Goal: Task Accomplishment & Management: Manage account settings

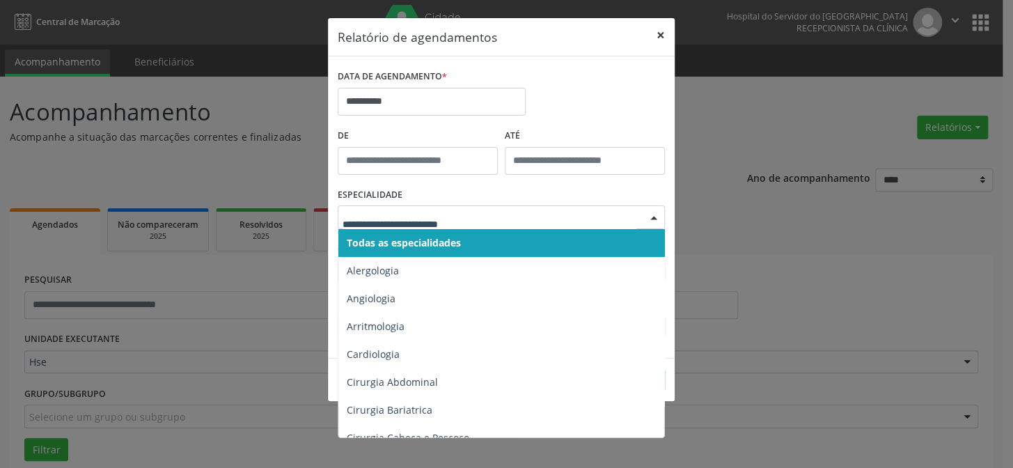
click at [662, 29] on button "×" at bounding box center [660, 35] width 28 height 34
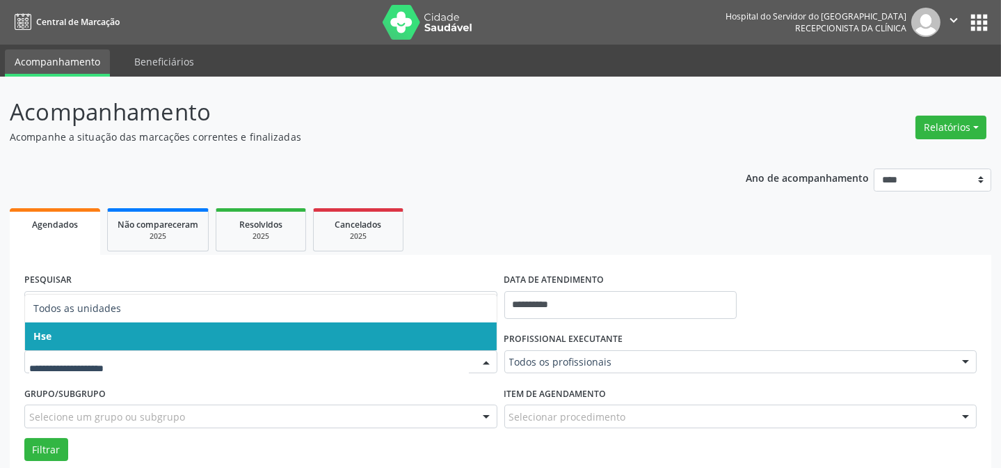
click at [137, 330] on span "Hse" at bounding box center [261, 336] width 472 height 28
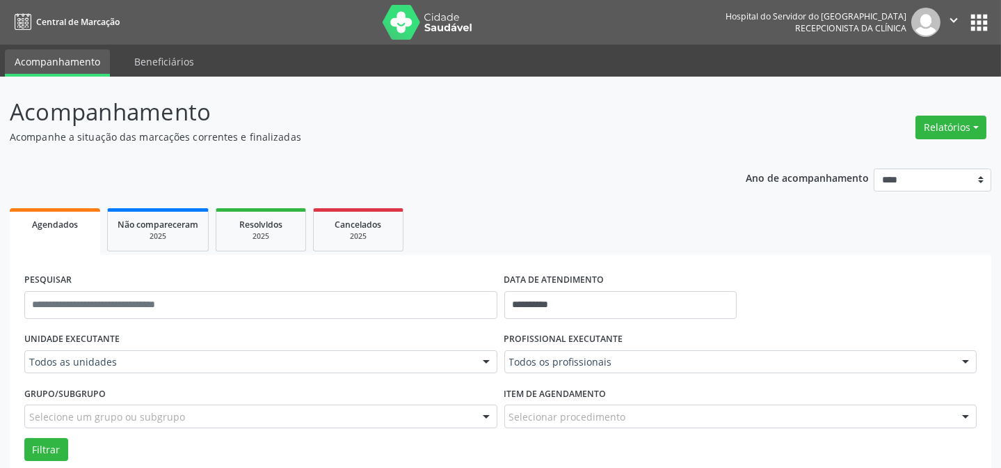
click at [546, 347] on label "PROFISSIONAL EXECUTANTE" at bounding box center [564, 339] width 119 height 22
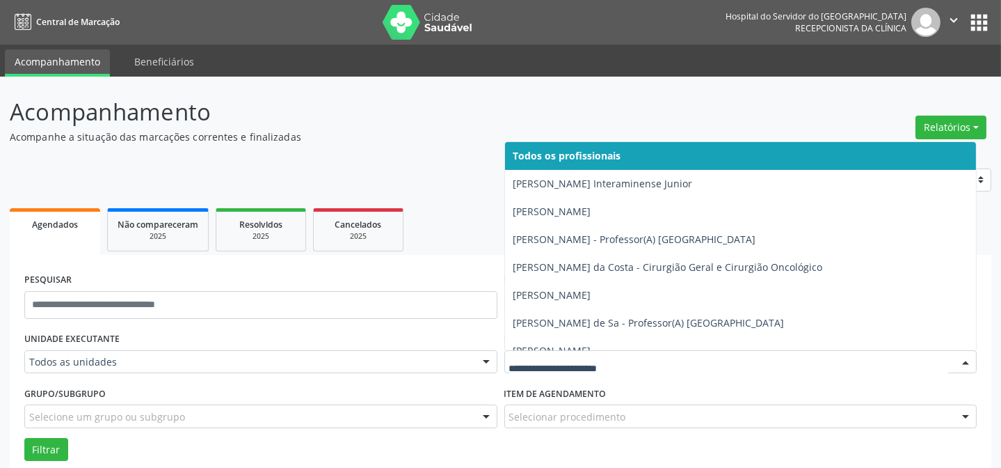
type input "*"
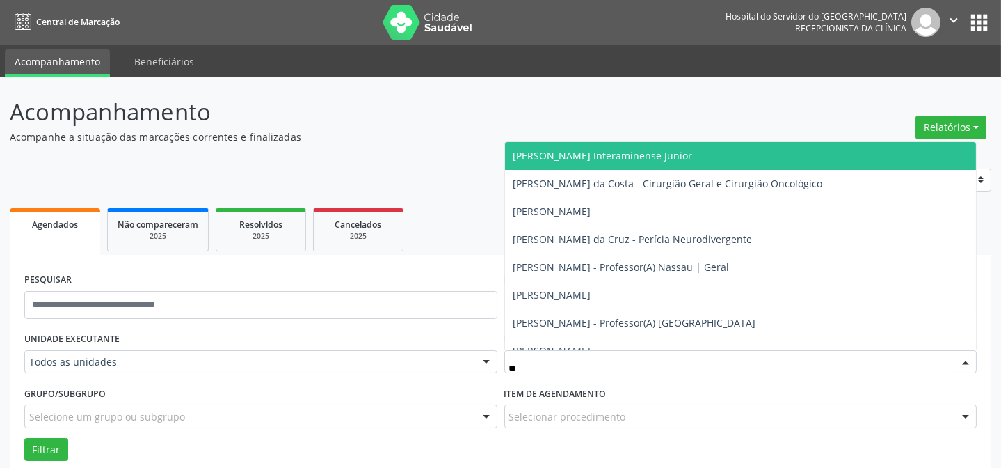
type input "***"
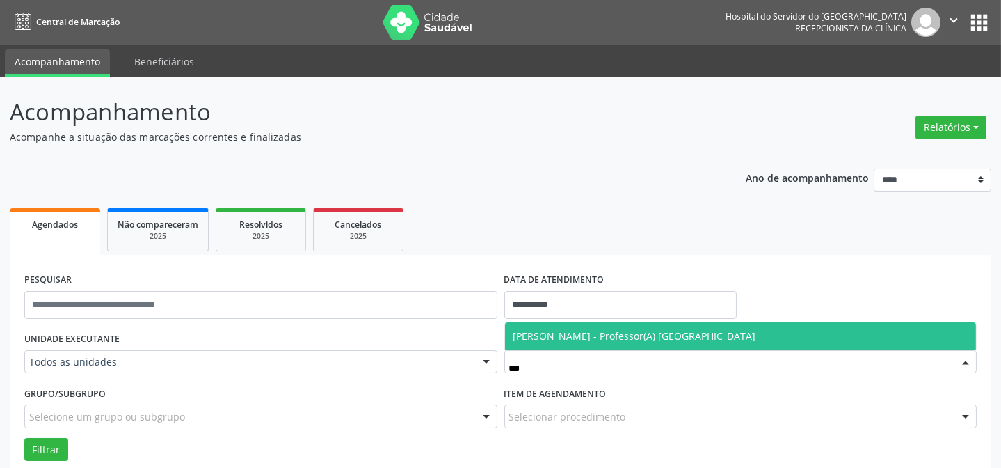
click at [544, 341] on span "[PERSON_NAME] - Professor(A) [GEOGRAPHIC_DATA]" at bounding box center [635, 335] width 243 height 13
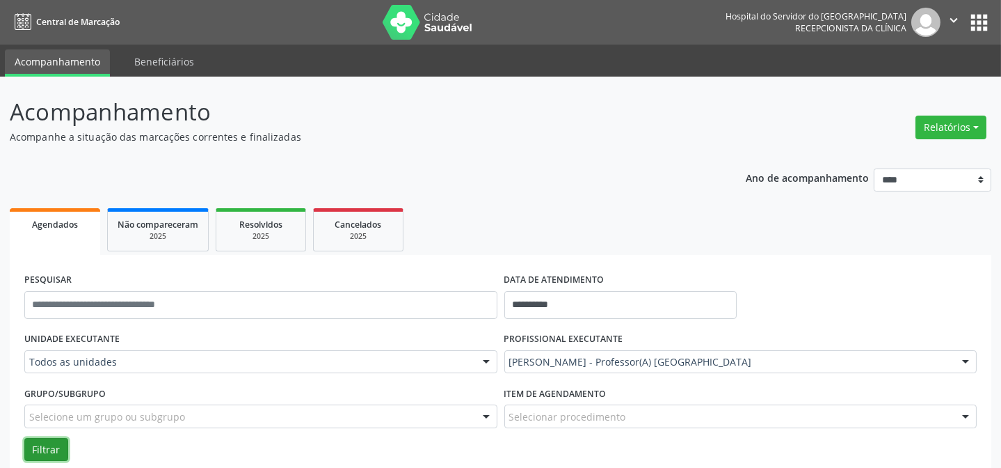
click at [60, 444] on button "Filtrar" at bounding box center [46, 450] width 44 height 24
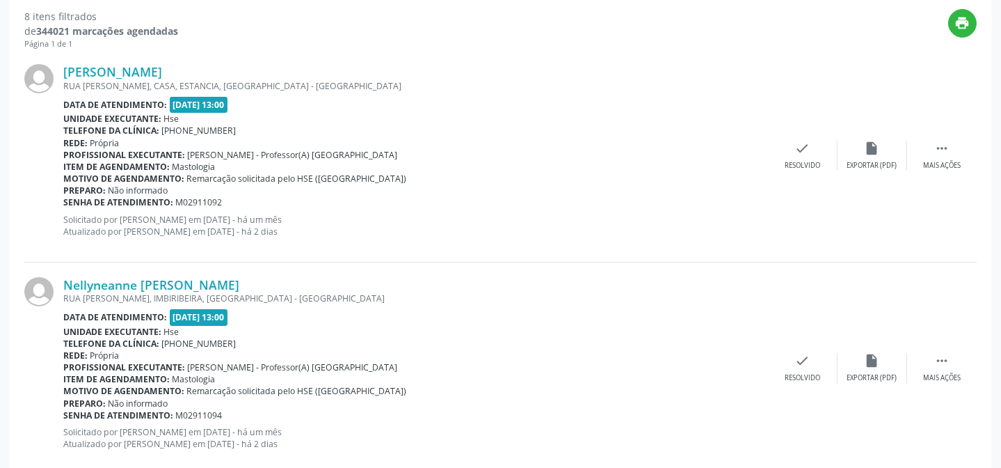
scroll to position [506, 0]
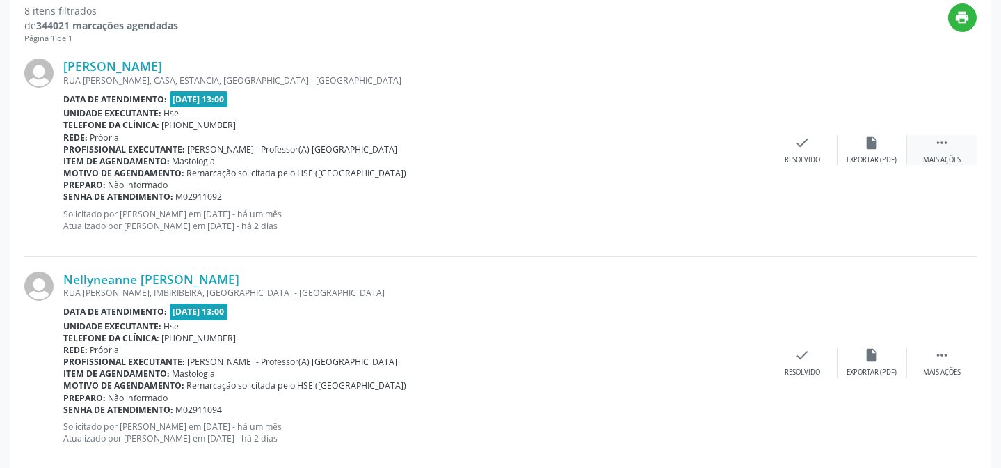
click at [940, 145] on icon "" at bounding box center [942, 142] width 15 height 15
click at [851, 155] on div "Não compareceu" at bounding box center [872, 160] width 59 height 10
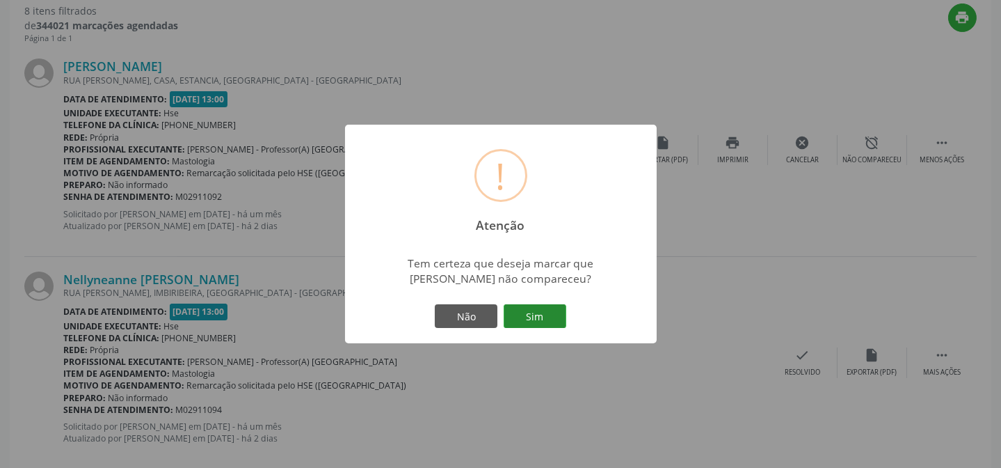
click at [553, 309] on button "Sim" at bounding box center [535, 316] width 63 height 24
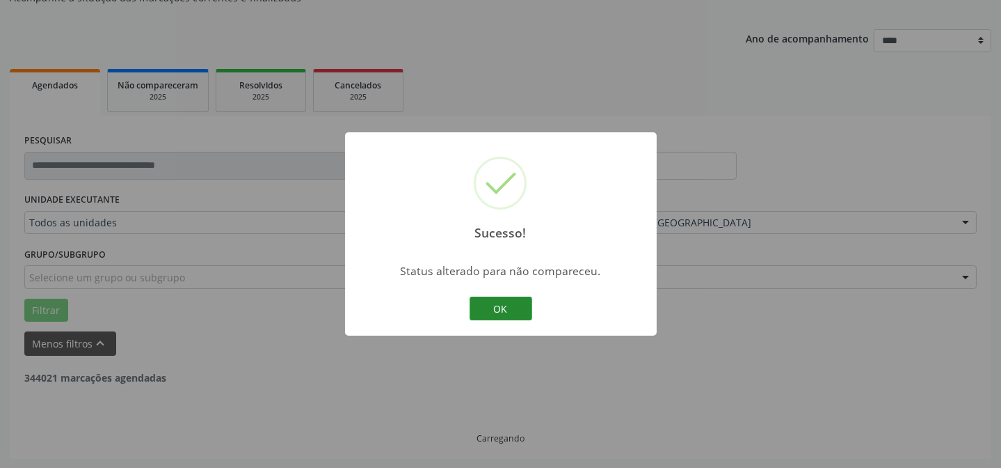
click at [507, 314] on button "OK" at bounding box center [501, 308] width 63 height 24
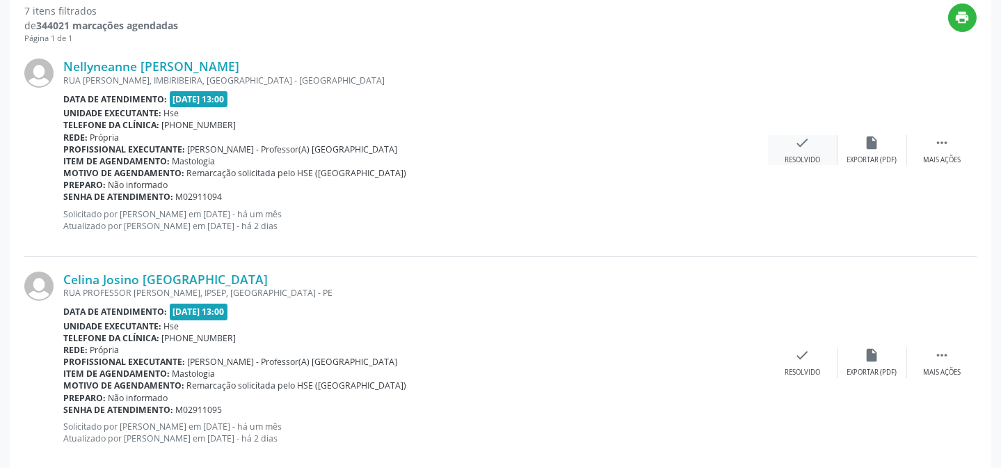
click at [828, 138] on div "check Resolvido" at bounding box center [803, 150] width 70 height 30
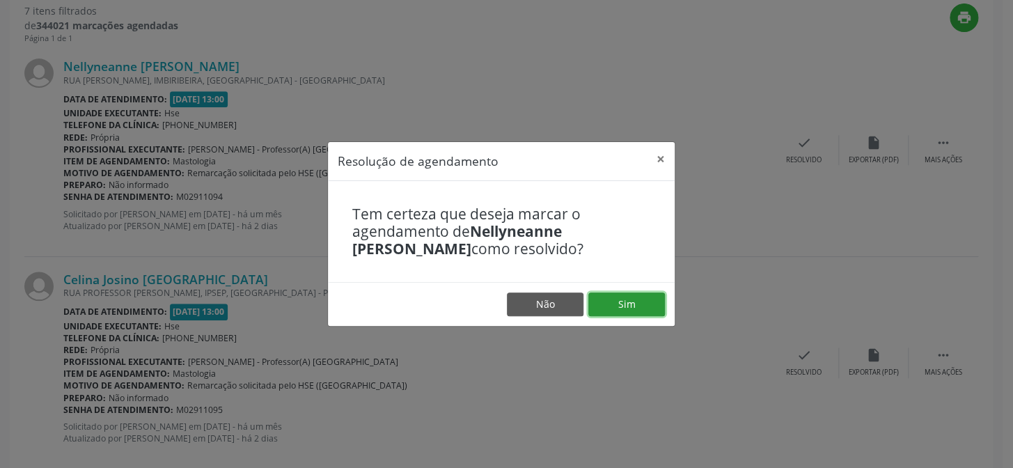
click at [621, 299] on button "Sim" at bounding box center [626, 304] width 77 height 24
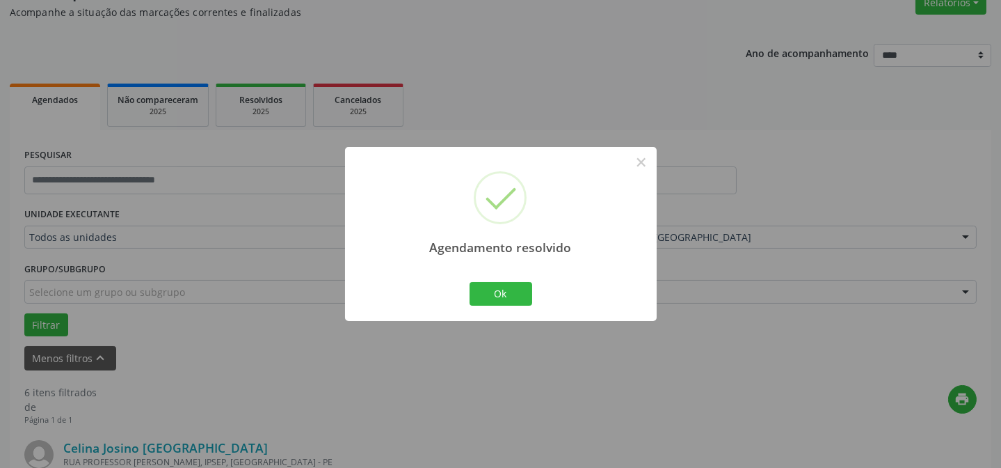
drag, startPoint x: 453, startPoint y: 292, endPoint x: 460, endPoint y: 289, distance: 7.8
click at [453, 292] on div "Agendamento resolvido × Ok Cancel" at bounding box center [501, 233] width 312 height 173
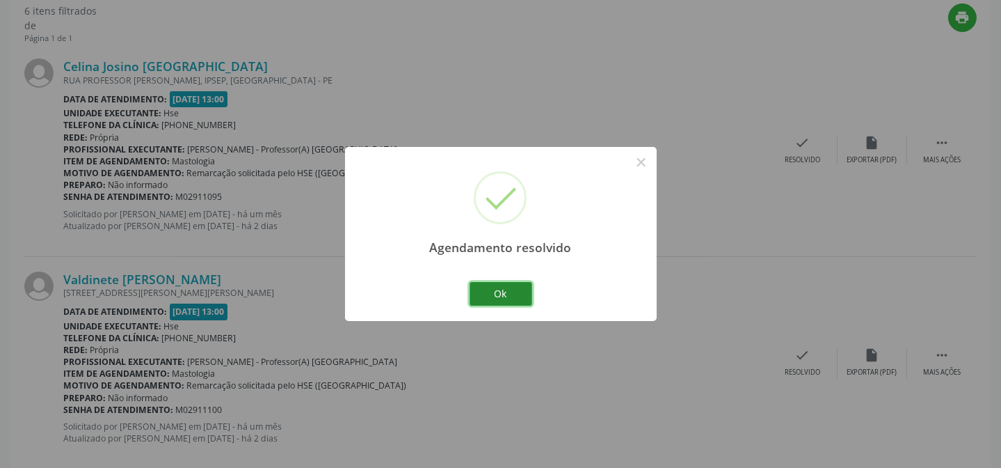
click at [473, 286] on button "Ok" at bounding box center [501, 294] width 63 height 24
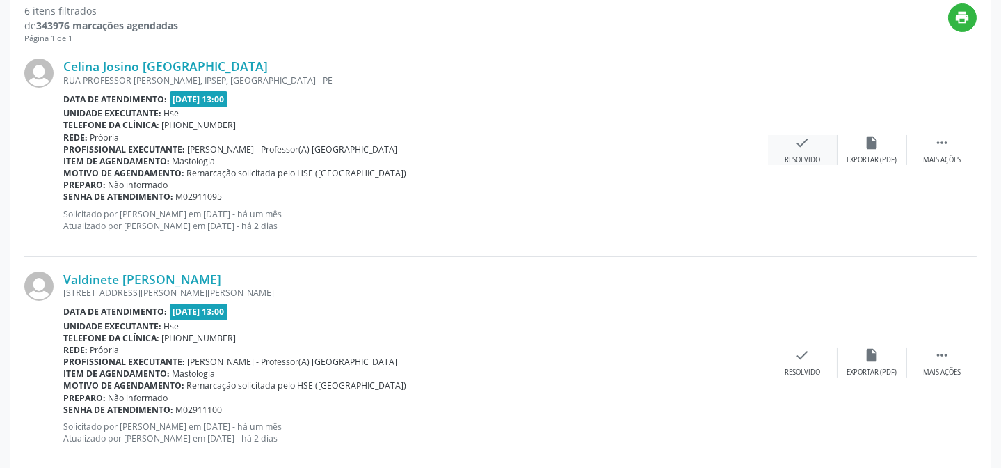
click at [801, 151] on div "check Resolvido" at bounding box center [803, 150] width 70 height 30
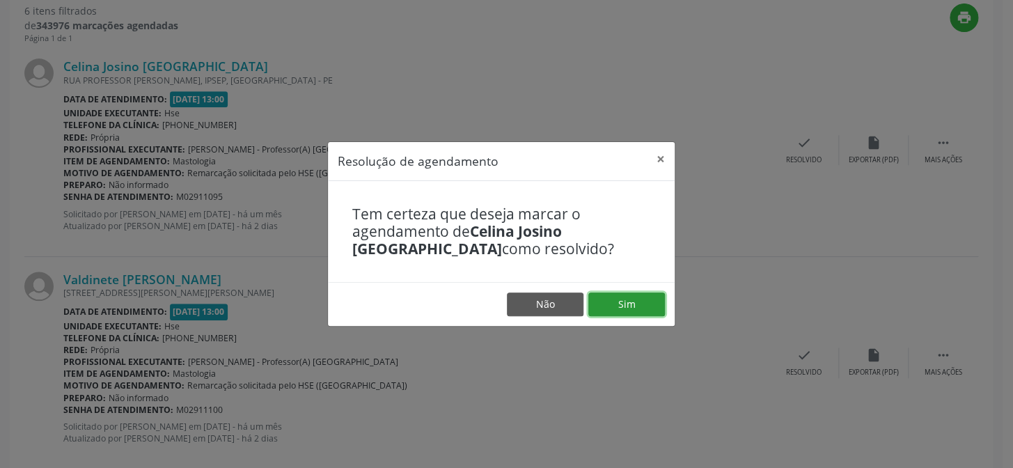
click at [633, 312] on button "Sim" at bounding box center [626, 304] width 77 height 24
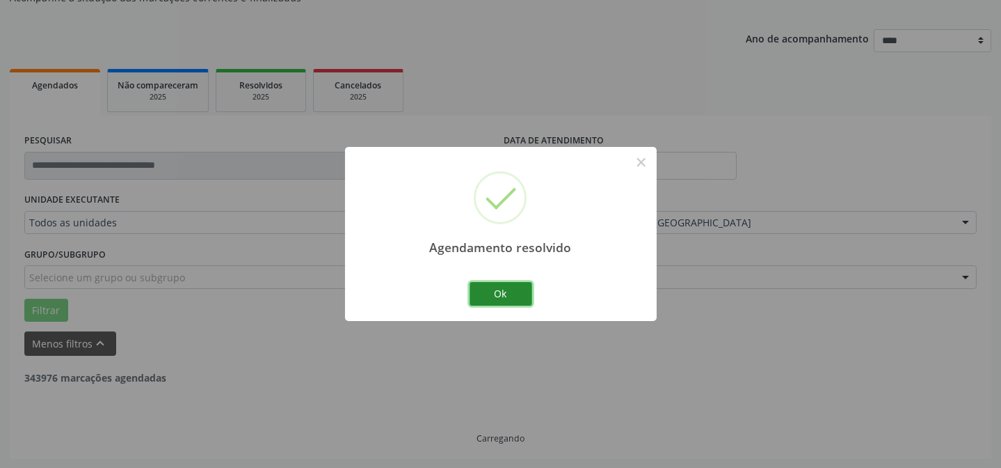
click at [501, 289] on button "Ok" at bounding box center [501, 294] width 63 height 24
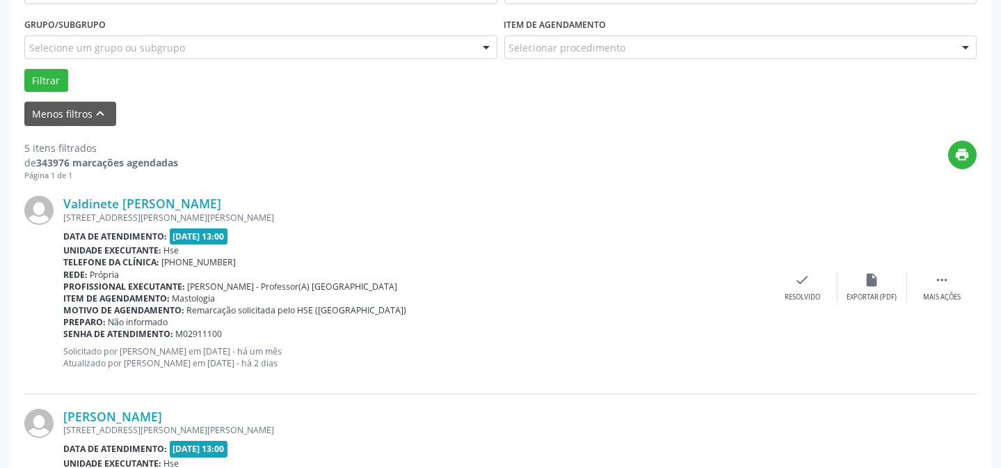
scroll to position [392, 0]
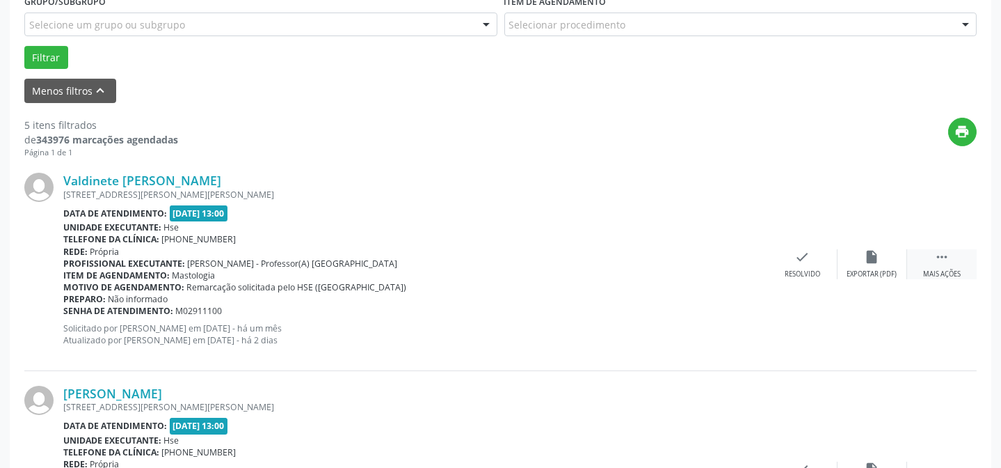
click at [948, 269] on div "Mais ações" at bounding box center [942, 274] width 38 height 10
click at [877, 272] on div "Não compareceu" at bounding box center [872, 274] width 59 height 10
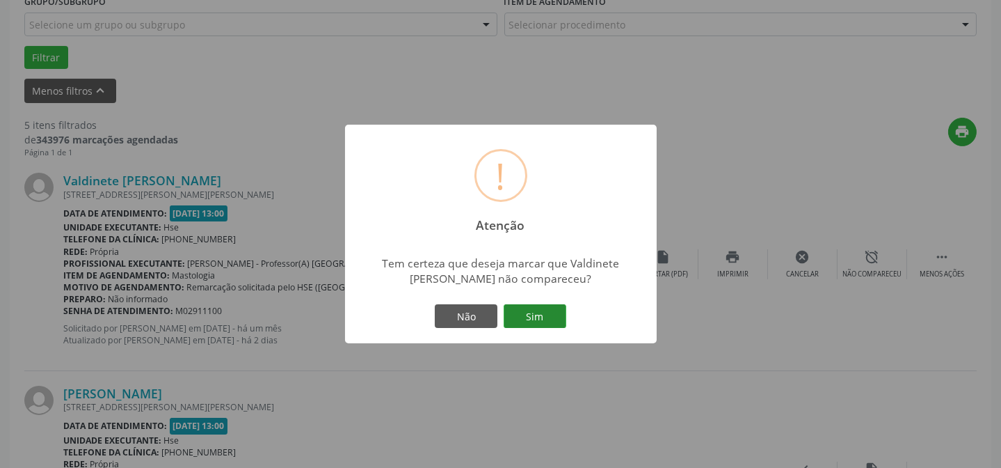
click at [547, 324] on button "Sim" at bounding box center [535, 316] width 63 height 24
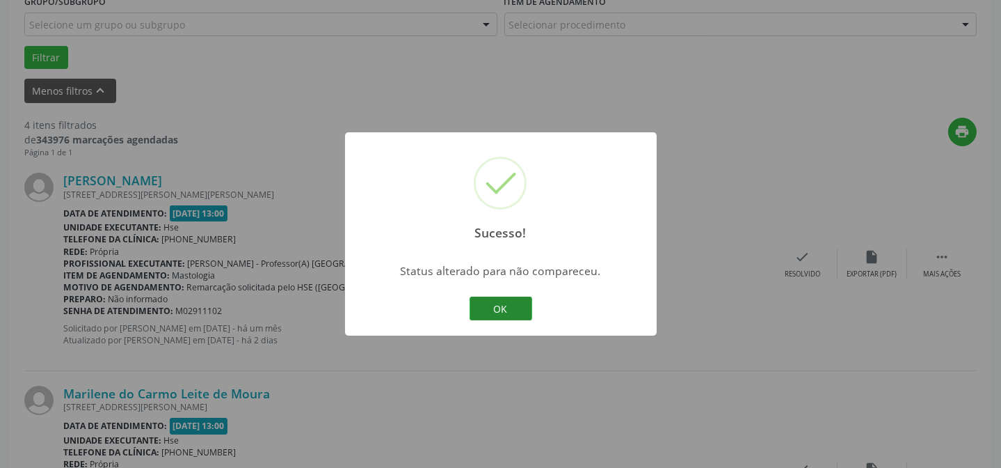
click at [500, 299] on button "OK" at bounding box center [501, 308] width 63 height 24
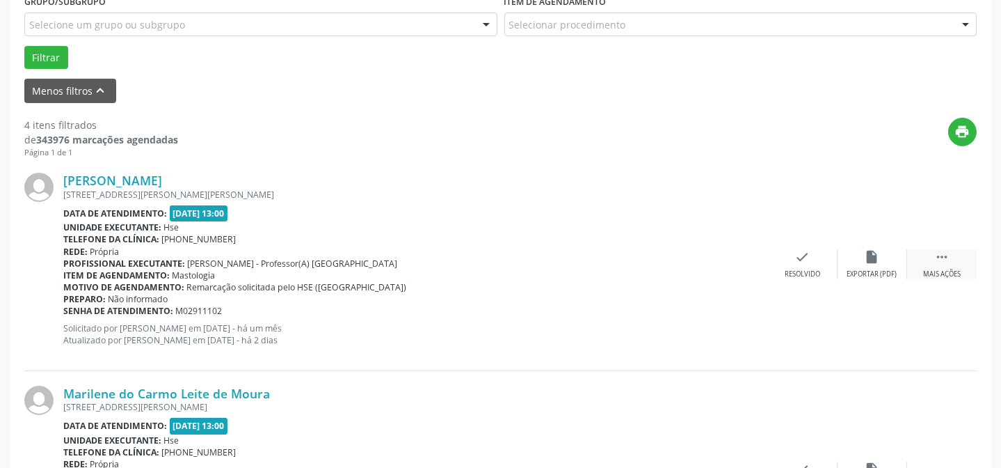
click at [951, 269] on div "Mais ações" at bounding box center [942, 274] width 38 height 10
click at [864, 264] on div "alarm_off Não compareceu" at bounding box center [873, 264] width 70 height 30
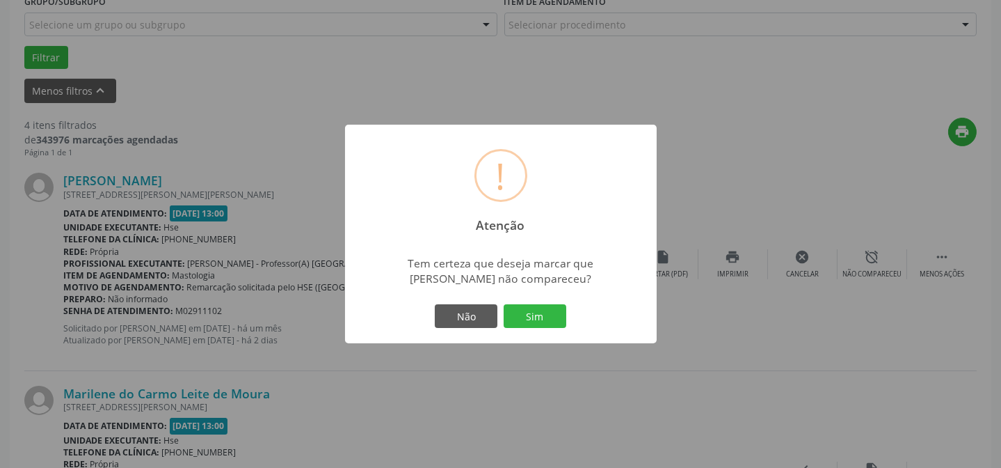
click at [550, 301] on div "Não Sim" at bounding box center [501, 315] width 138 height 29
click at [543, 310] on button "Sim" at bounding box center [535, 316] width 63 height 24
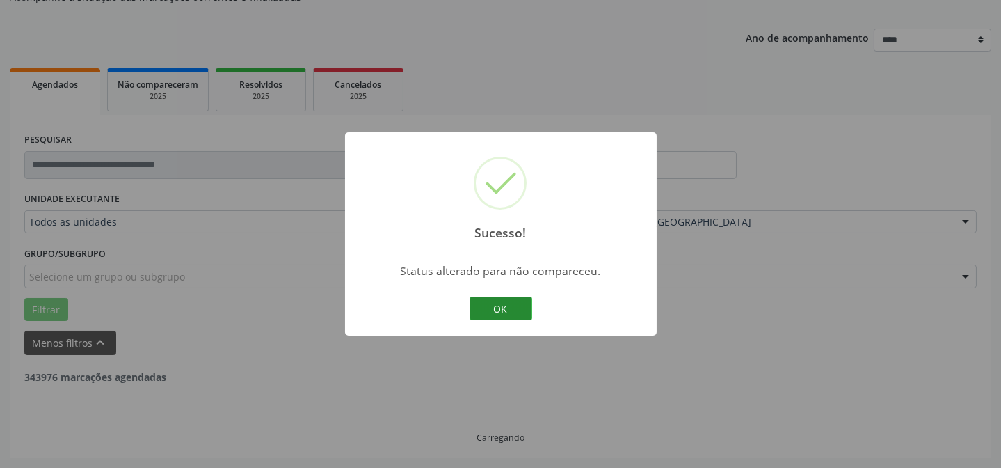
click at [489, 296] on button "OK" at bounding box center [501, 308] width 63 height 24
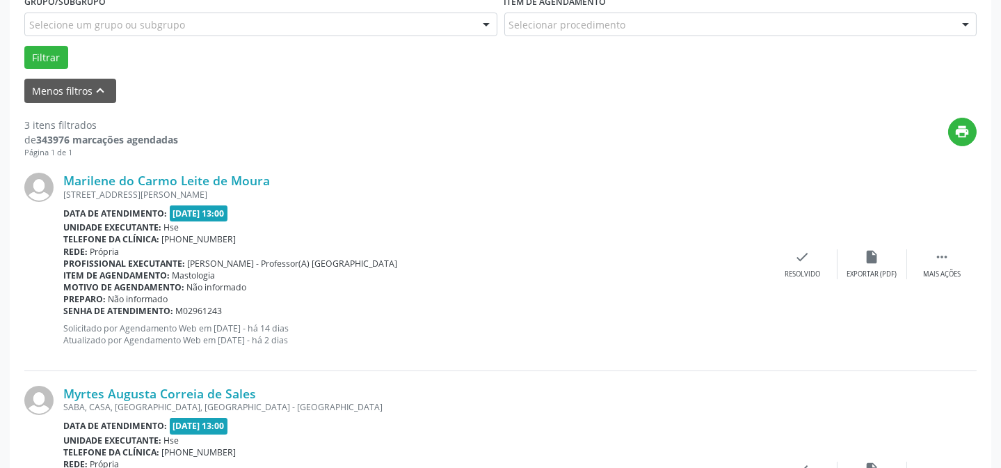
scroll to position [455, 0]
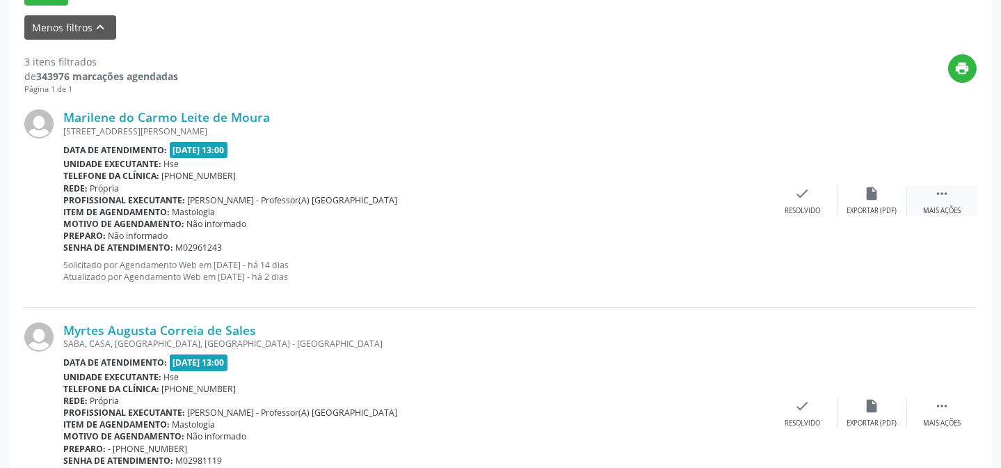
click at [946, 201] on div " Mais ações" at bounding box center [942, 201] width 70 height 30
click at [869, 206] on div "Não compareceu" at bounding box center [872, 211] width 59 height 10
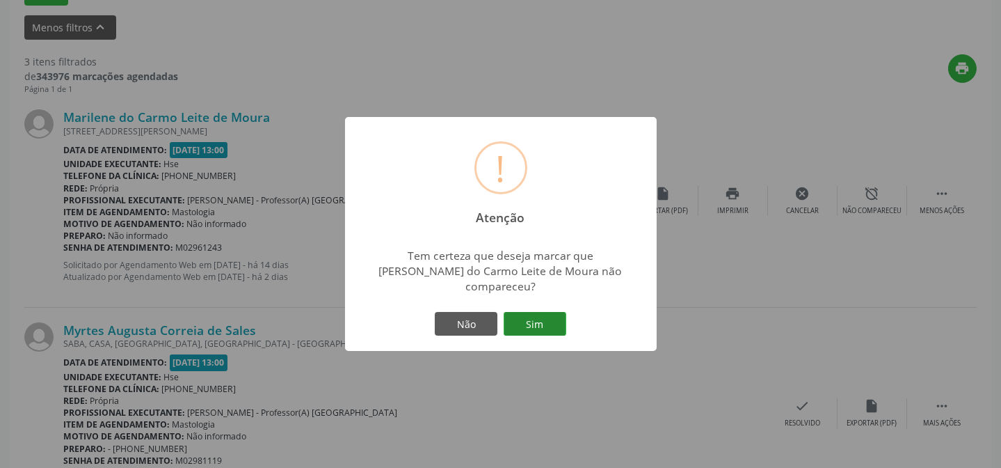
click at [543, 315] on button "Sim" at bounding box center [535, 324] width 63 height 24
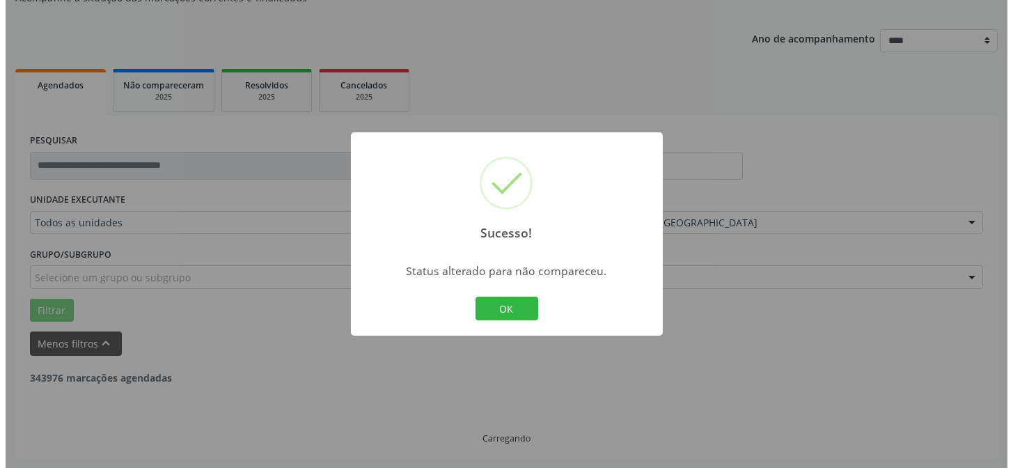
scroll to position [454, 0]
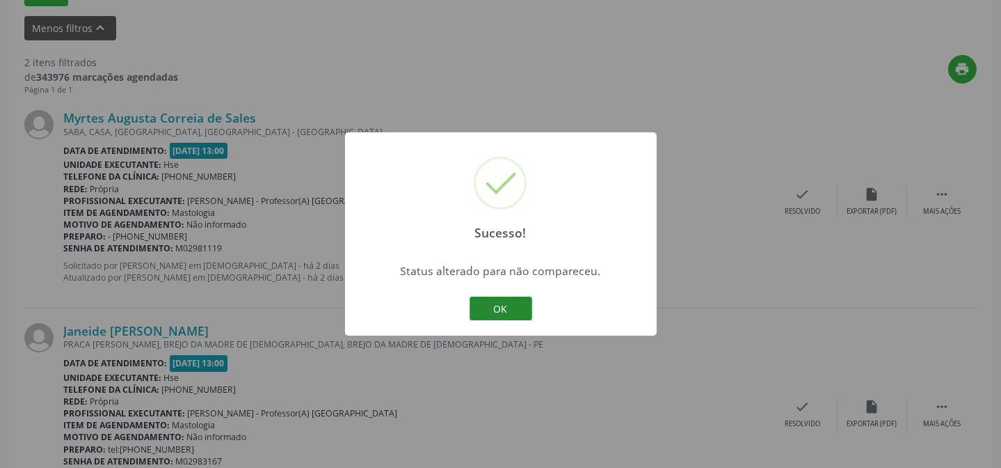
drag, startPoint x: 481, startPoint y: 323, endPoint x: 487, endPoint y: 304, distance: 19.8
click at [482, 321] on div "Sucesso! × Status alterado para não compareceu. OK Cancel" at bounding box center [501, 233] width 312 height 203
click at [487, 304] on button "OK" at bounding box center [501, 308] width 63 height 24
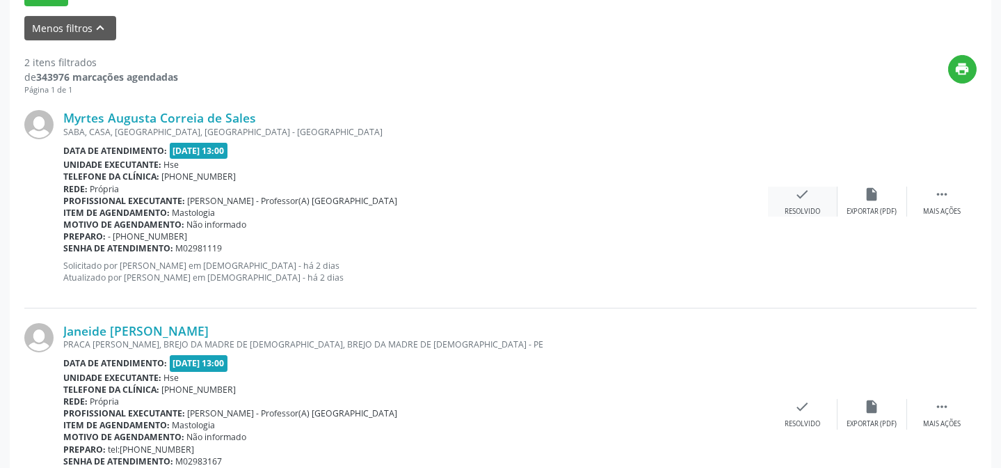
click at [787, 196] on div "check Resolvido" at bounding box center [803, 202] width 70 height 30
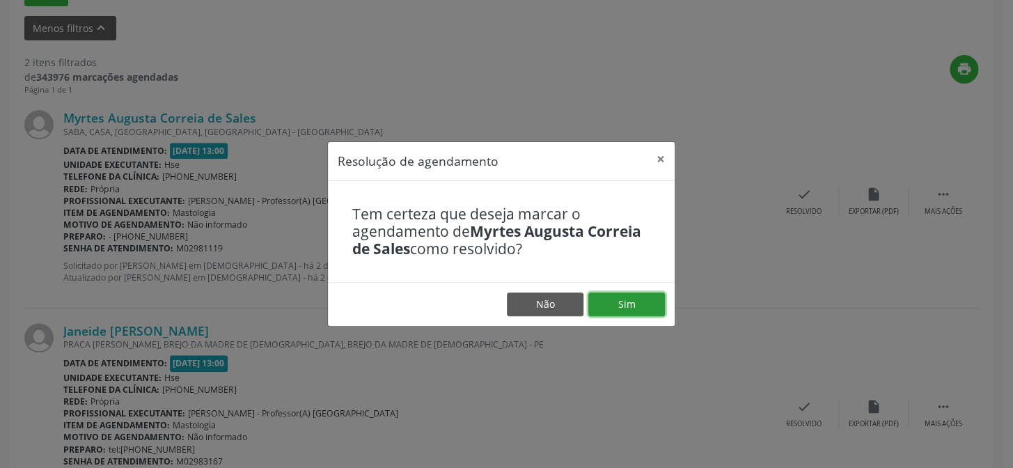
click at [614, 315] on button "Sim" at bounding box center [626, 304] width 77 height 24
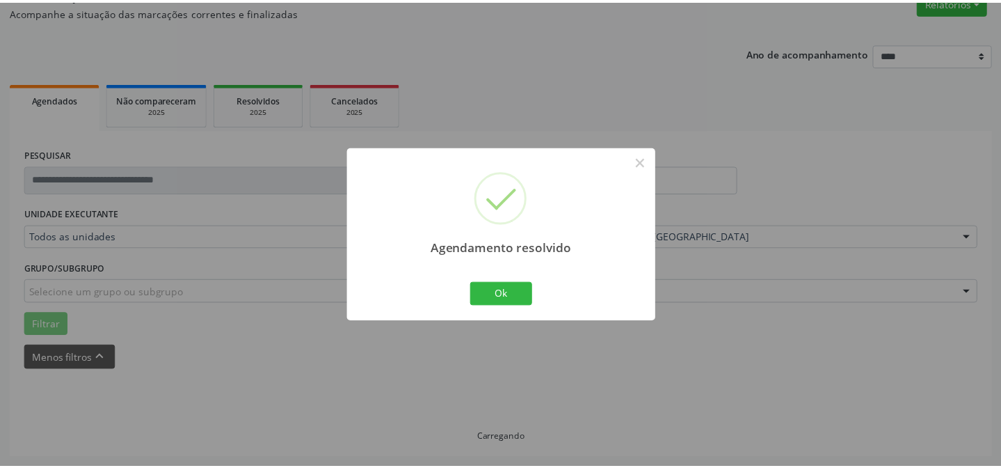
scroll to position [125, 0]
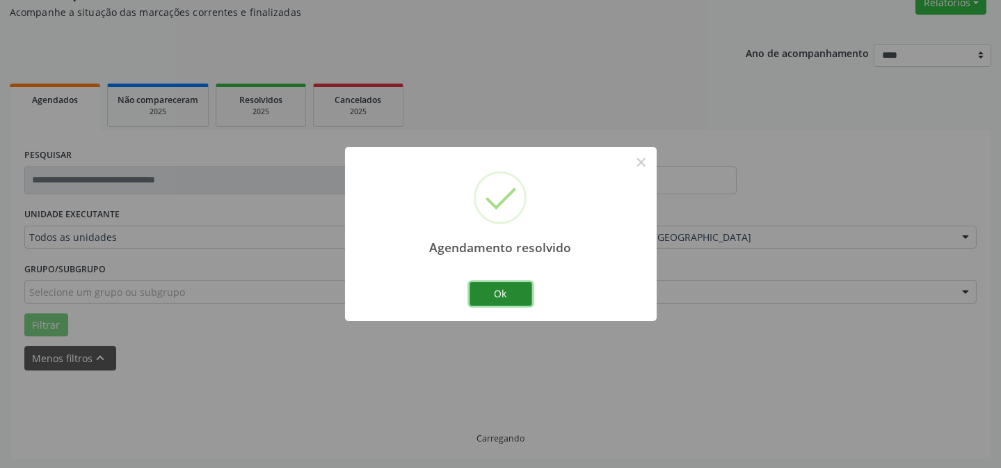
click at [477, 284] on button "Ok" at bounding box center [501, 294] width 63 height 24
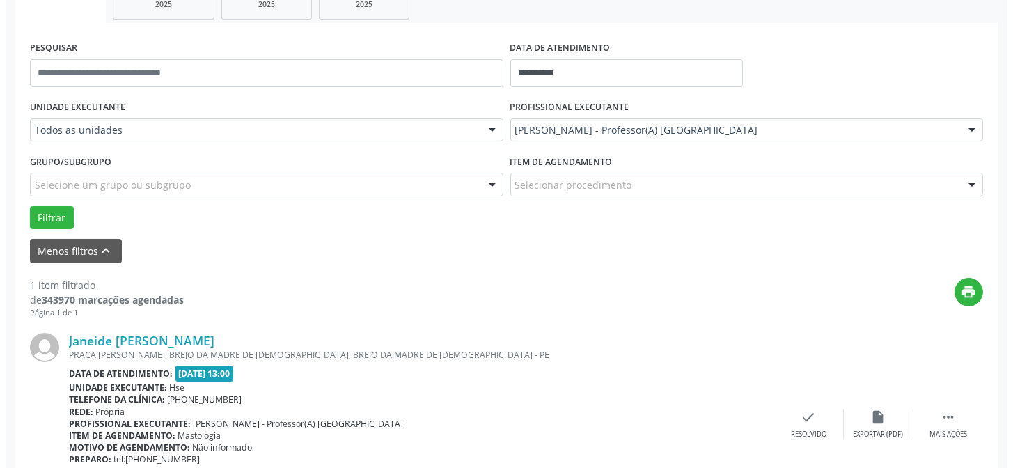
scroll to position [251, 0]
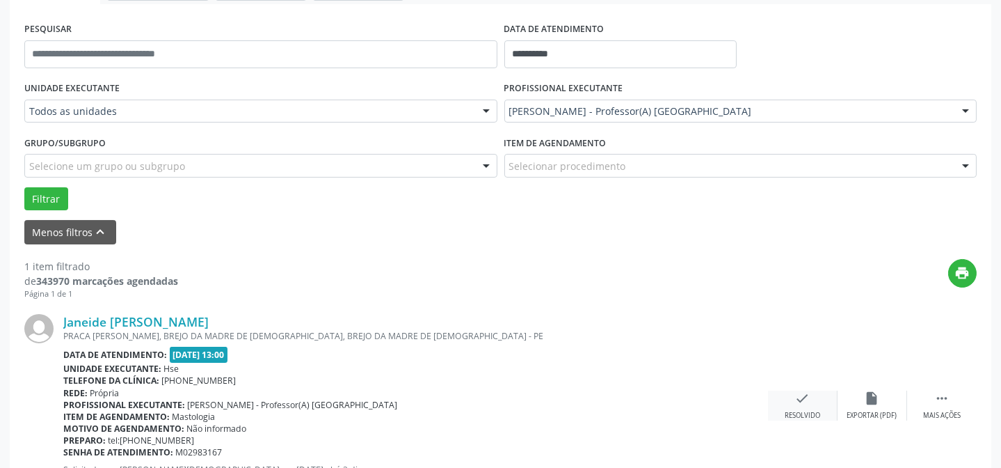
click at [795, 402] on icon "check" at bounding box center [802, 397] width 15 height 15
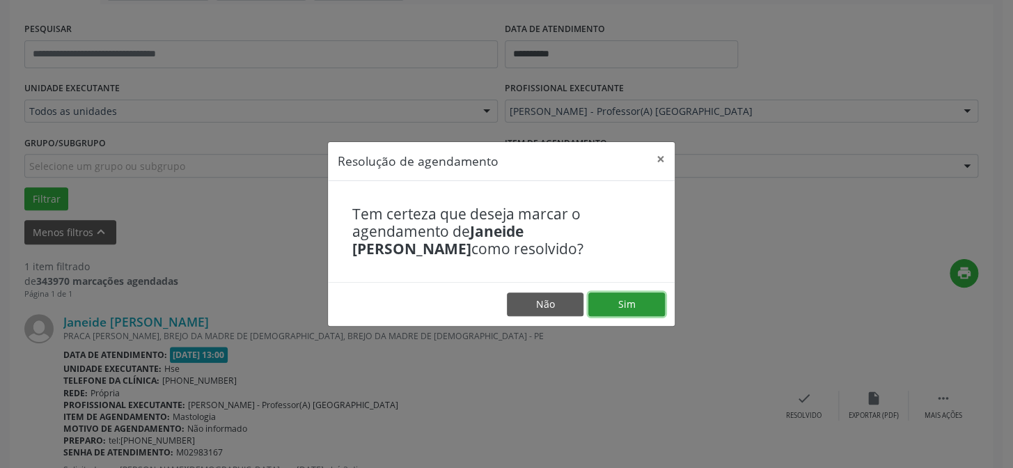
click at [627, 296] on button "Sim" at bounding box center [626, 304] width 77 height 24
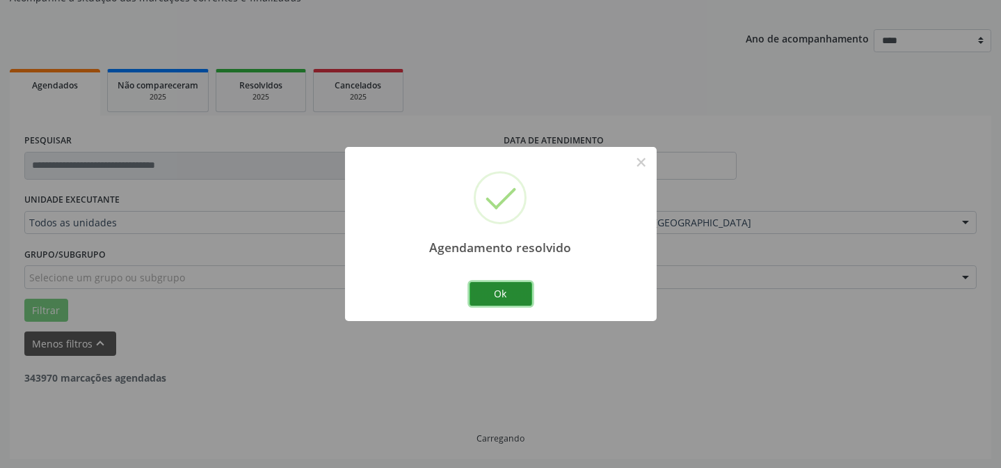
click at [501, 283] on button "Ok" at bounding box center [501, 294] width 63 height 24
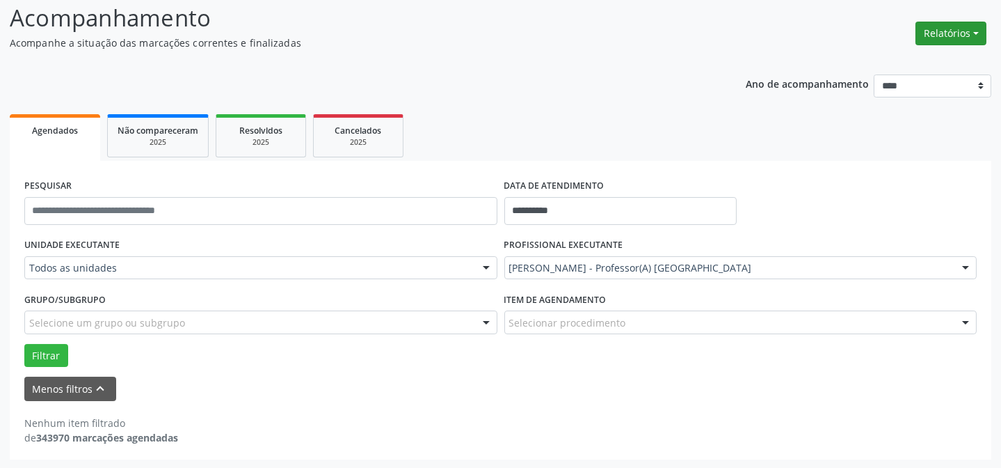
click at [937, 24] on button "Relatórios" at bounding box center [951, 34] width 71 height 24
click at [924, 61] on link "Agendamentos" at bounding box center [912, 62] width 150 height 19
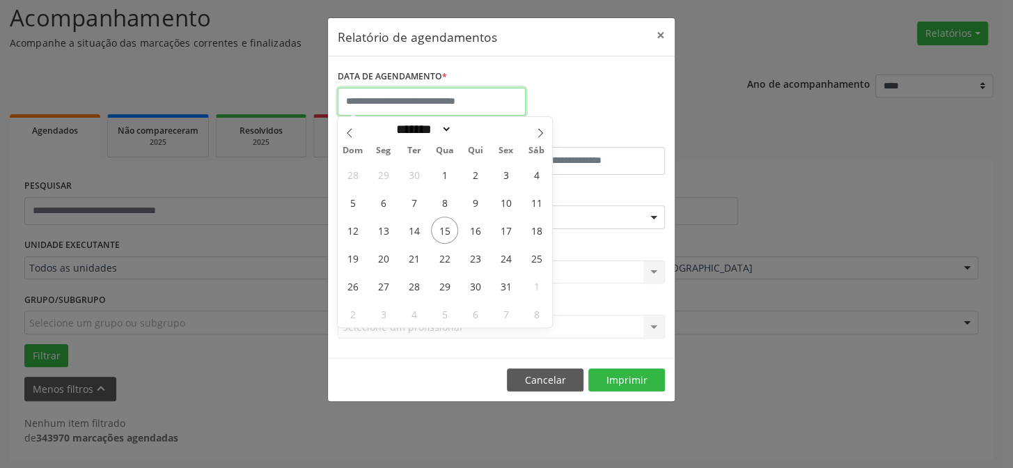
click at [423, 100] on input "text" at bounding box center [432, 102] width 188 height 28
click at [452, 232] on span "15" at bounding box center [444, 229] width 27 height 27
type input "**********"
click at [452, 232] on span "15" at bounding box center [444, 229] width 27 height 27
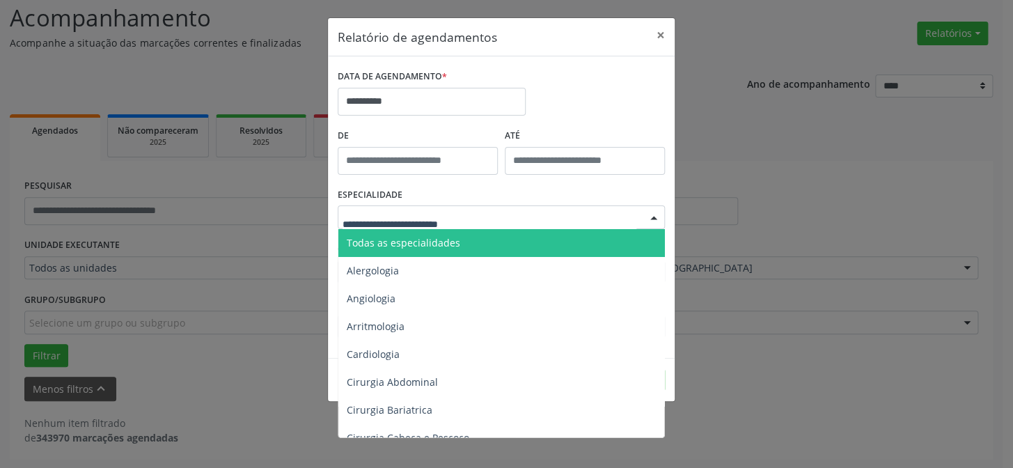
click at [422, 244] on span "Todas as especialidades" at bounding box center [403, 242] width 113 height 13
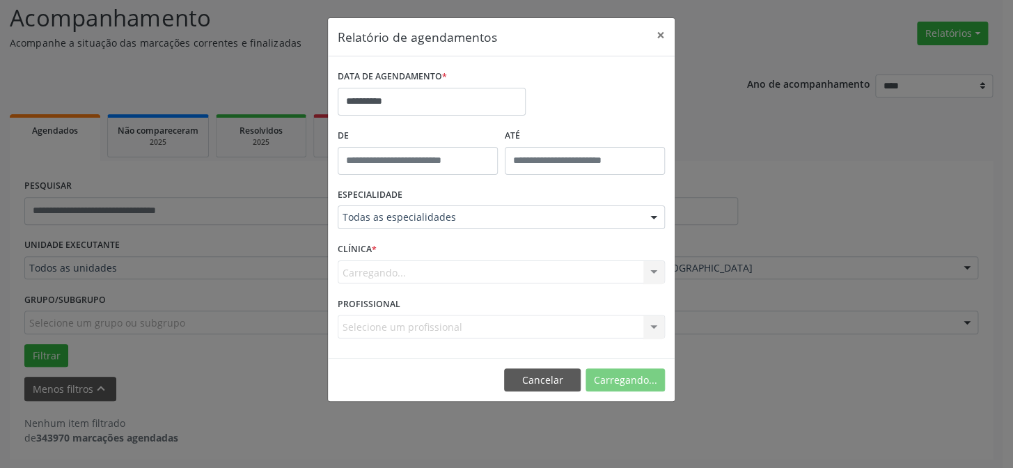
click at [399, 264] on div "Carregando... Hse Nenhum resultado encontrado para: " " Não há nenhuma opção pa…" at bounding box center [501, 272] width 327 height 24
click at [608, 376] on button "Imprimir" at bounding box center [626, 380] width 77 height 24
click at [657, 38] on button "×" at bounding box center [660, 35] width 28 height 34
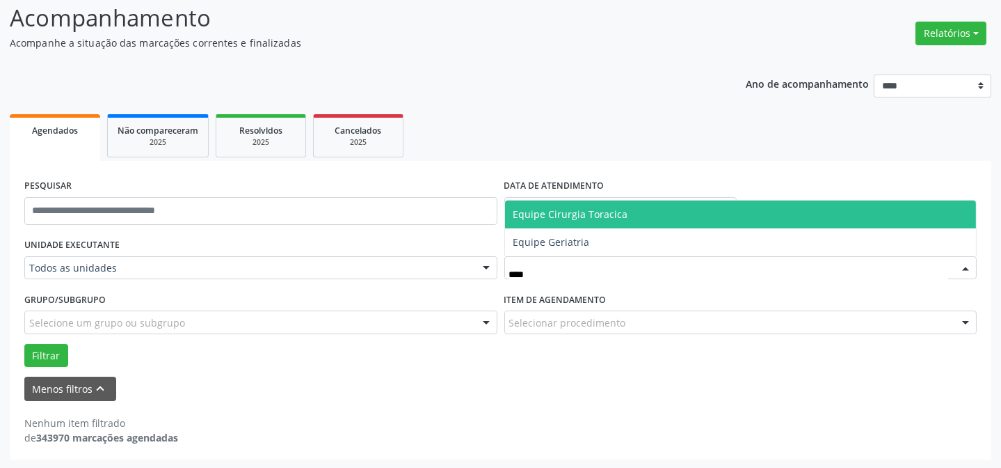
click at [609, 207] on span "Equipe Cirurgia Toracica" at bounding box center [571, 213] width 115 height 13
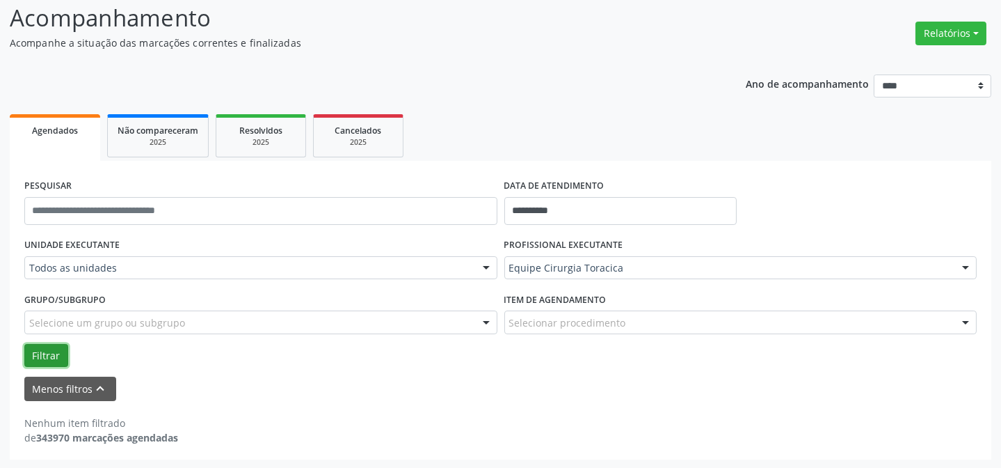
click at [31, 359] on button "Filtrar" at bounding box center [46, 356] width 44 height 24
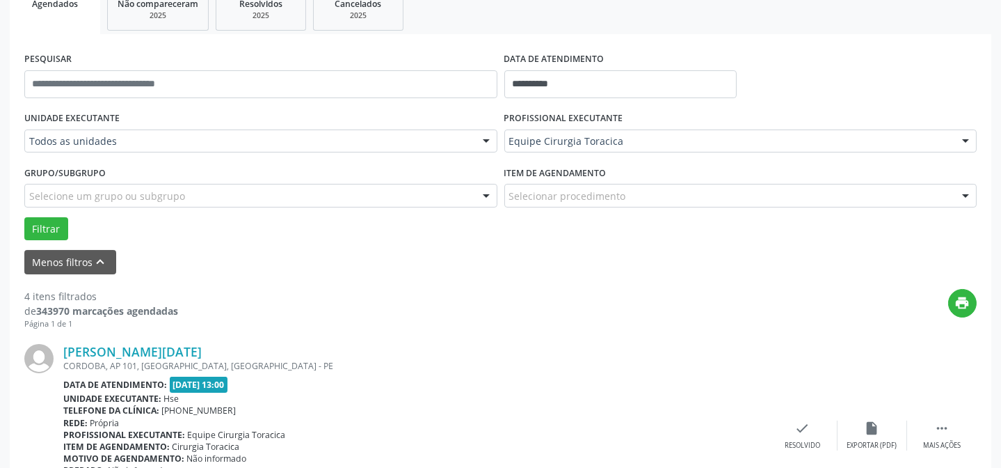
scroll to position [284, 0]
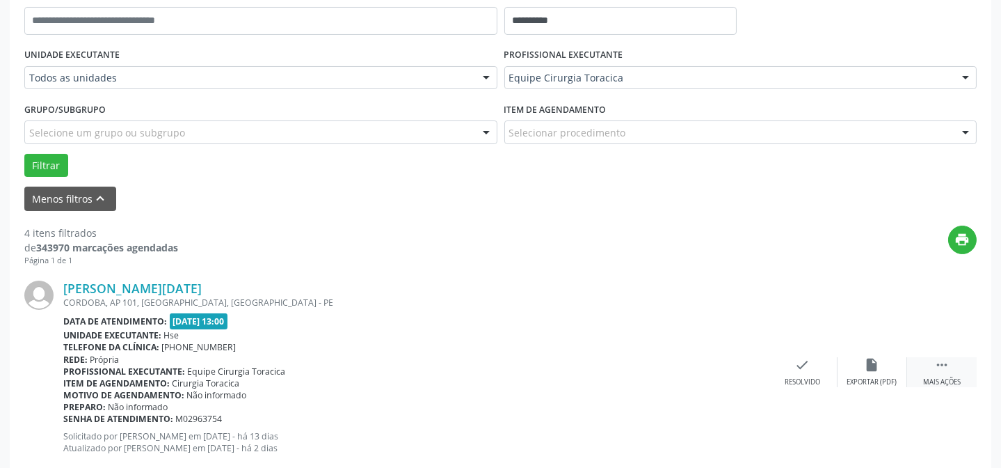
click at [938, 372] on div " Mais ações" at bounding box center [942, 372] width 70 height 30
click at [887, 373] on div "alarm_off Não compareceu" at bounding box center [873, 372] width 70 height 30
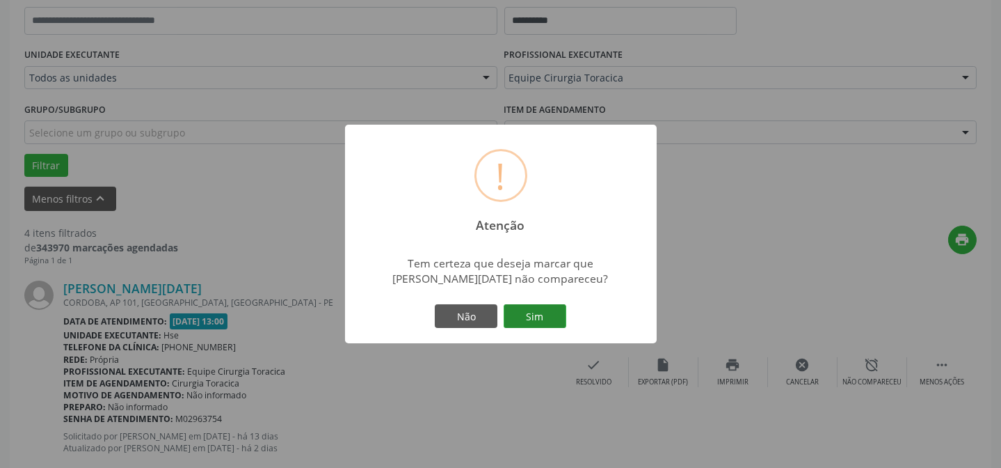
click at [540, 322] on button "Sim" at bounding box center [535, 316] width 63 height 24
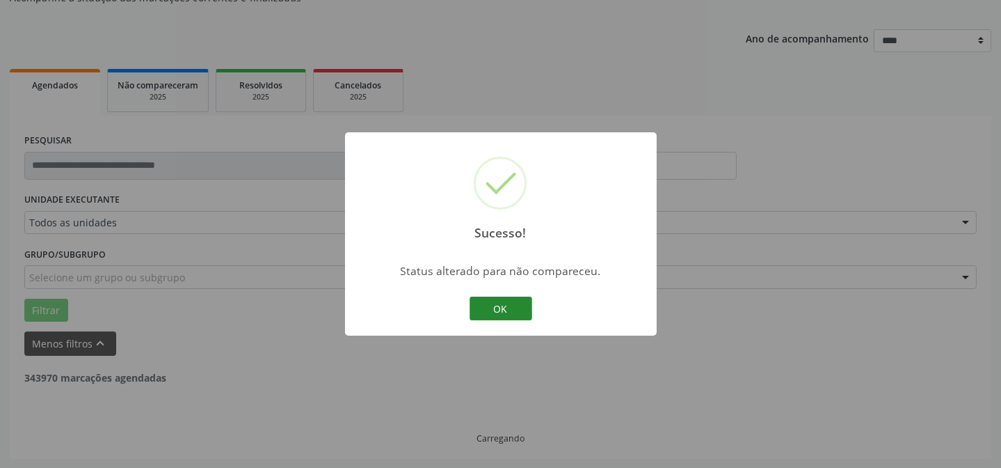
click at [494, 308] on button "OK" at bounding box center [501, 308] width 63 height 24
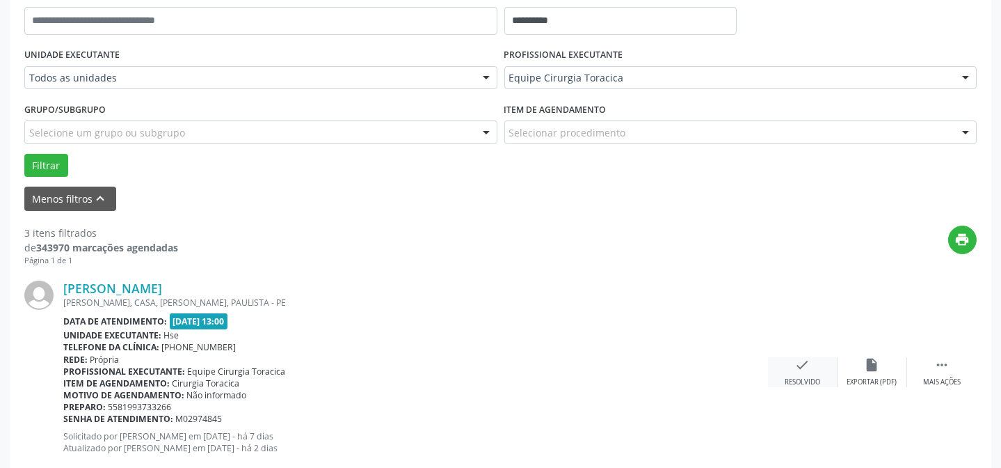
click at [811, 370] on div "check Resolvido" at bounding box center [803, 372] width 70 height 30
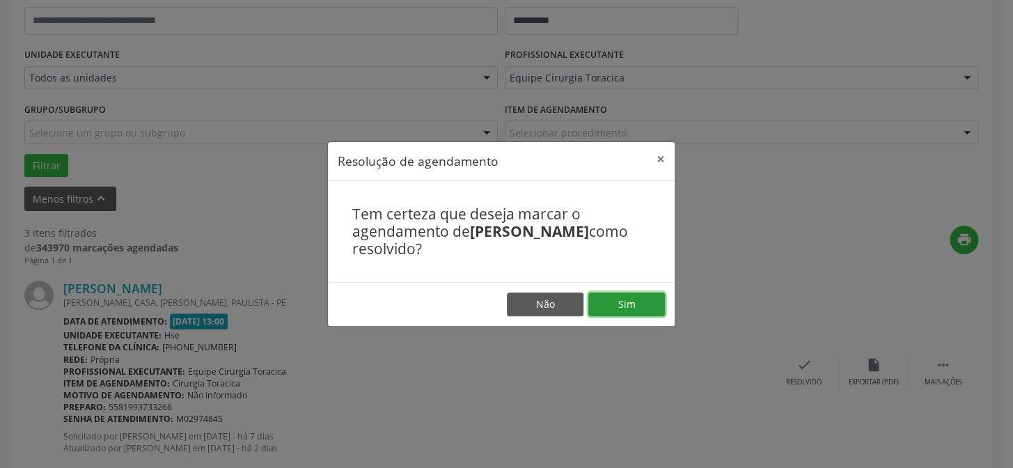
click at [624, 301] on button "Sim" at bounding box center [626, 304] width 77 height 24
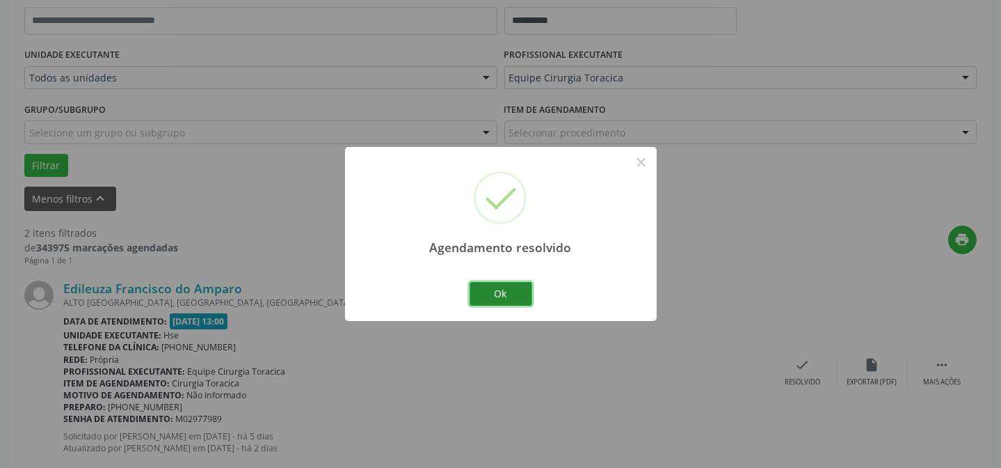
click at [491, 285] on button "Ok" at bounding box center [501, 294] width 63 height 24
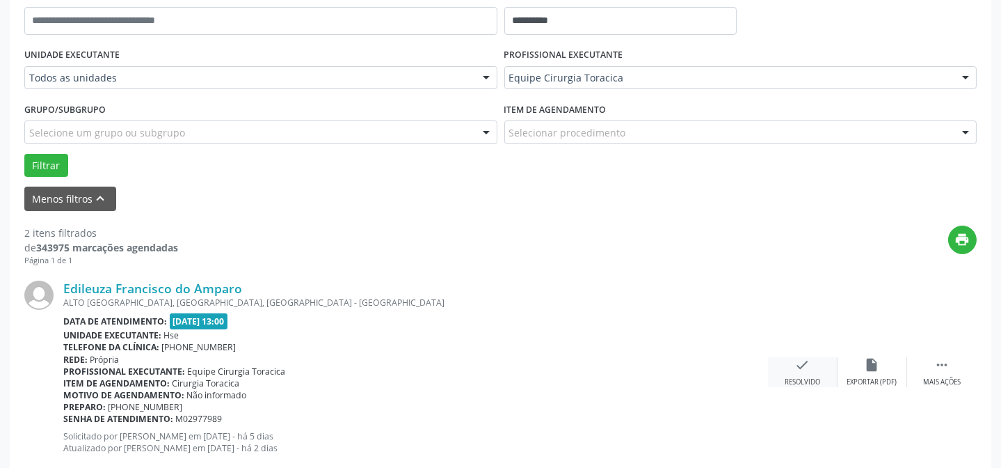
click at [799, 372] on div "check Resolvido" at bounding box center [803, 372] width 70 height 30
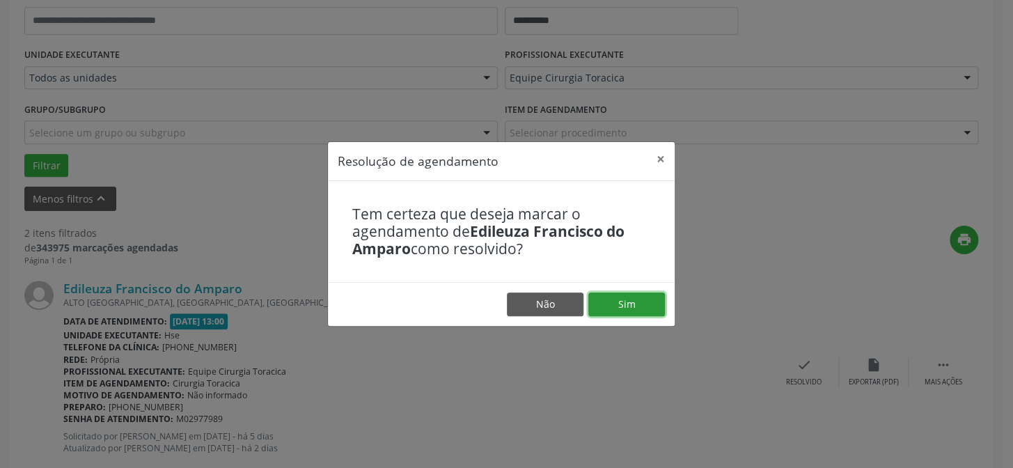
click at [630, 310] on button "Sim" at bounding box center [626, 304] width 77 height 24
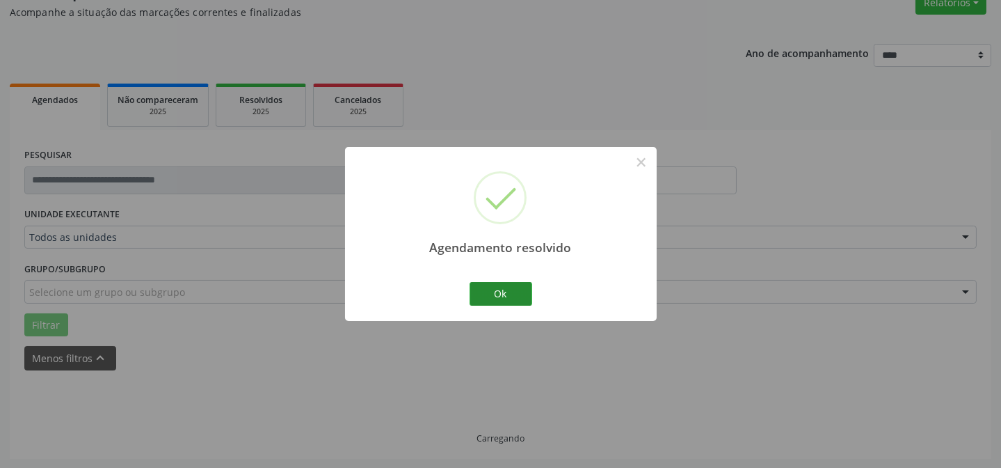
scroll to position [139, 0]
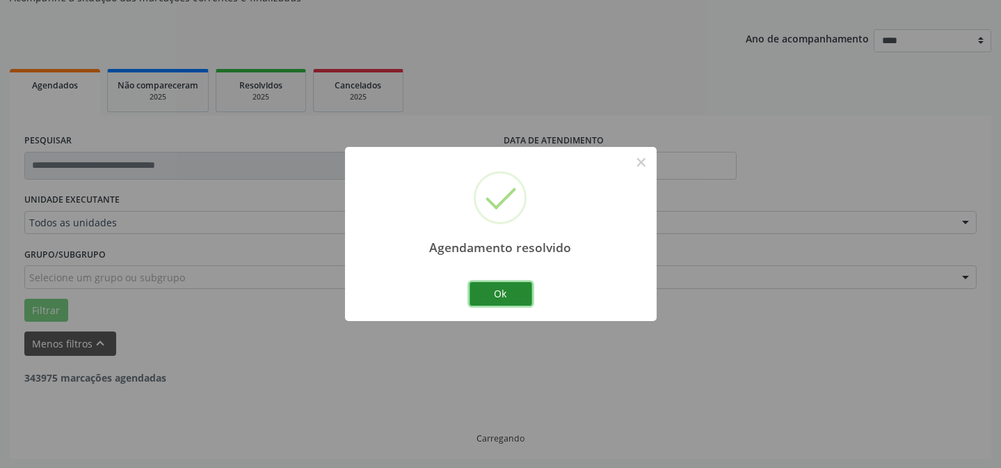
click at [490, 296] on button "Ok" at bounding box center [501, 294] width 63 height 24
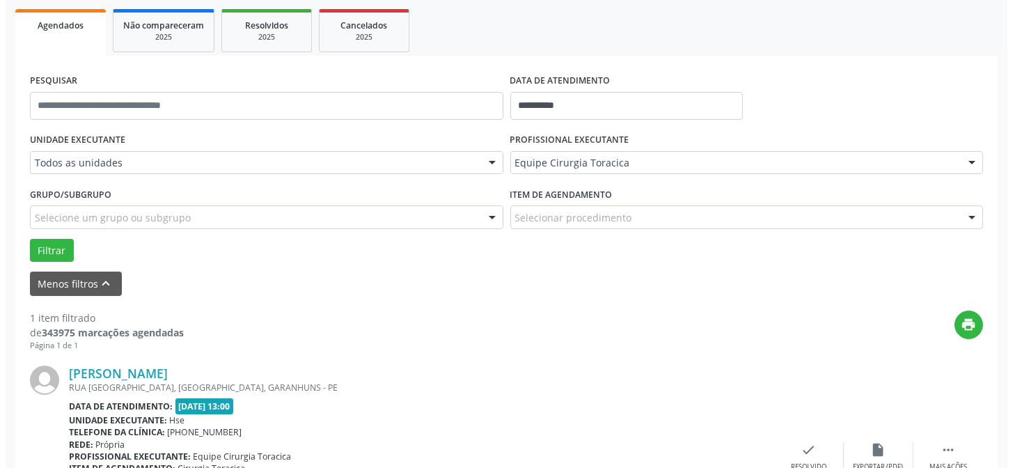
scroll to position [202, 0]
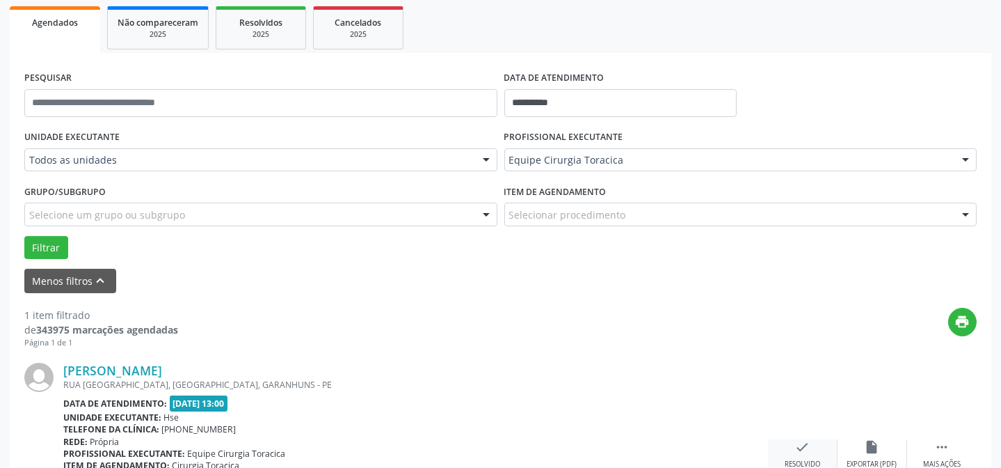
click at [807, 450] on icon "check" at bounding box center [802, 446] width 15 height 15
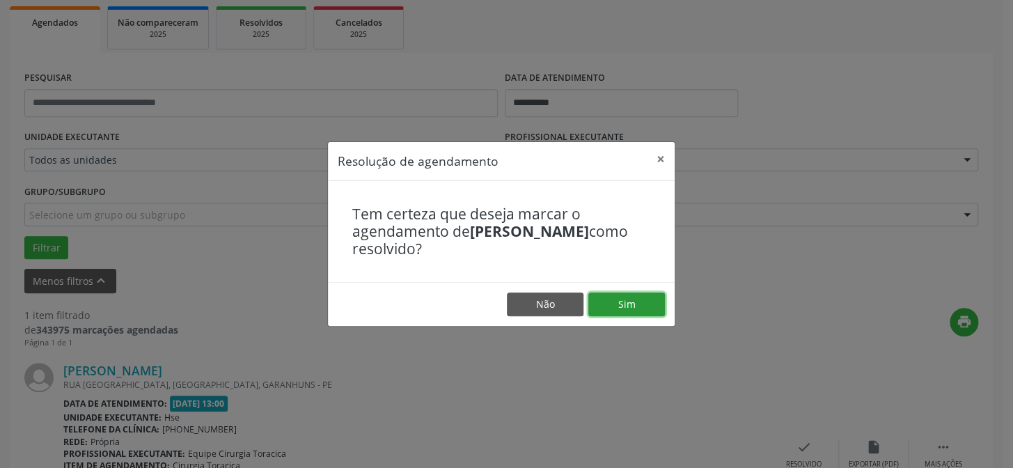
click at [645, 307] on button "Sim" at bounding box center [626, 304] width 77 height 24
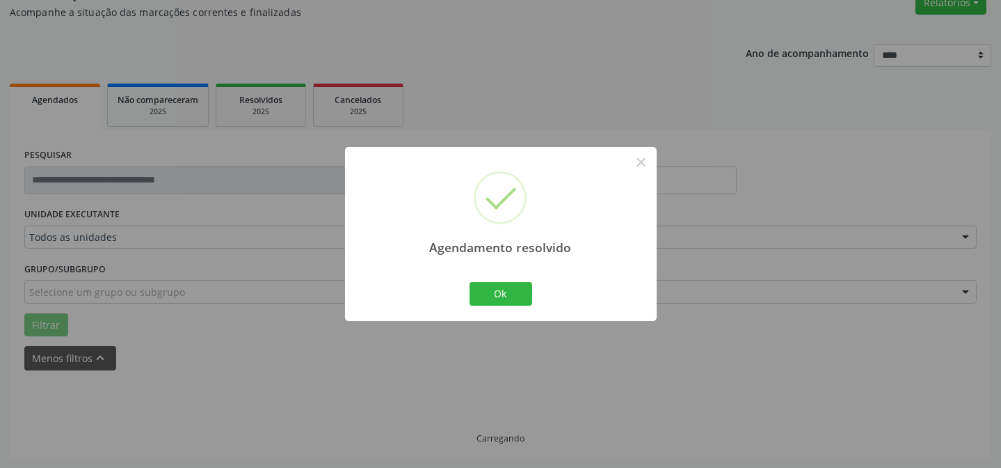
scroll to position [94, 0]
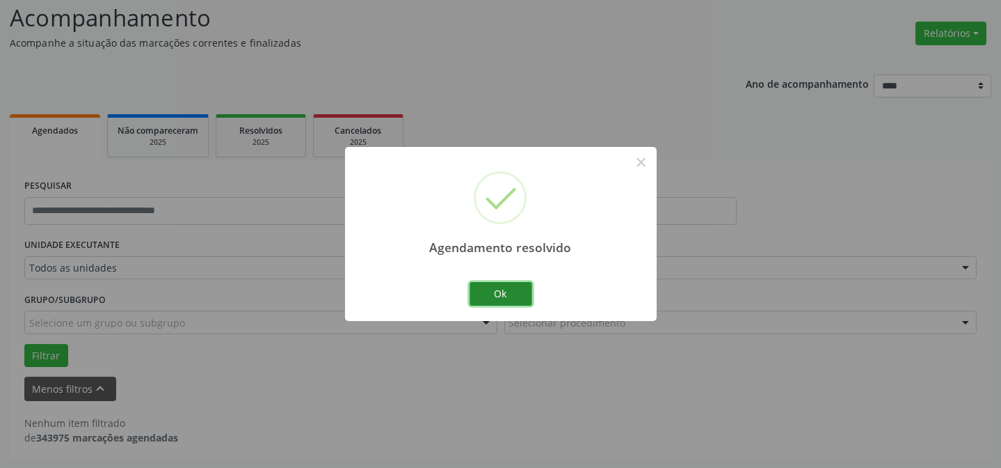
click at [484, 286] on button "Ok" at bounding box center [501, 294] width 63 height 24
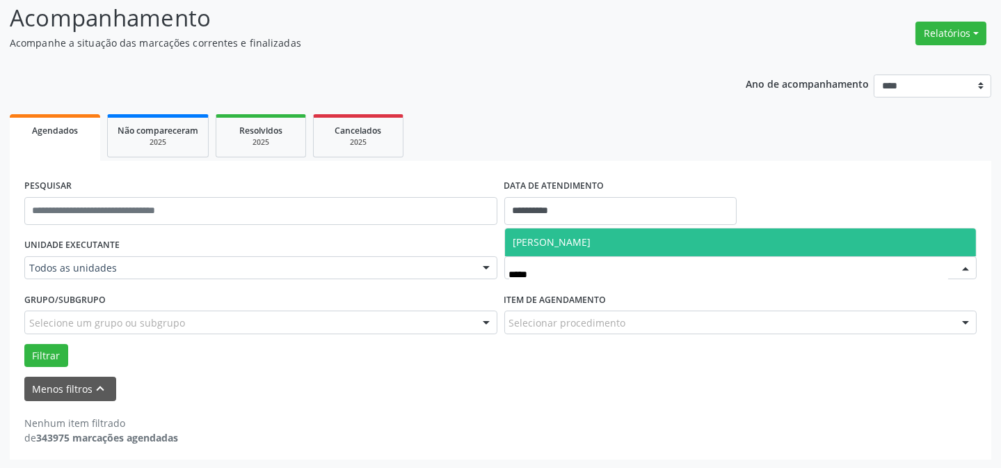
type input "******"
click at [547, 239] on span "[PERSON_NAME]" at bounding box center [553, 241] width 78 height 13
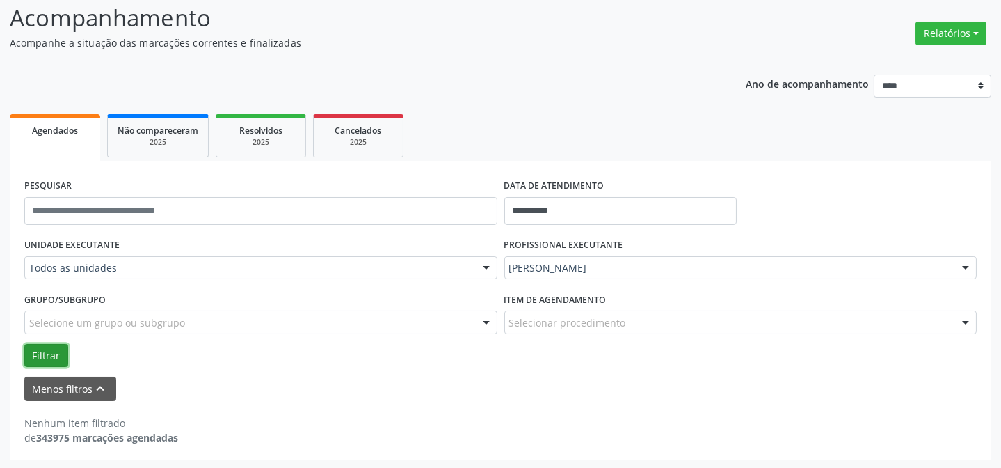
drag, startPoint x: 43, startPoint y: 349, endPoint x: 62, endPoint y: 340, distance: 20.9
click at [44, 349] on button "Filtrar" at bounding box center [46, 356] width 44 height 24
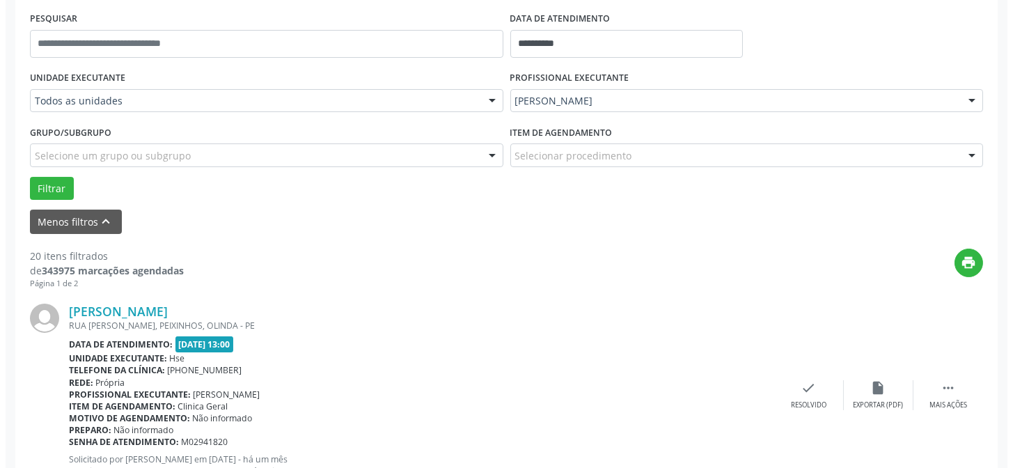
scroll to position [284, 0]
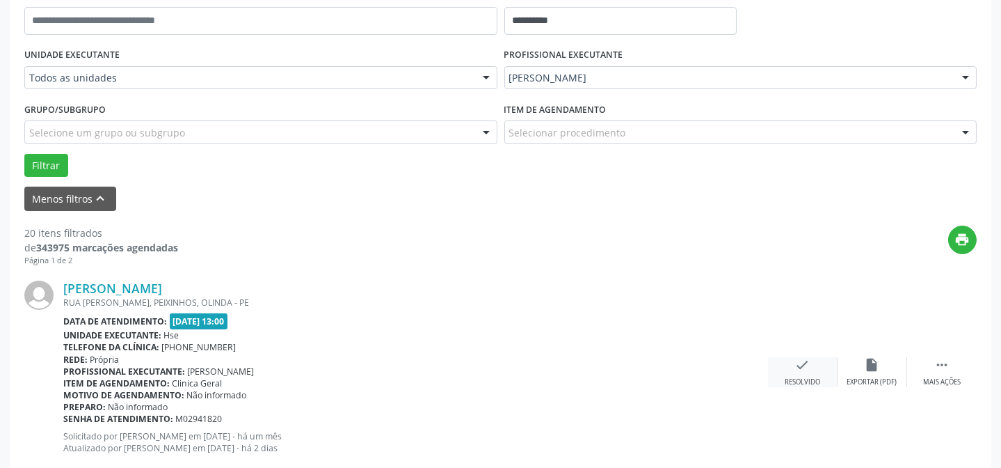
click at [801, 374] on div "check Resolvido" at bounding box center [803, 372] width 70 height 30
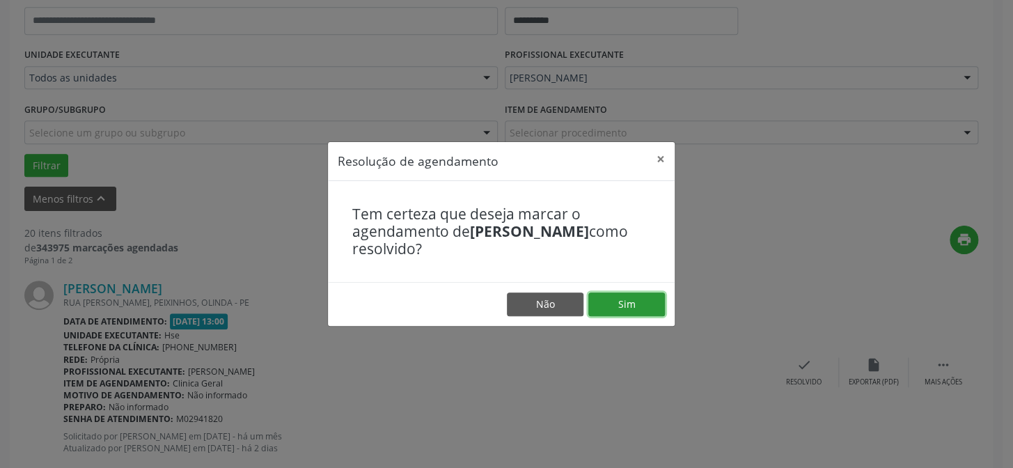
click at [641, 300] on button "Sim" at bounding box center [626, 304] width 77 height 24
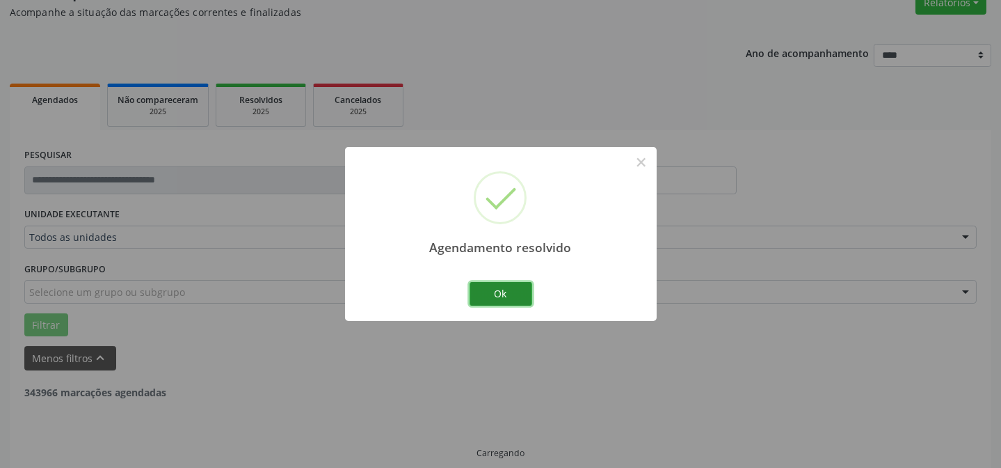
click at [487, 298] on button "Ok" at bounding box center [501, 294] width 63 height 24
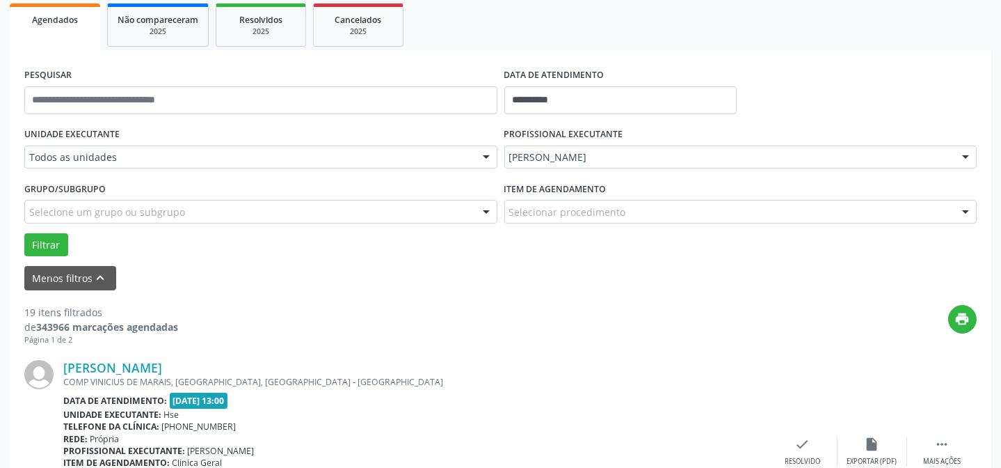
scroll to position [328, 0]
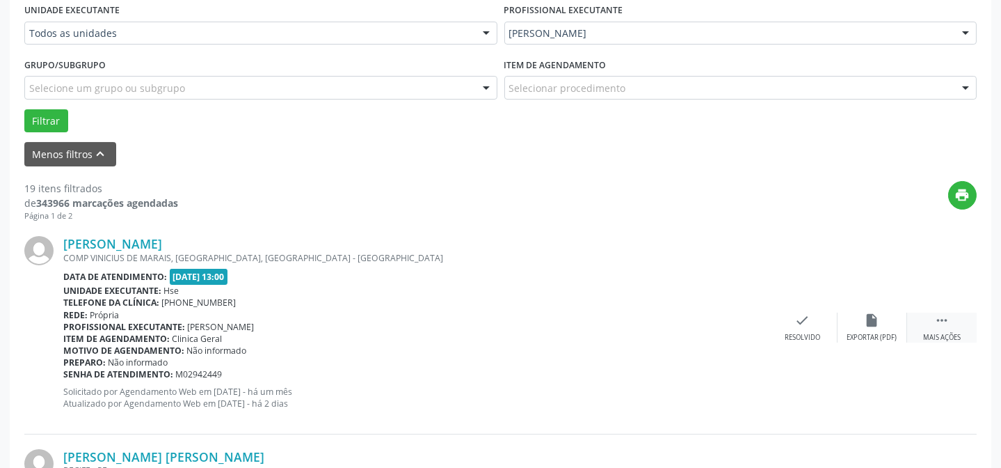
click at [960, 325] on div " Mais ações" at bounding box center [942, 327] width 70 height 30
click at [875, 315] on icon "alarm_off" at bounding box center [872, 319] width 15 height 15
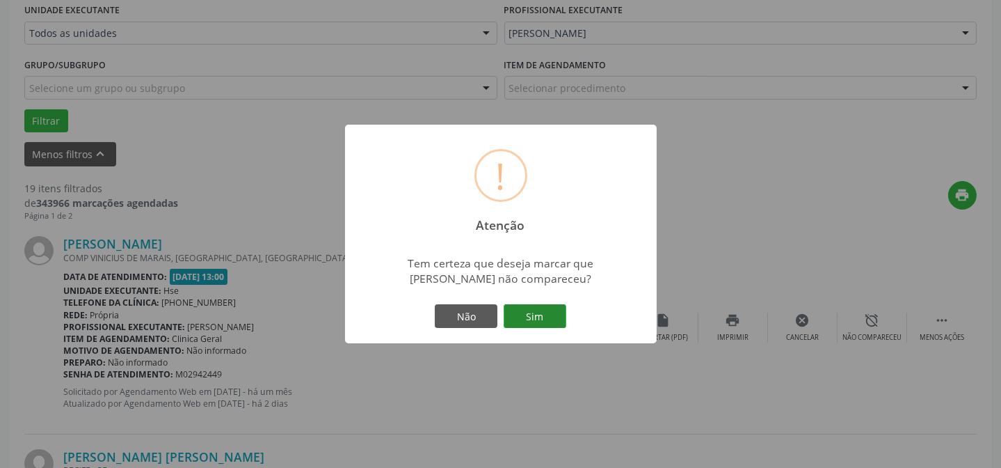
click at [553, 324] on button "Sim" at bounding box center [535, 316] width 63 height 24
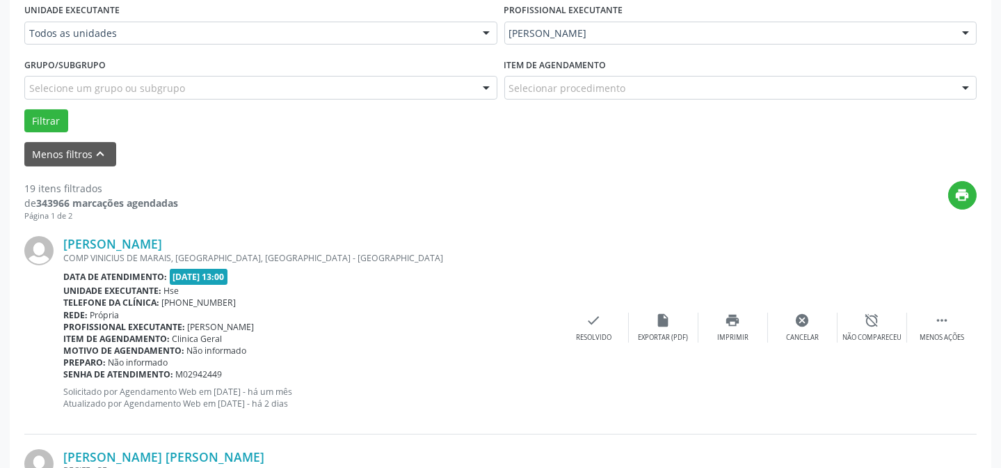
scroll to position [139, 0]
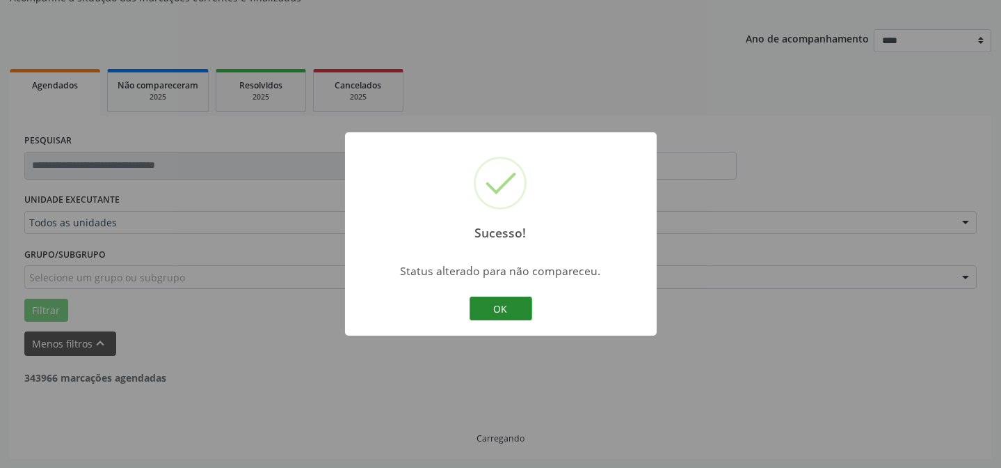
click at [484, 306] on button "OK" at bounding box center [501, 308] width 63 height 24
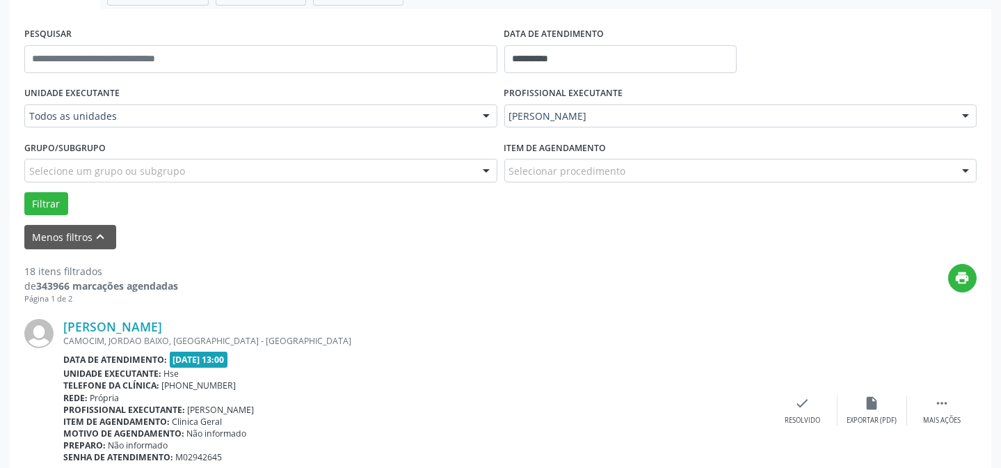
scroll to position [265, 0]
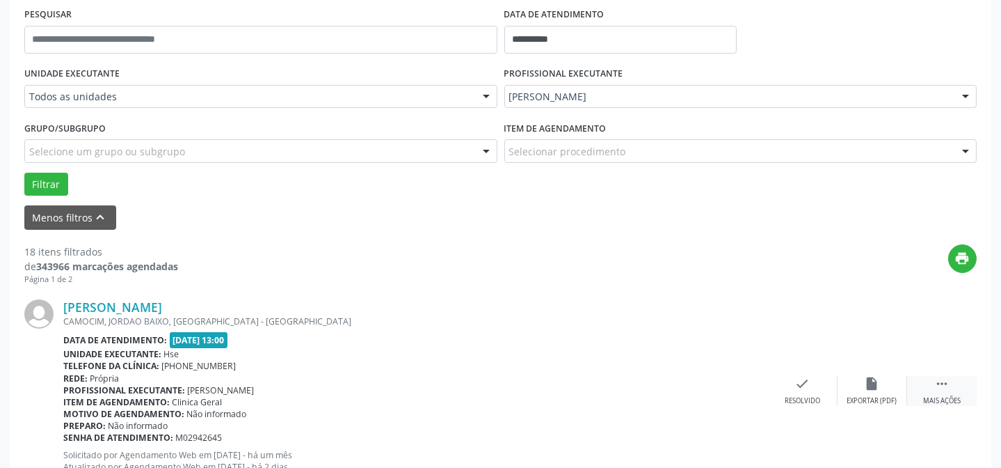
click at [949, 383] on icon "" at bounding box center [942, 383] width 15 height 15
click at [866, 386] on icon "alarm_off" at bounding box center [872, 383] width 15 height 15
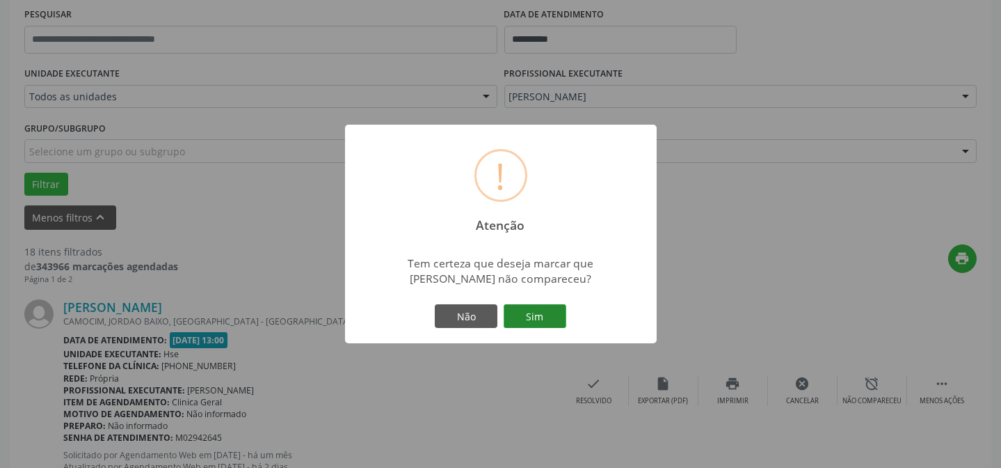
click at [529, 308] on button "Sim" at bounding box center [535, 316] width 63 height 24
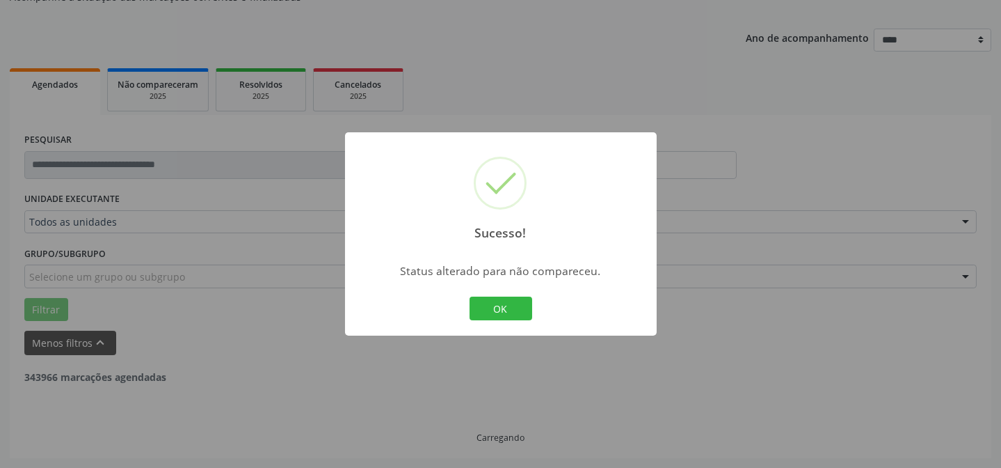
scroll to position [139, 0]
click at [499, 301] on button "OK" at bounding box center [501, 308] width 63 height 24
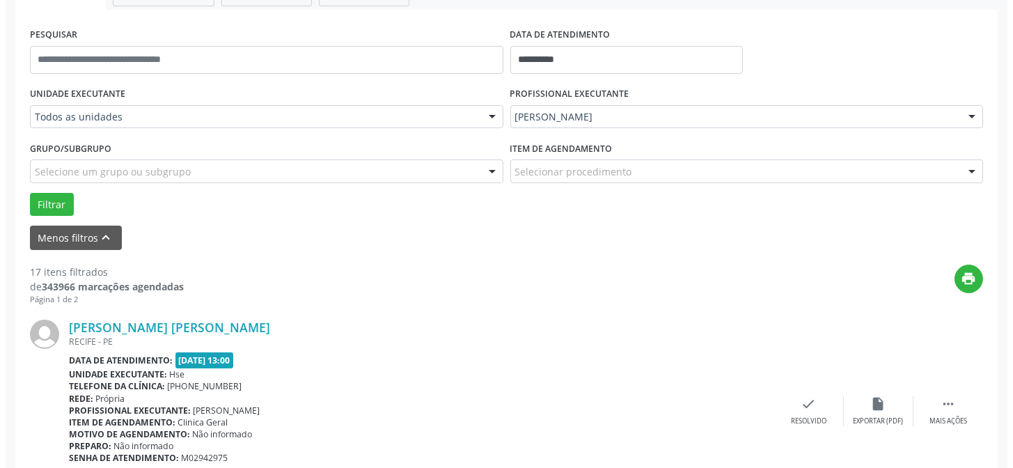
scroll to position [265, 0]
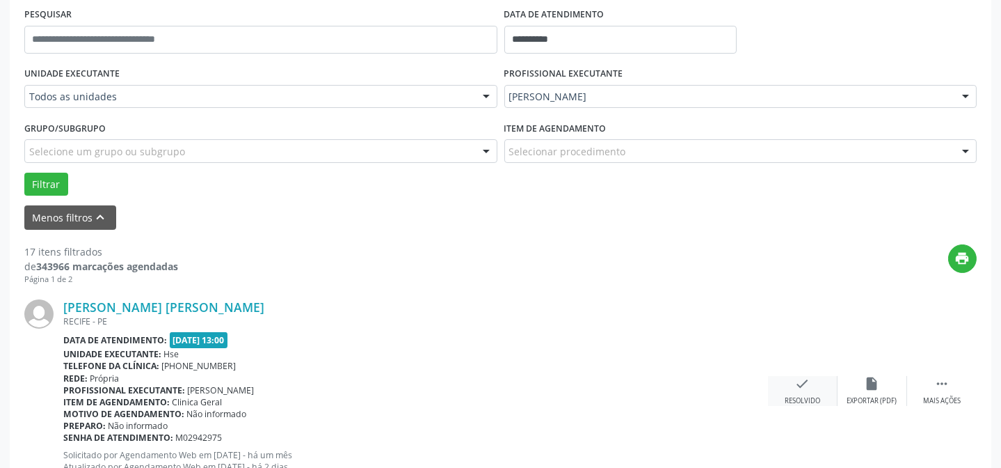
click at [811, 382] on div "check Resolvido" at bounding box center [803, 391] width 70 height 30
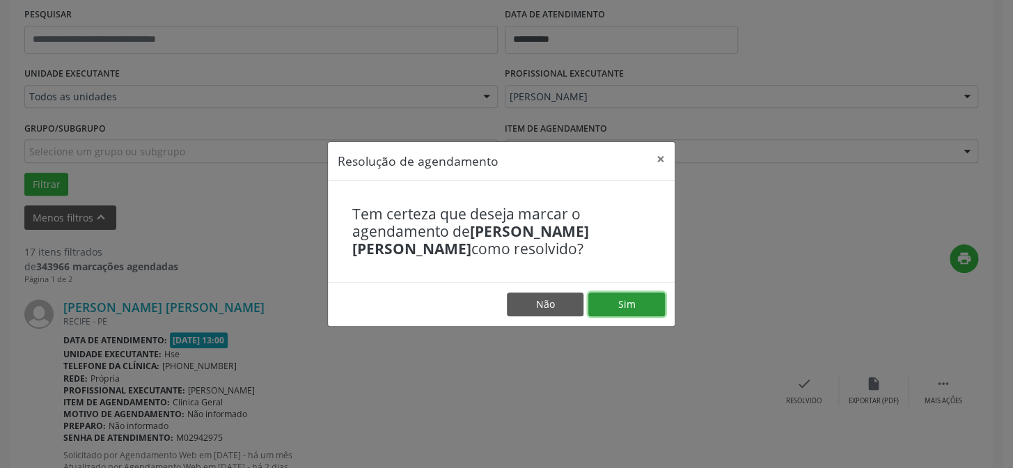
click at [605, 295] on button "Sim" at bounding box center [626, 304] width 77 height 24
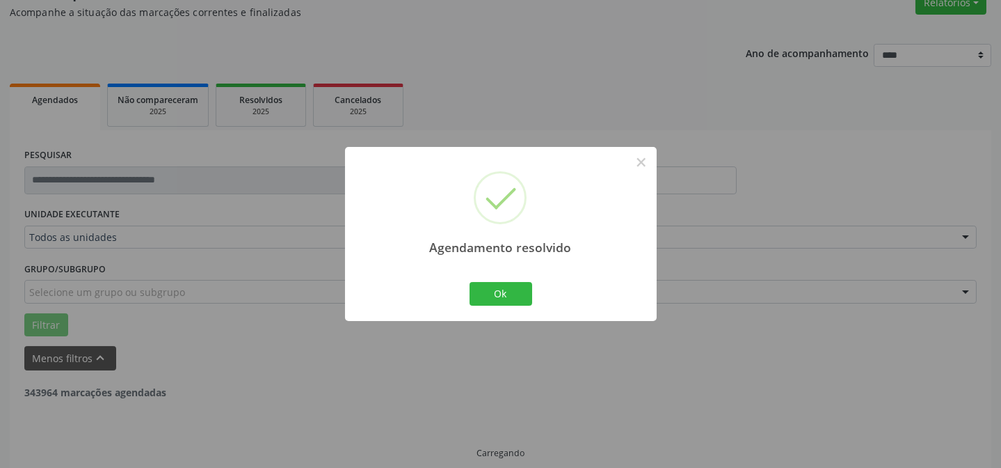
scroll to position [139, 0]
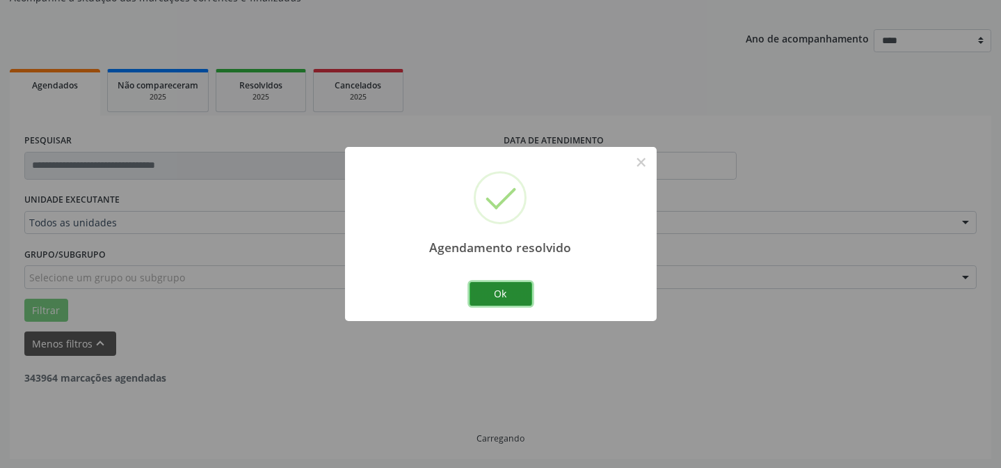
click at [502, 286] on button "Ok" at bounding box center [501, 294] width 63 height 24
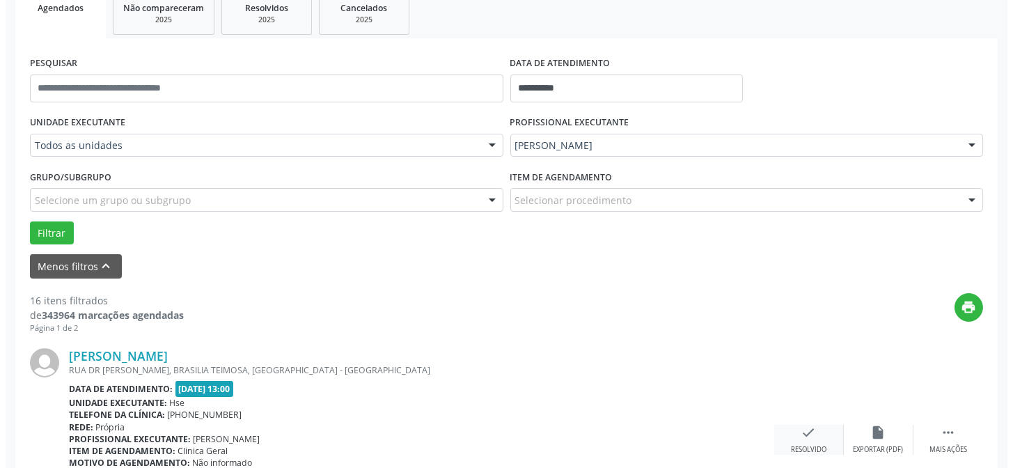
scroll to position [328, 0]
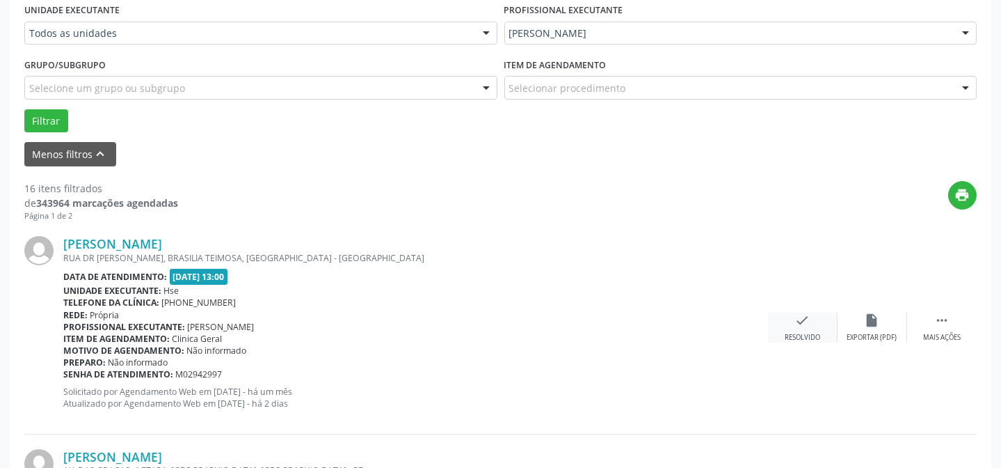
click at [798, 324] on icon "check" at bounding box center [802, 319] width 15 height 15
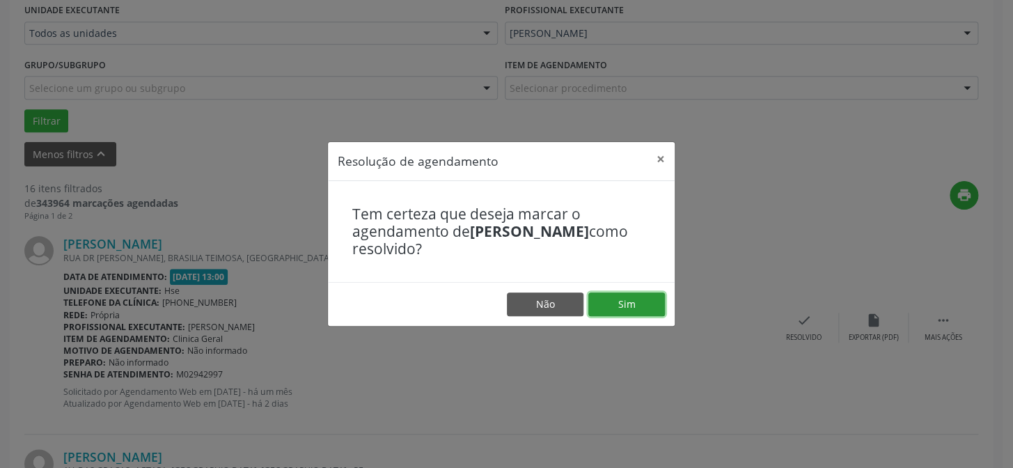
click at [618, 299] on button "Sim" at bounding box center [626, 304] width 77 height 24
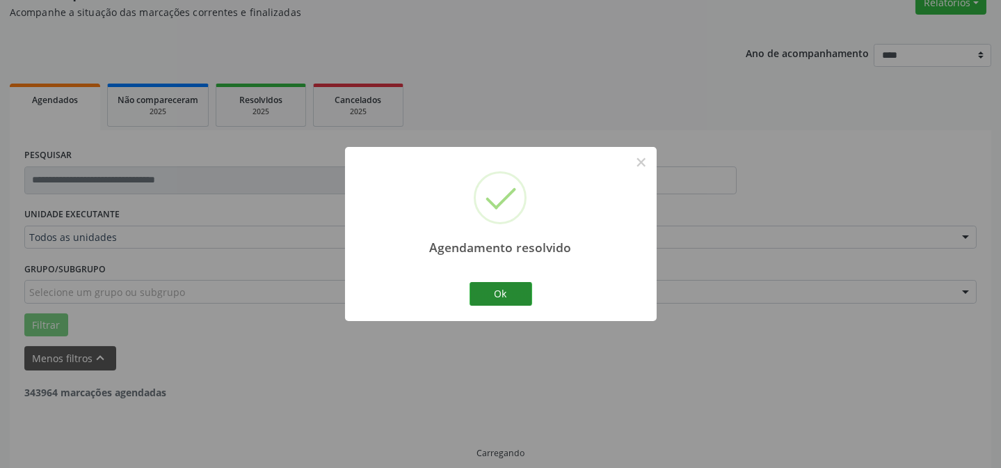
scroll to position [139, 0]
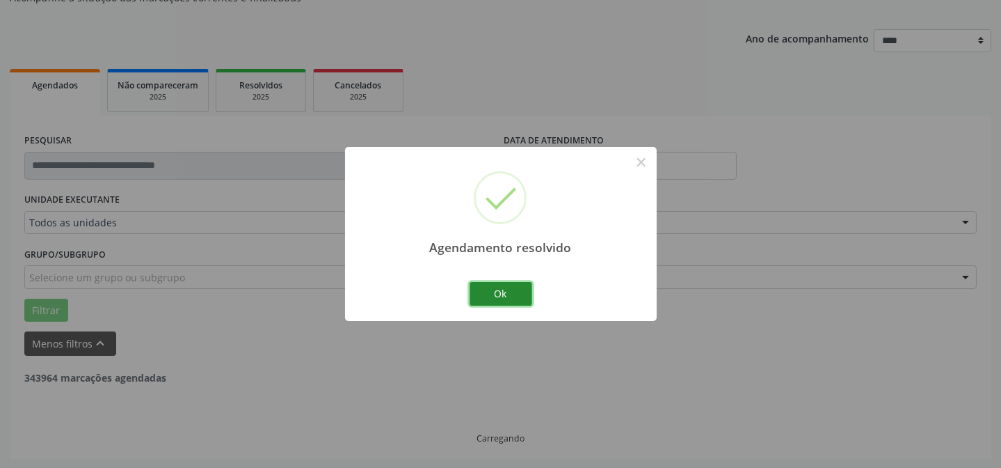
click at [488, 291] on button "Ok" at bounding box center [501, 294] width 63 height 24
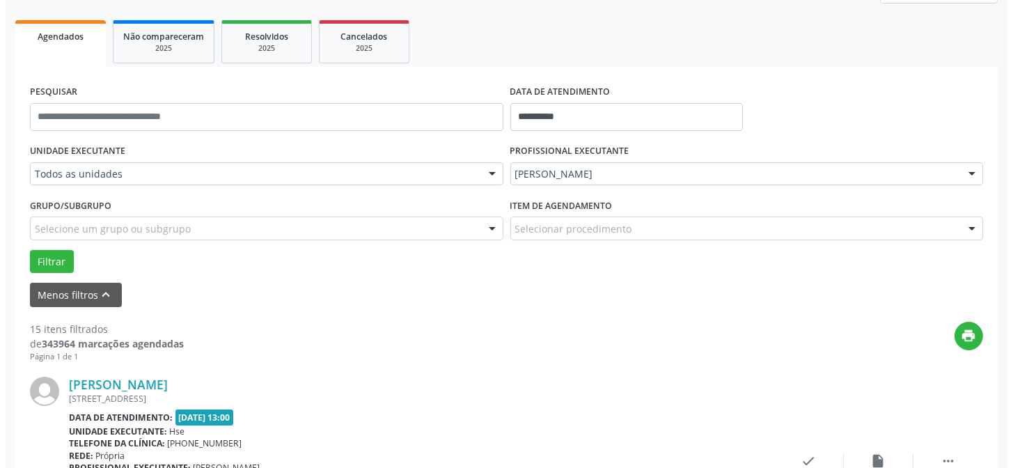
scroll to position [202, 0]
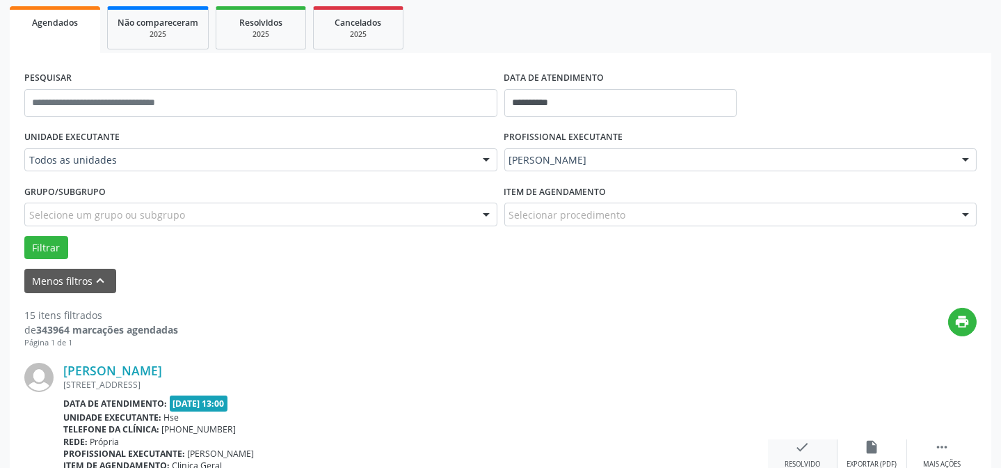
click at [804, 443] on icon "check" at bounding box center [802, 446] width 15 height 15
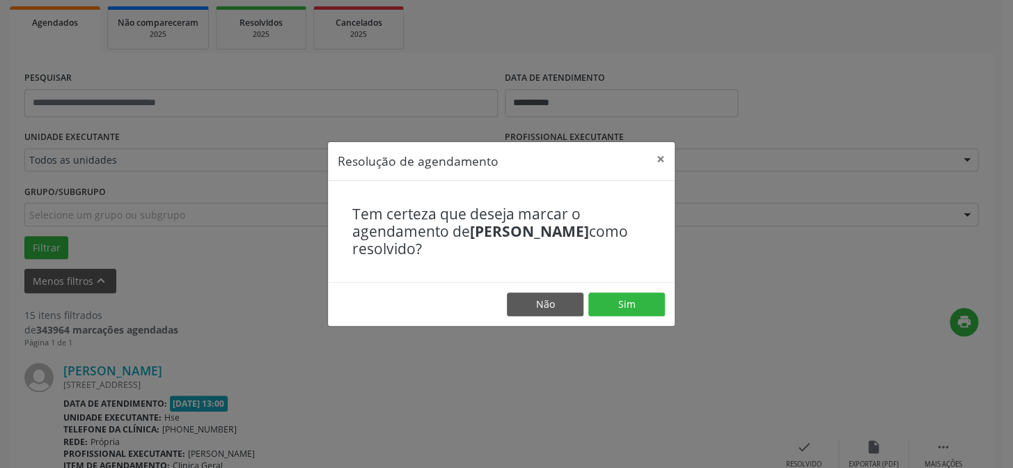
click at [653, 291] on footer "Não Sim" at bounding box center [501, 304] width 347 height 44
click at [646, 302] on button "Sim" at bounding box center [626, 304] width 77 height 24
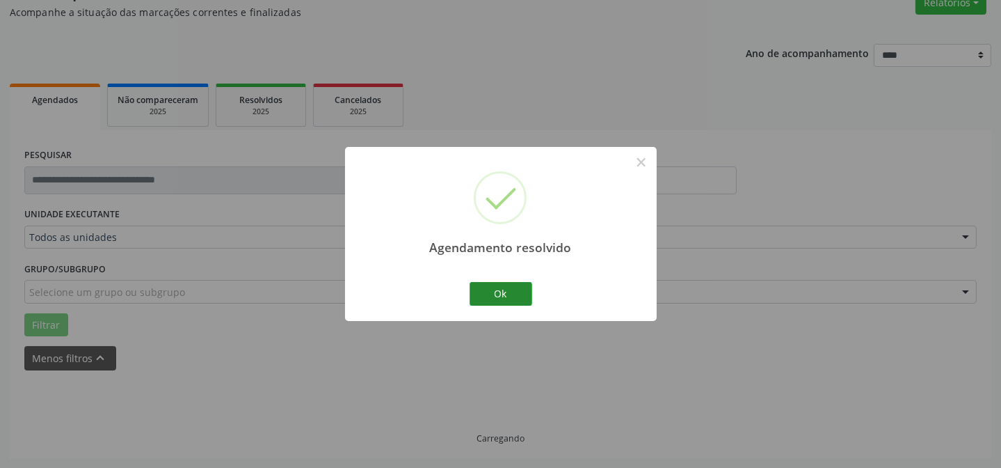
scroll to position [139, 0]
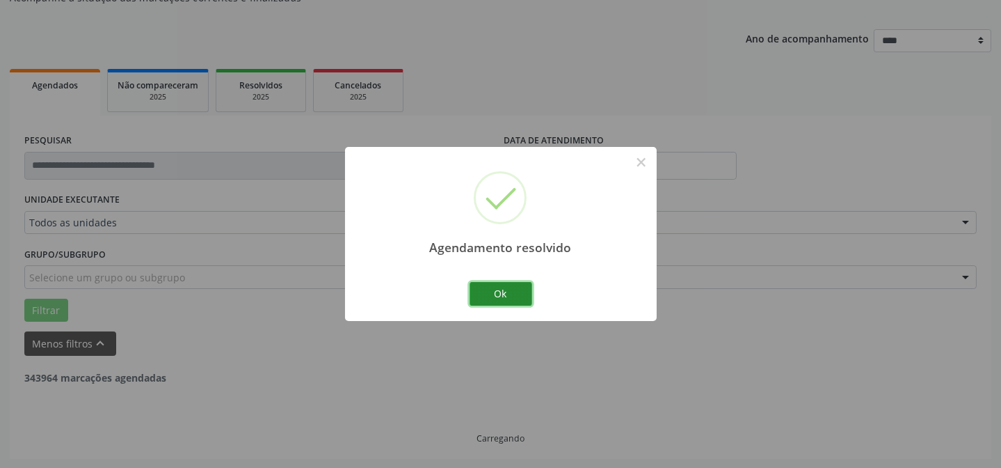
click at [496, 297] on button "Ok" at bounding box center [501, 294] width 63 height 24
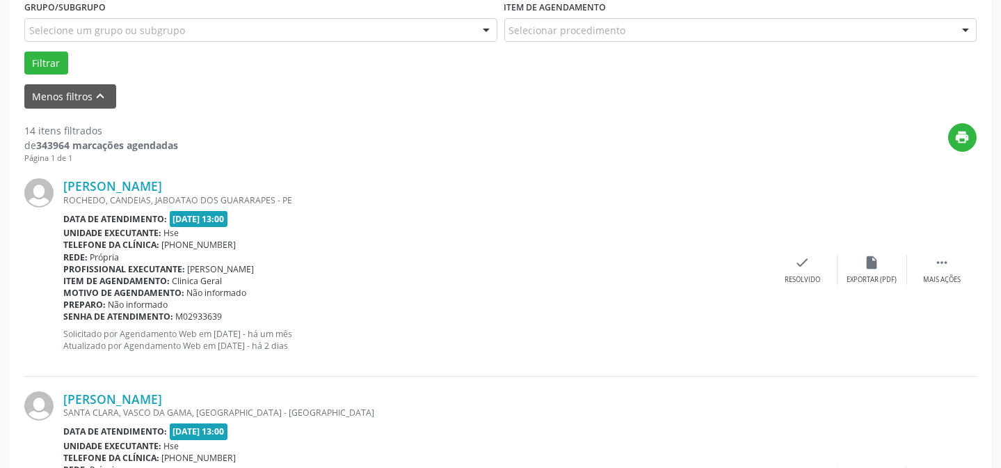
scroll to position [392, 0]
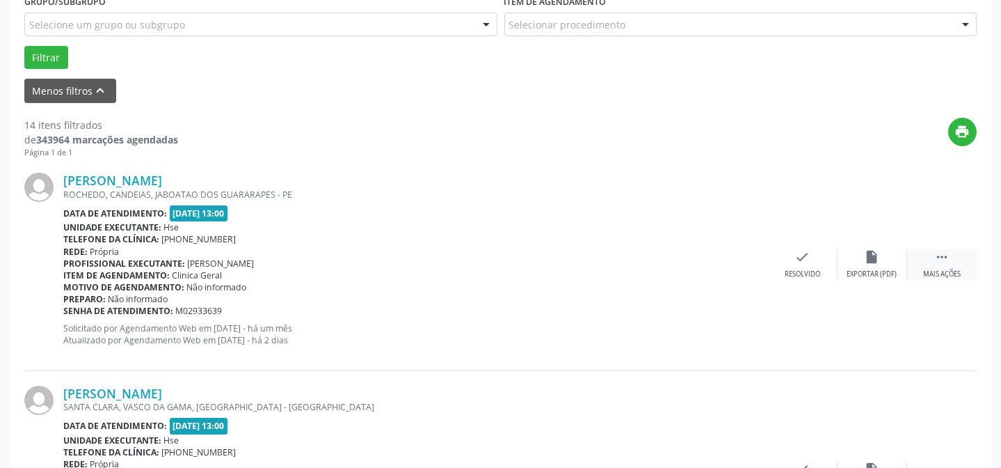
click at [935, 264] on div " Mais ações" at bounding box center [942, 264] width 70 height 30
click at [868, 265] on div "alarm_off Não compareceu" at bounding box center [873, 264] width 70 height 30
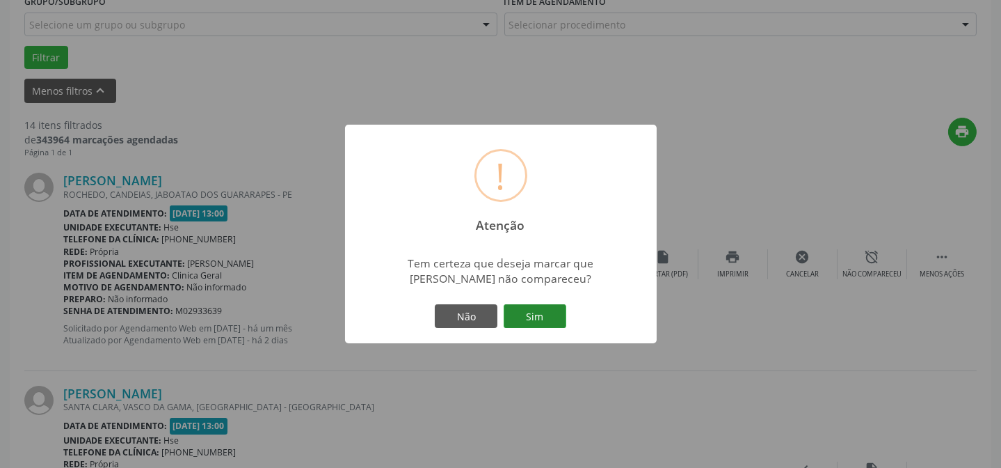
click at [557, 322] on button "Sim" at bounding box center [535, 316] width 63 height 24
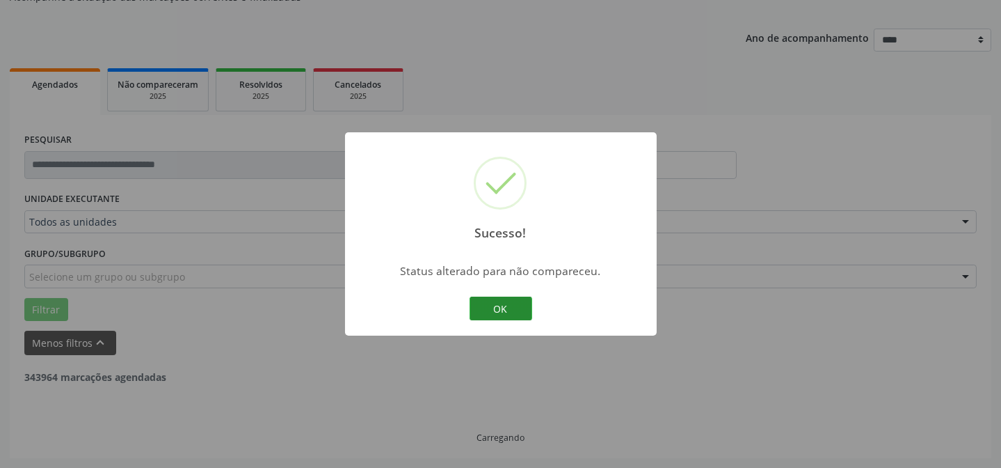
scroll to position [139, 0]
click at [509, 301] on button "OK" at bounding box center [501, 308] width 63 height 24
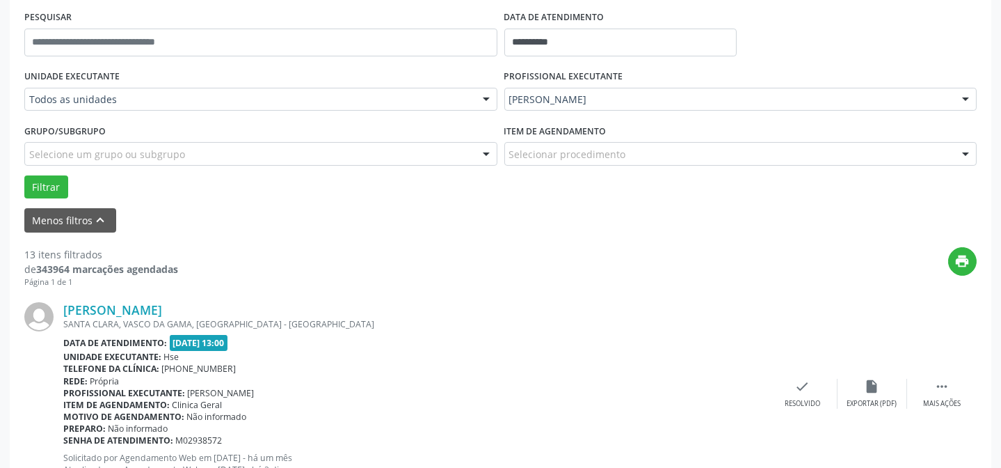
scroll to position [265, 0]
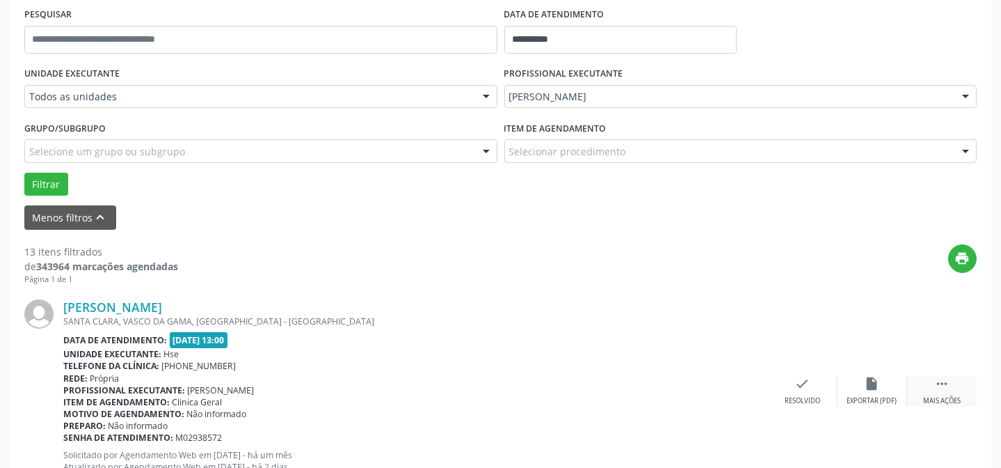
click at [929, 387] on div " Mais ações" at bounding box center [942, 391] width 70 height 30
click at [874, 376] on icon "alarm_off" at bounding box center [872, 383] width 15 height 15
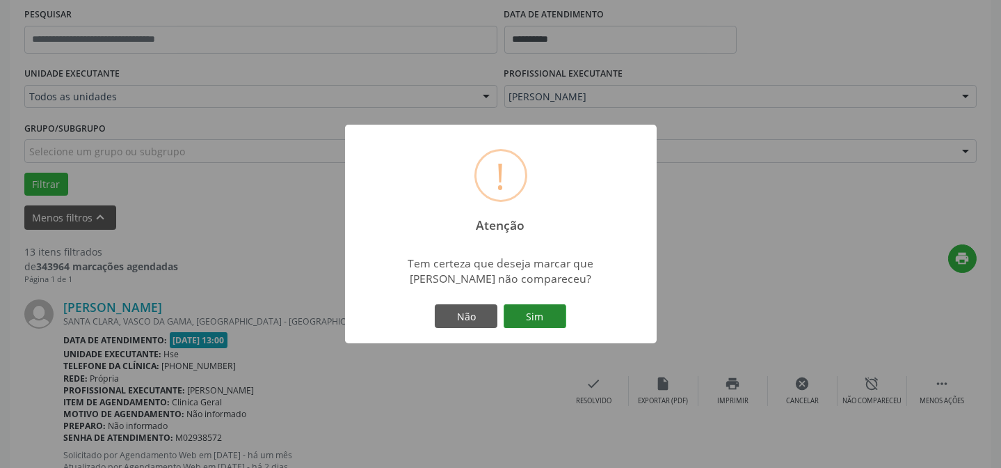
click at [541, 312] on button "Sim" at bounding box center [535, 316] width 63 height 24
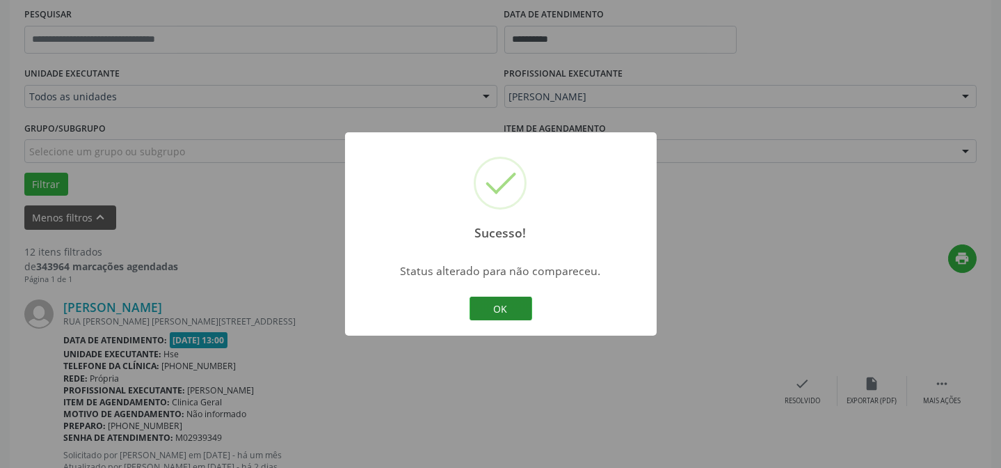
click at [514, 315] on button "OK" at bounding box center [501, 308] width 63 height 24
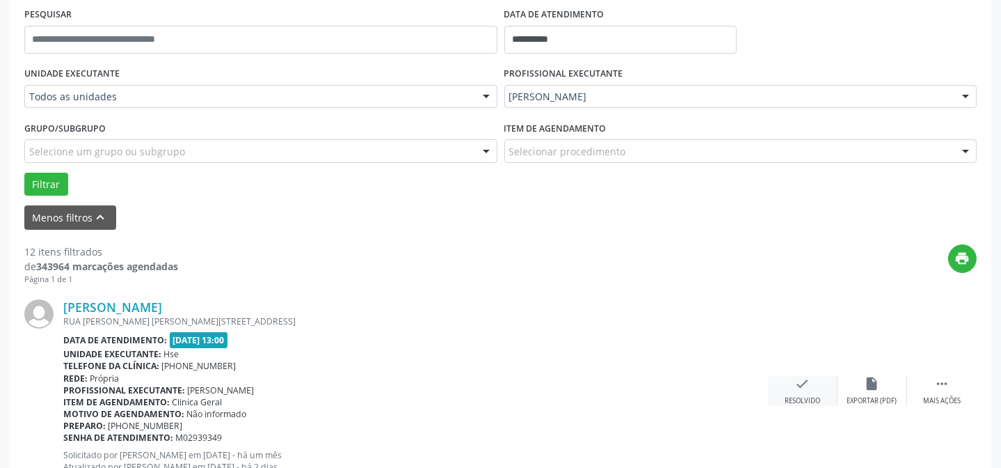
click at [808, 397] on div "Resolvido" at bounding box center [802, 401] width 35 height 10
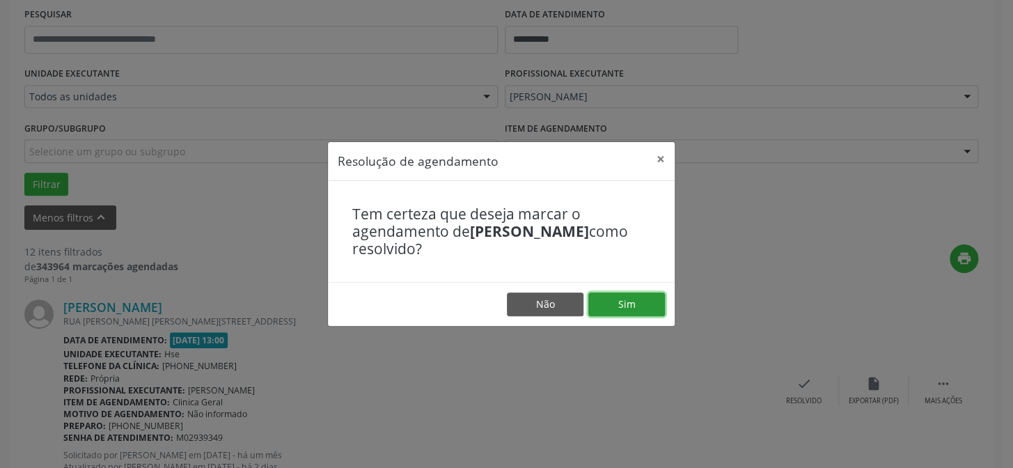
click at [646, 312] on button "Sim" at bounding box center [626, 304] width 77 height 24
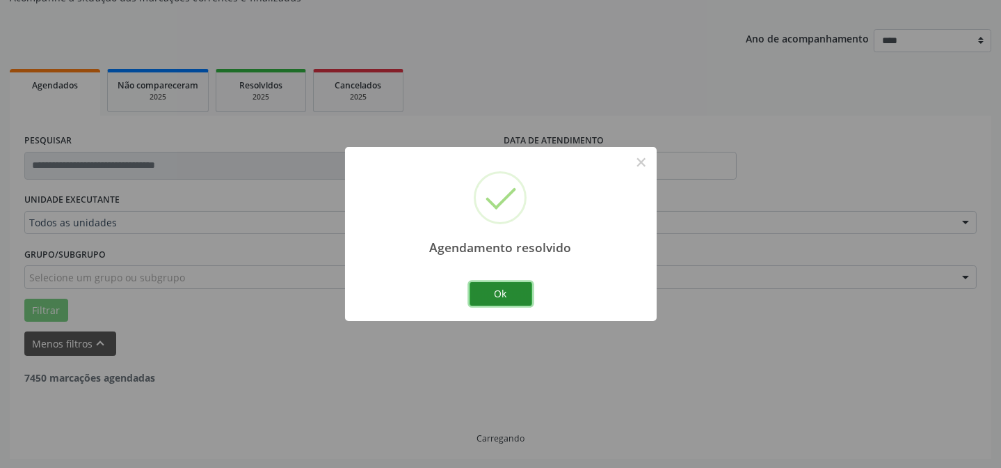
click at [499, 289] on button "Ok" at bounding box center [501, 294] width 63 height 24
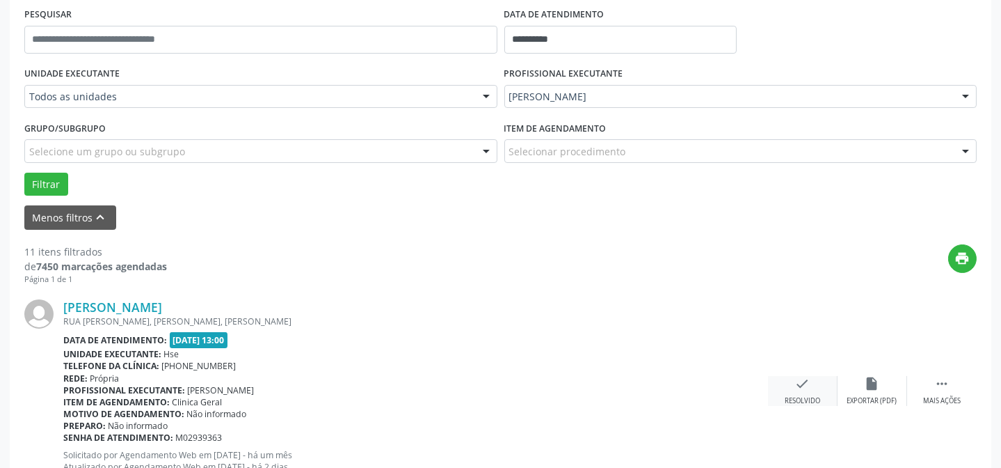
click at [802, 383] on icon "check" at bounding box center [802, 383] width 15 height 15
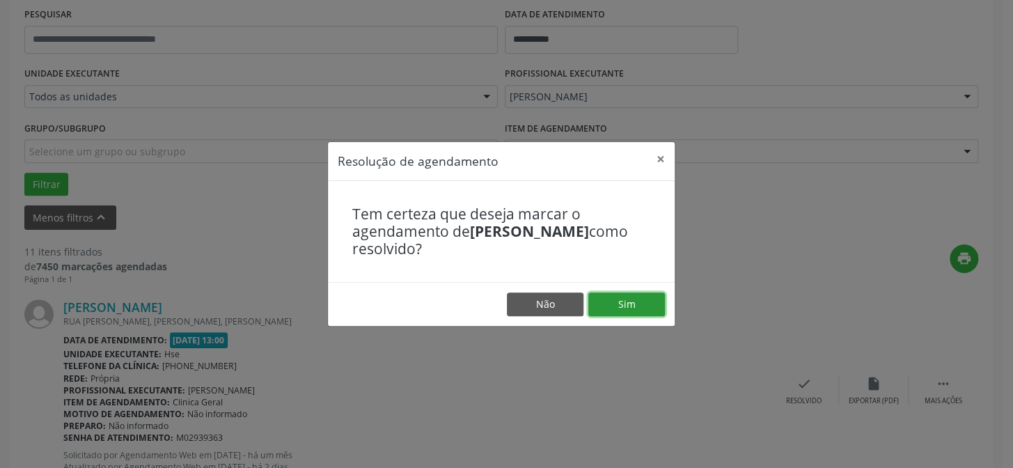
click at [604, 304] on button "Sim" at bounding box center [626, 304] width 77 height 24
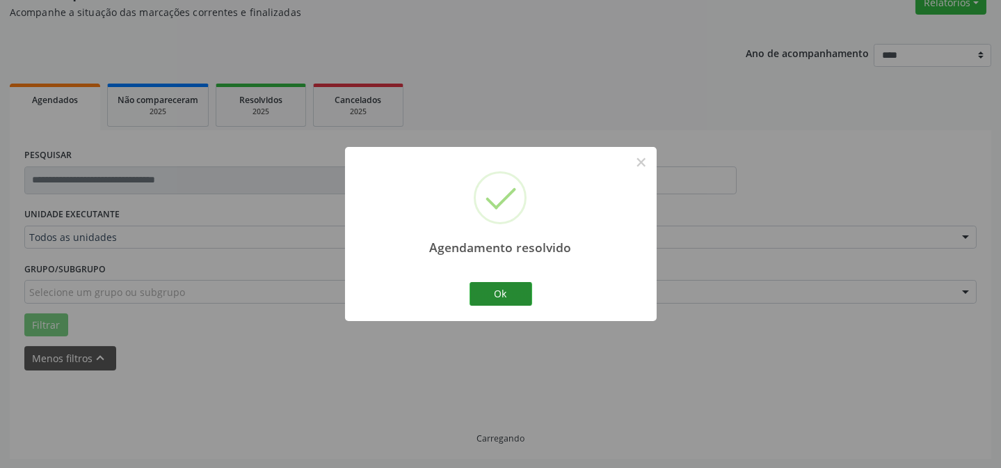
scroll to position [139, 0]
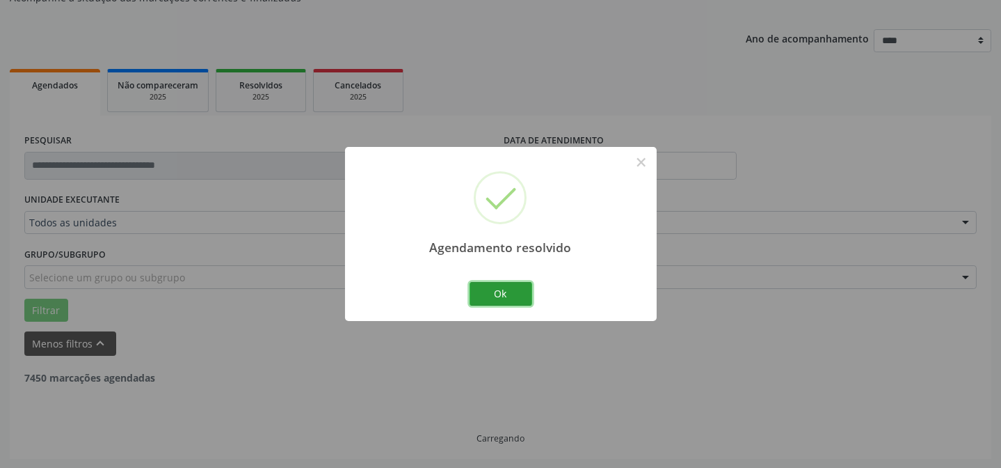
click at [522, 298] on button "Ok" at bounding box center [501, 294] width 63 height 24
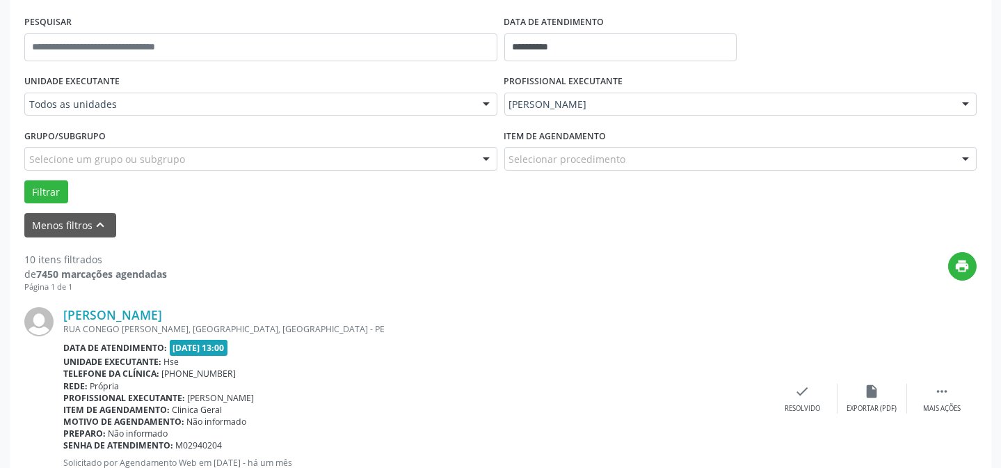
scroll to position [265, 0]
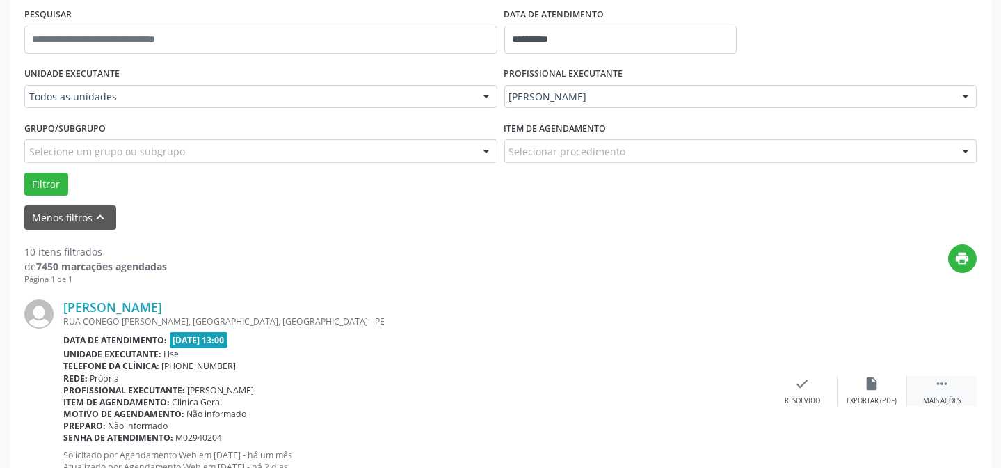
click at [944, 385] on icon "" at bounding box center [942, 383] width 15 height 15
click at [878, 380] on div "alarm_off Não compareceu" at bounding box center [873, 391] width 70 height 30
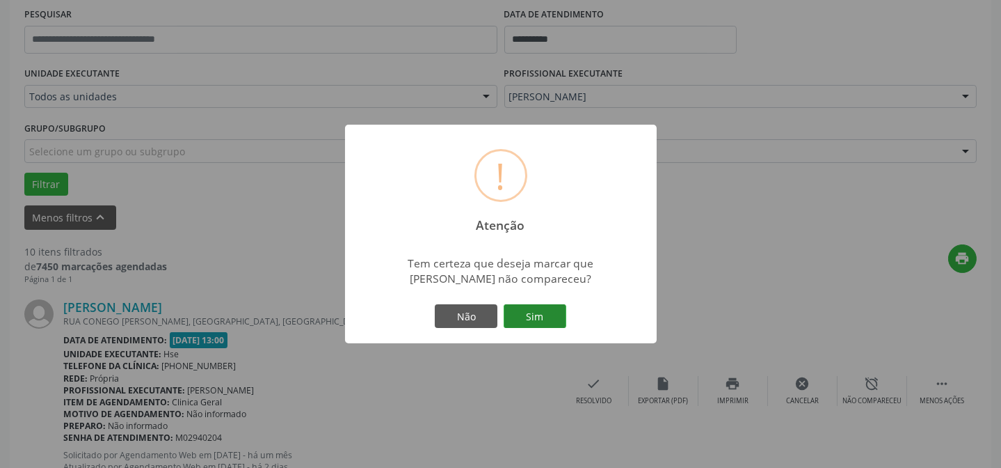
click at [545, 311] on button "Sim" at bounding box center [535, 316] width 63 height 24
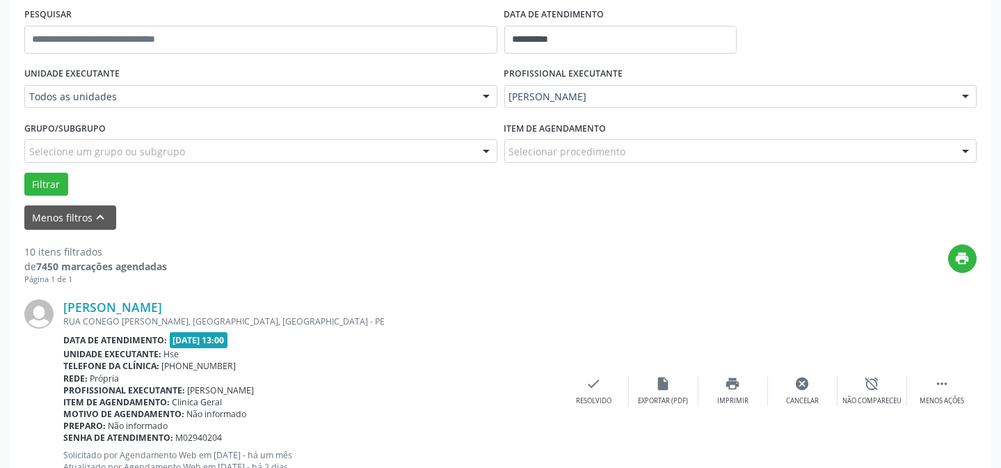
scroll to position [139, 0]
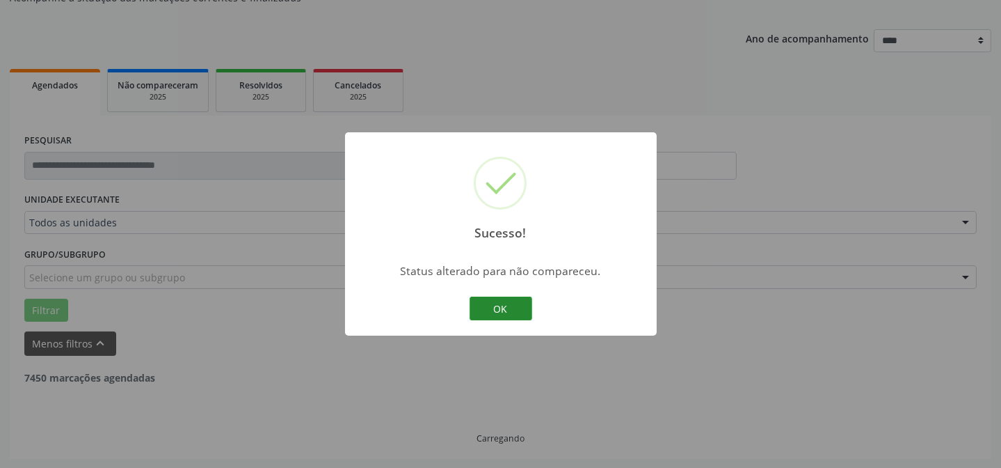
click at [499, 301] on button "OK" at bounding box center [501, 308] width 63 height 24
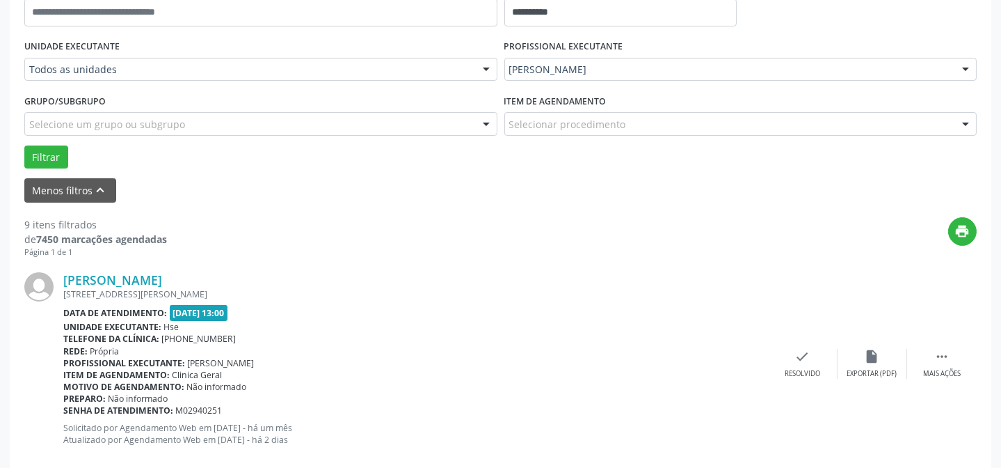
scroll to position [328, 0]
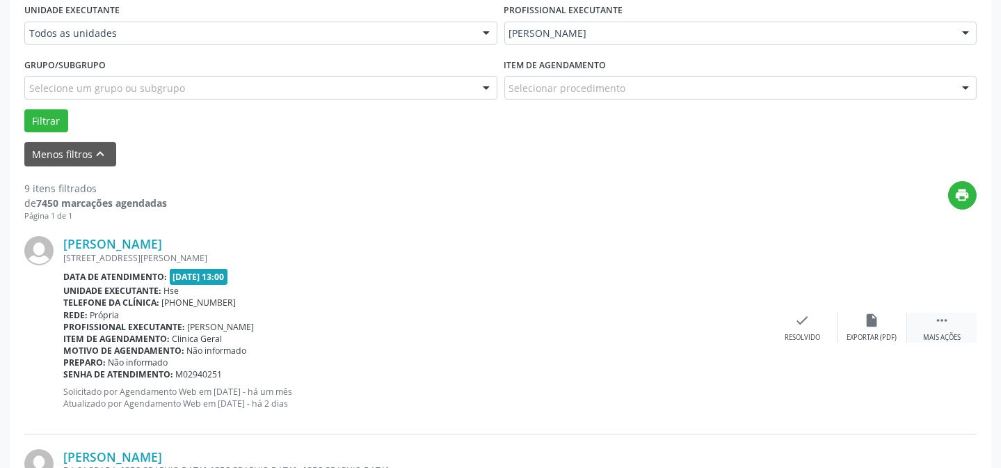
click at [947, 315] on icon "" at bounding box center [942, 319] width 15 height 15
click at [856, 328] on div "alarm_off Não compareceu" at bounding box center [873, 327] width 70 height 30
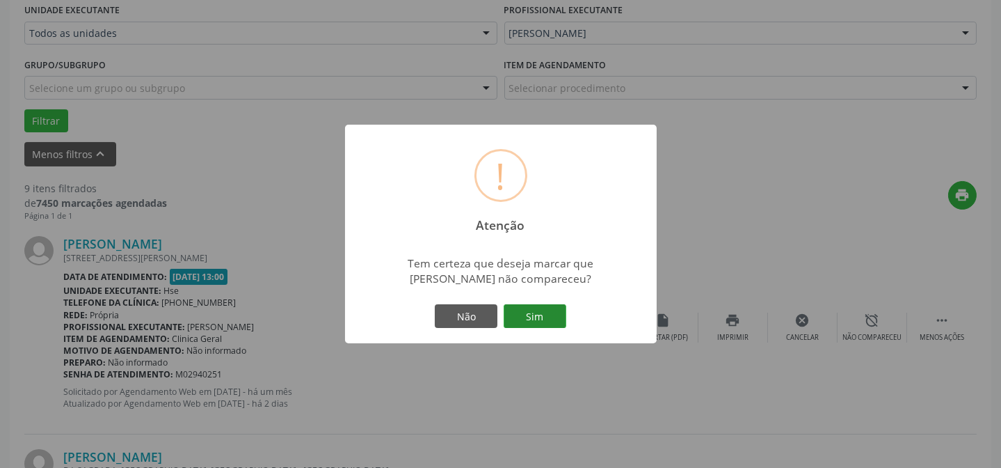
click at [539, 317] on button "Sim" at bounding box center [535, 316] width 63 height 24
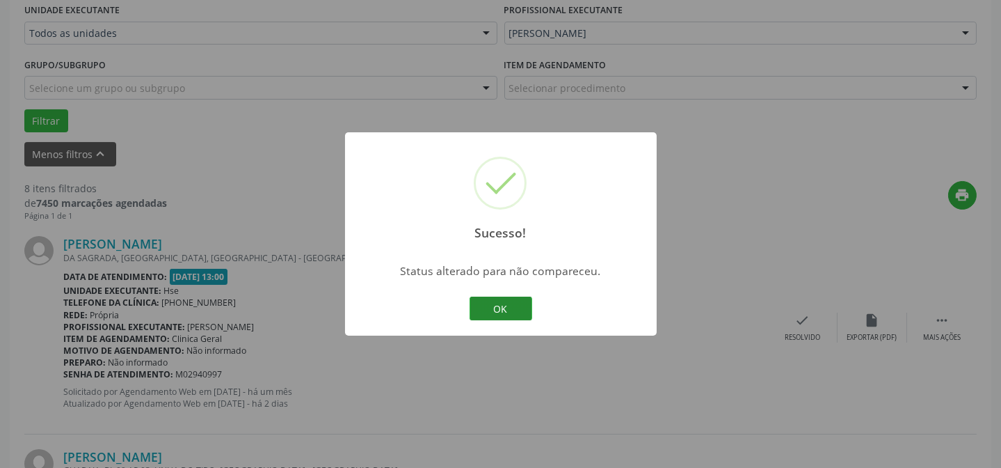
click at [514, 309] on button "OK" at bounding box center [501, 308] width 63 height 24
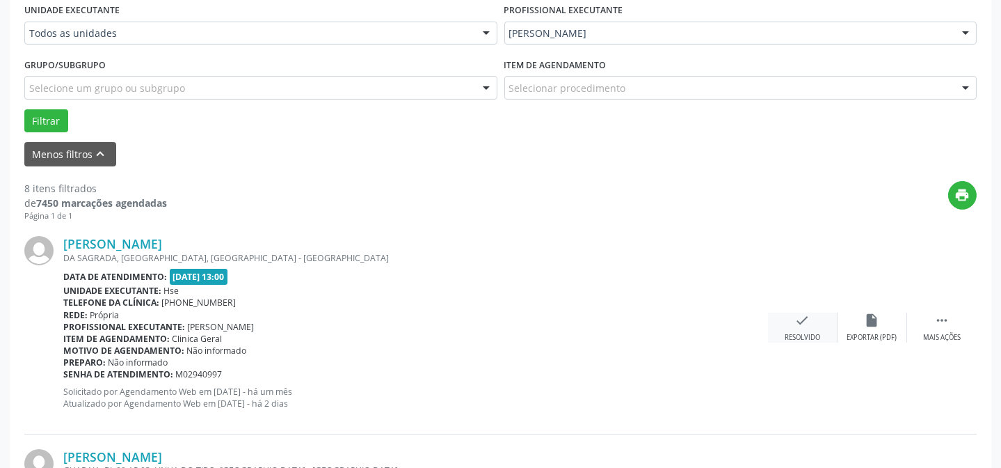
click at [803, 312] on icon "check" at bounding box center [802, 319] width 15 height 15
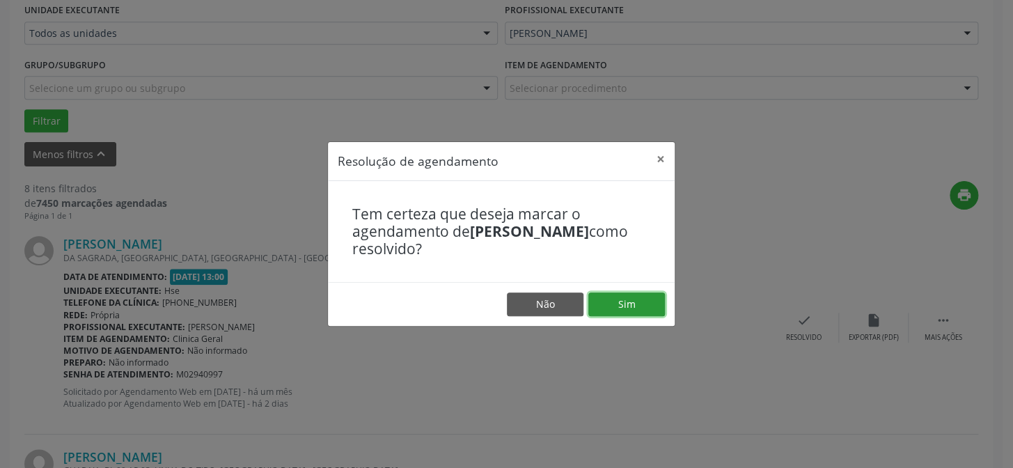
click at [634, 308] on button "Sim" at bounding box center [626, 304] width 77 height 24
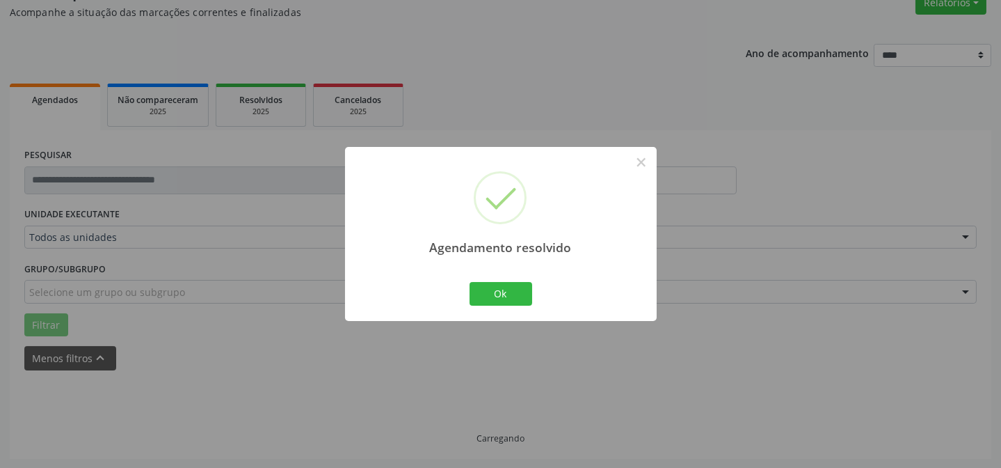
scroll to position [139, 0]
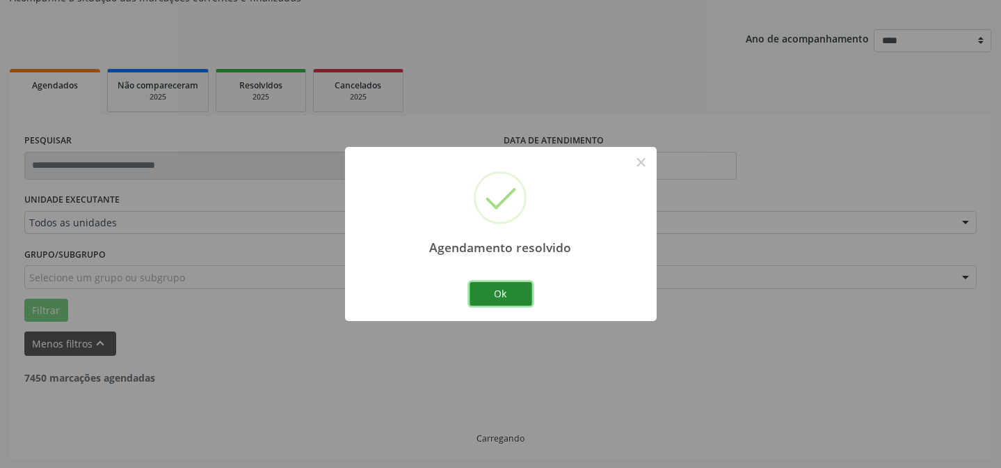
click at [494, 299] on button "Ok" at bounding box center [501, 294] width 63 height 24
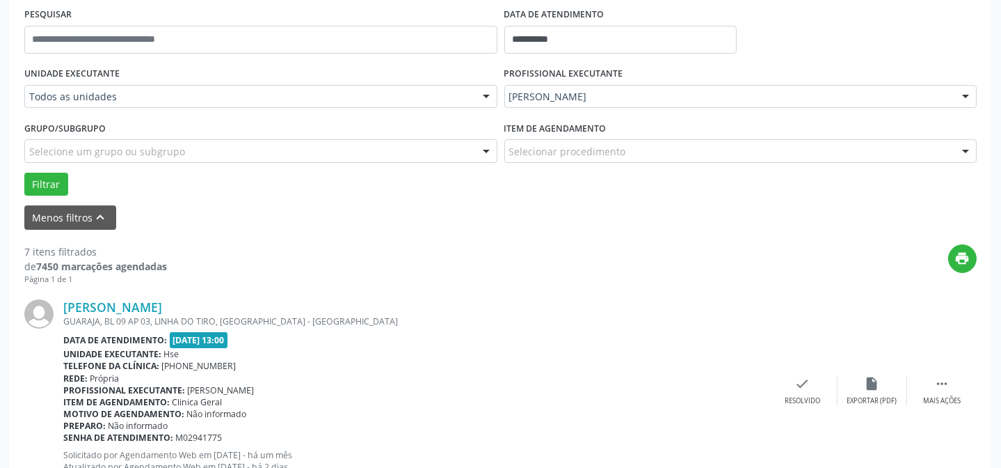
scroll to position [328, 0]
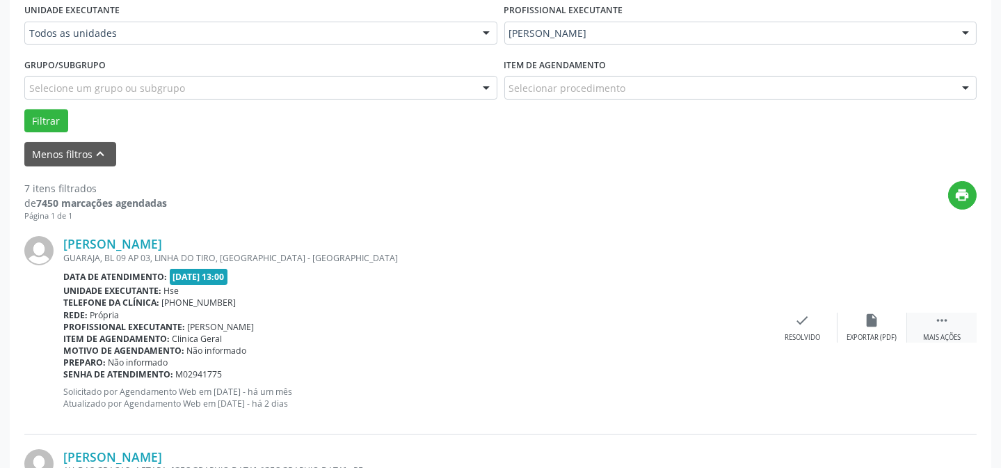
click at [940, 315] on icon "" at bounding box center [942, 319] width 15 height 15
click at [873, 315] on icon "alarm_off" at bounding box center [872, 319] width 15 height 15
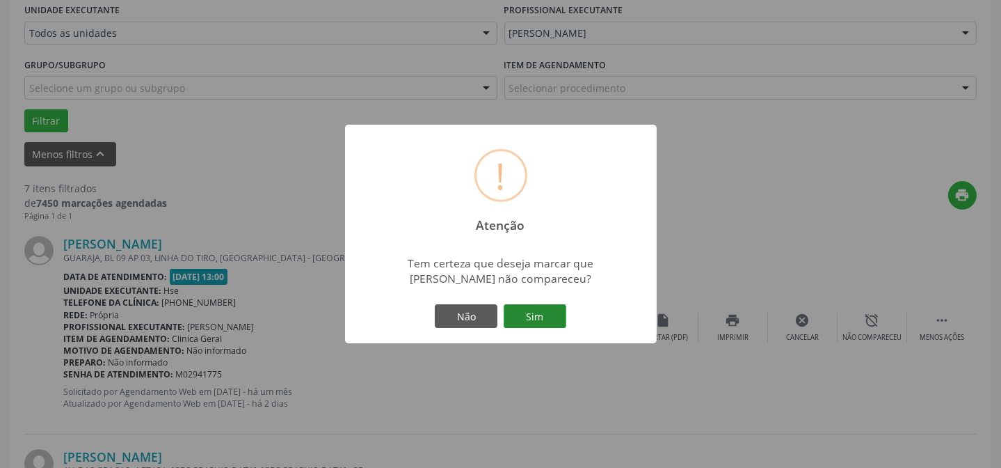
click at [545, 316] on button "Sim" at bounding box center [535, 316] width 63 height 24
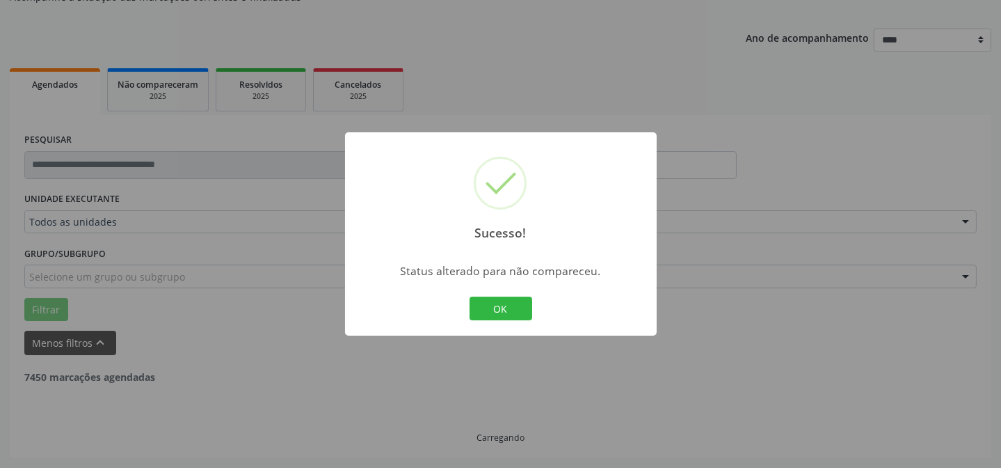
scroll to position [139, 0]
click at [489, 301] on button "OK" at bounding box center [501, 308] width 63 height 24
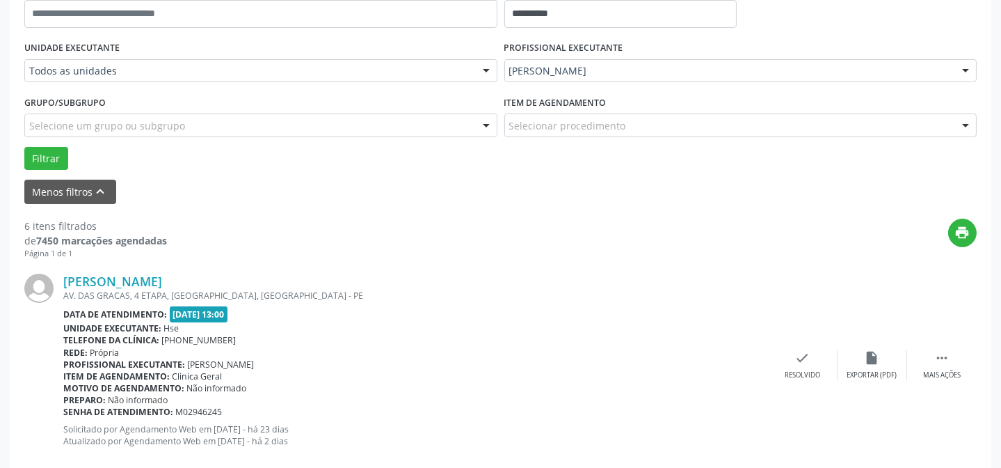
scroll to position [328, 0]
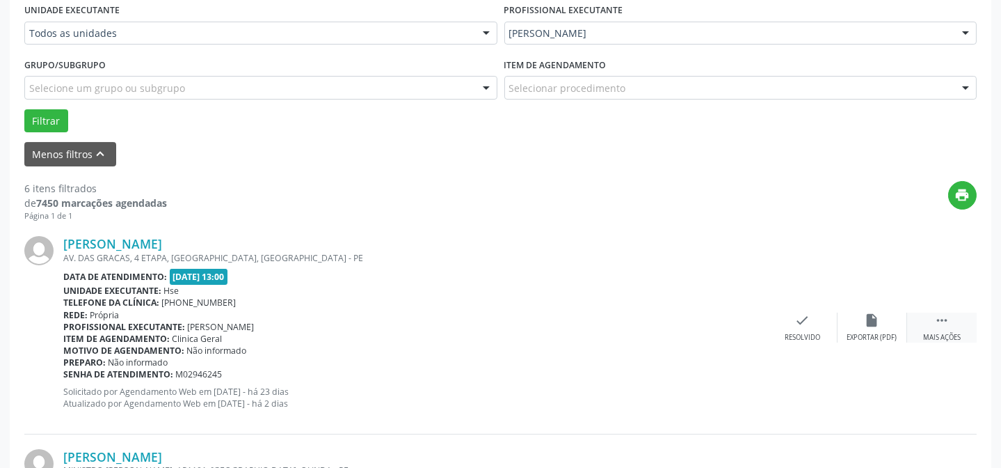
click at [955, 315] on div " Mais ações" at bounding box center [942, 327] width 70 height 30
click at [890, 312] on div "alarm_off Não compareceu" at bounding box center [873, 327] width 70 height 30
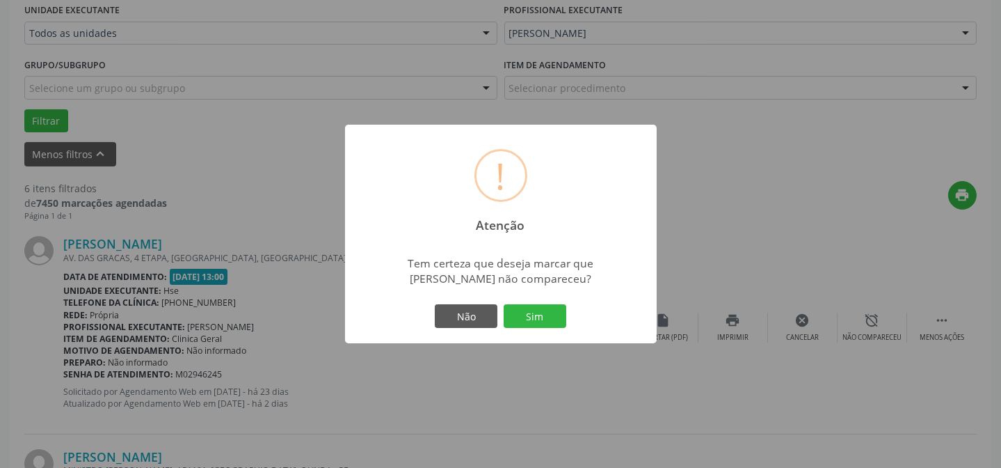
click at [543, 301] on div "Não Sim" at bounding box center [501, 315] width 138 height 29
click at [541, 314] on button "Sim" at bounding box center [535, 316] width 63 height 24
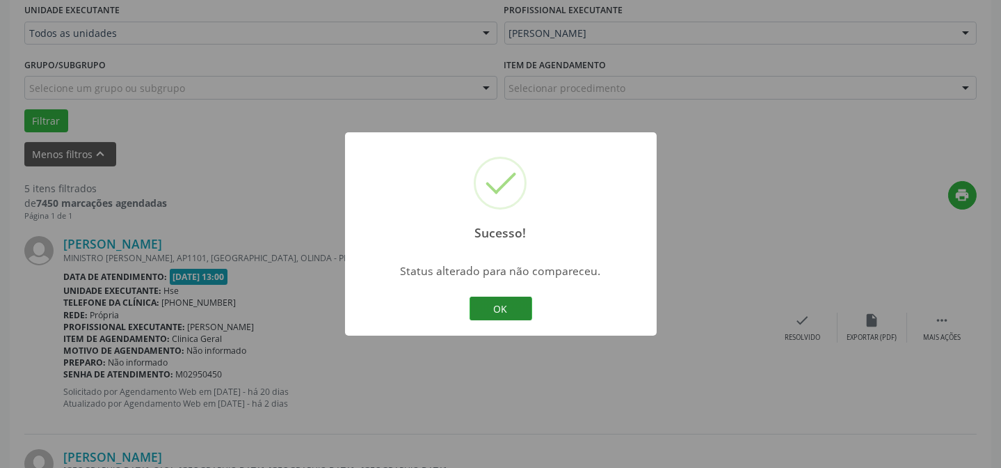
click at [507, 314] on button "OK" at bounding box center [501, 308] width 63 height 24
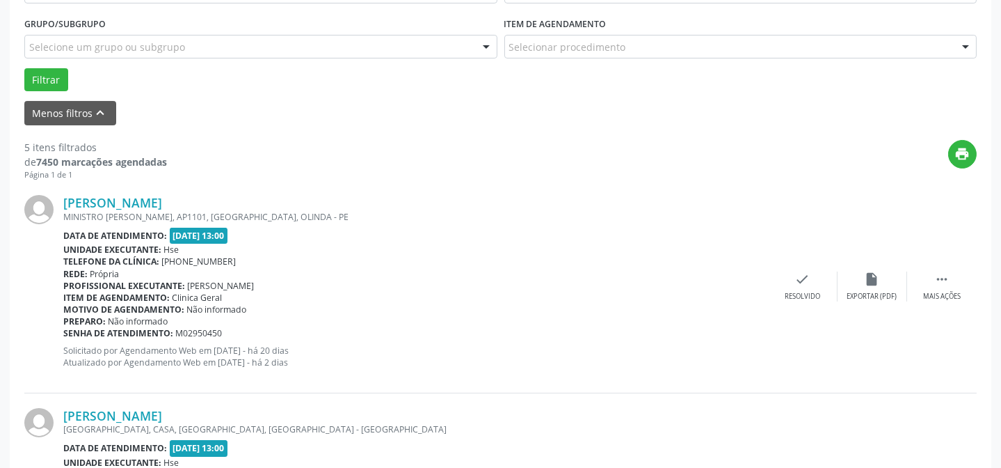
scroll to position [392, 0]
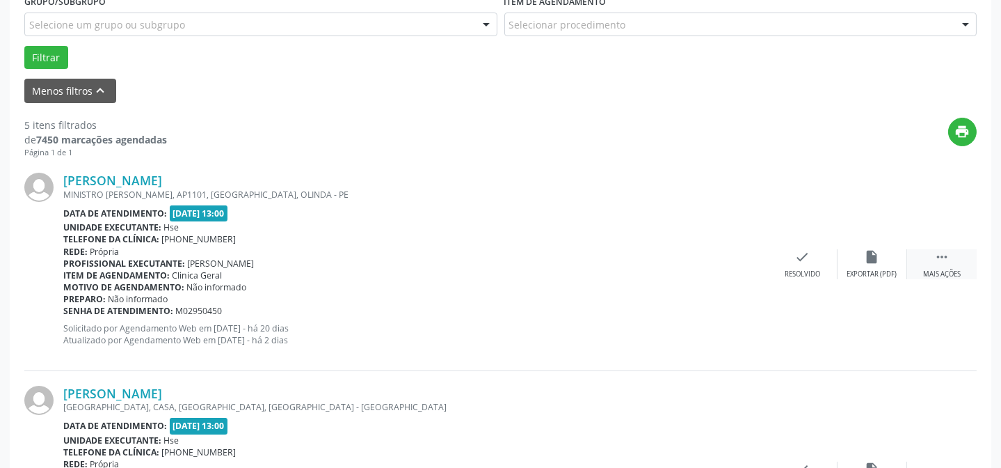
click at [937, 269] on div "Mais ações" at bounding box center [942, 274] width 38 height 10
click at [882, 252] on div "alarm_off Não compareceu" at bounding box center [873, 264] width 70 height 30
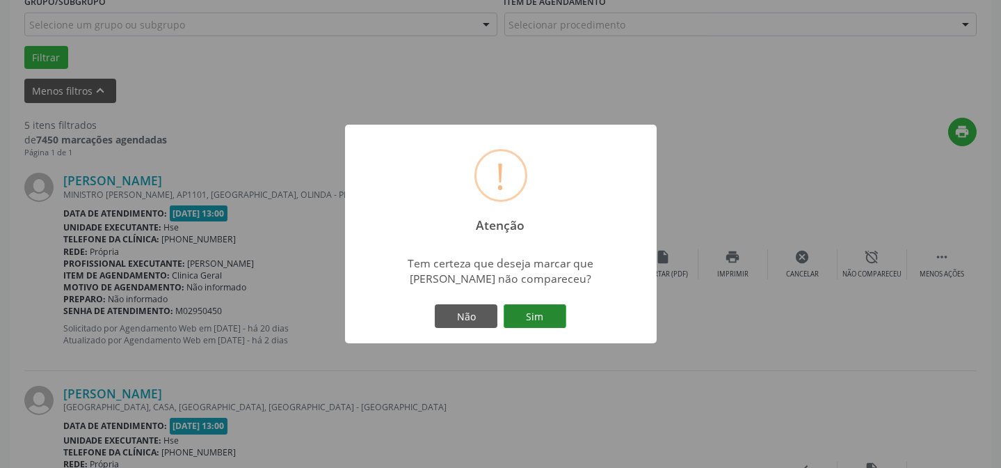
click at [542, 324] on button "Sim" at bounding box center [535, 316] width 63 height 24
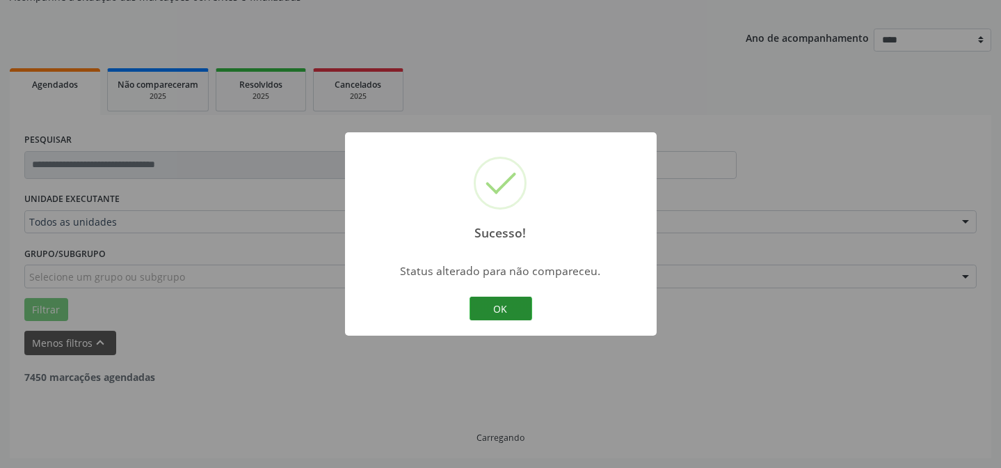
click at [498, 299] on button "OK" at bounding box center [501, 308] width 63 height 24
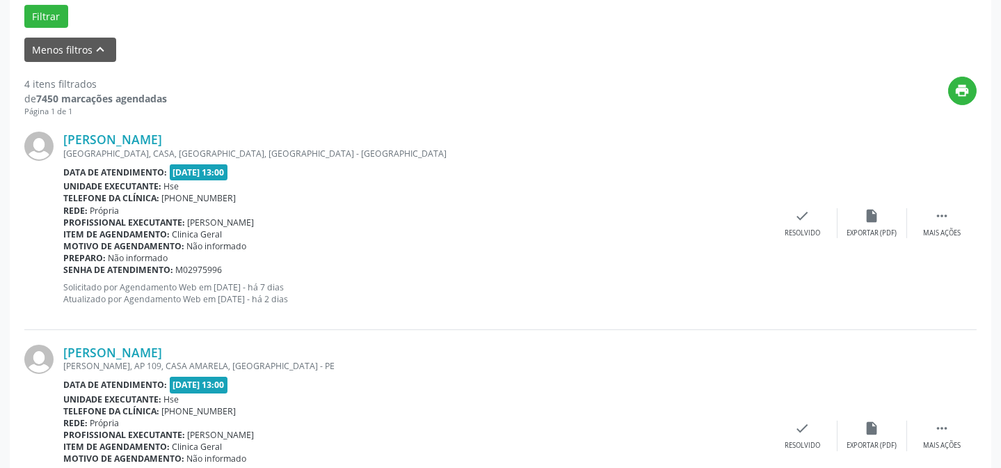
scroll to position [455, 0]
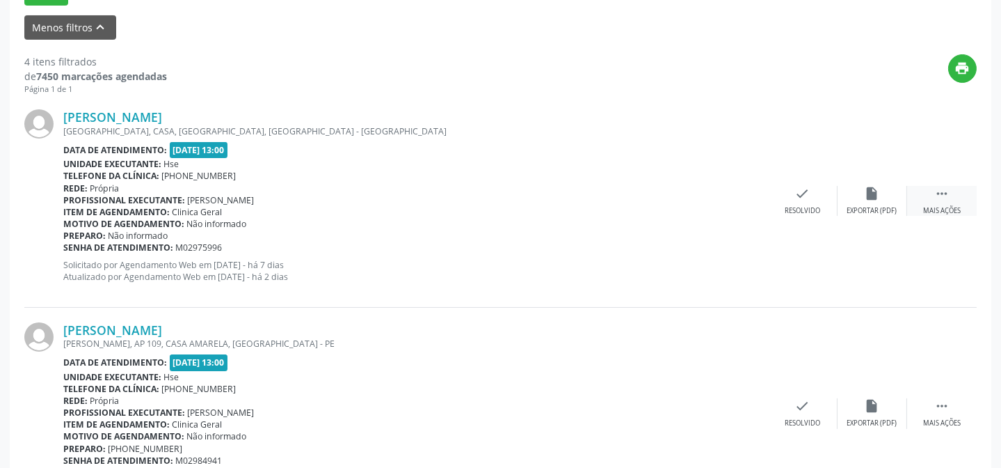
click at [942, 196] on icon "" at bounding box center [942, 193] width 15 height 15
click at [880, 194] on icon "alarm_off" at bounding box center [872, 193] width 15 height 15
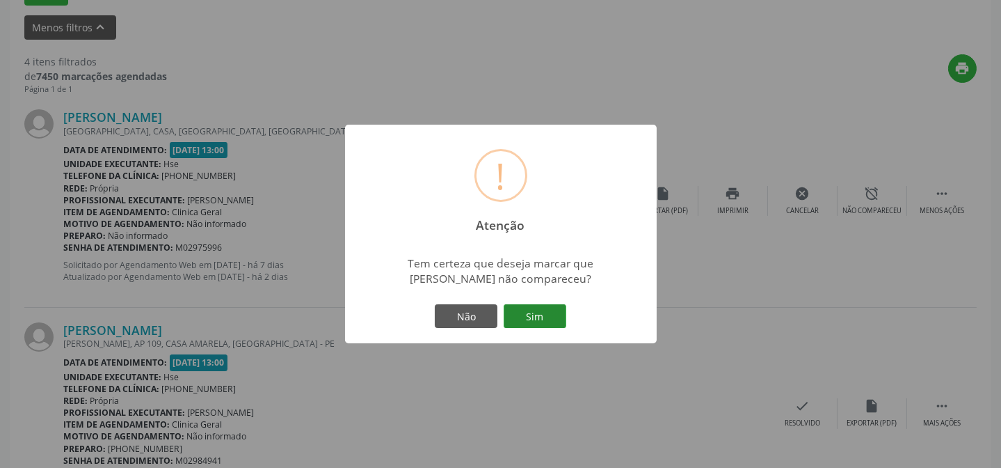
click at [523, 317] on button "Sim" at bounding box center [535, 316] width 63 height 24
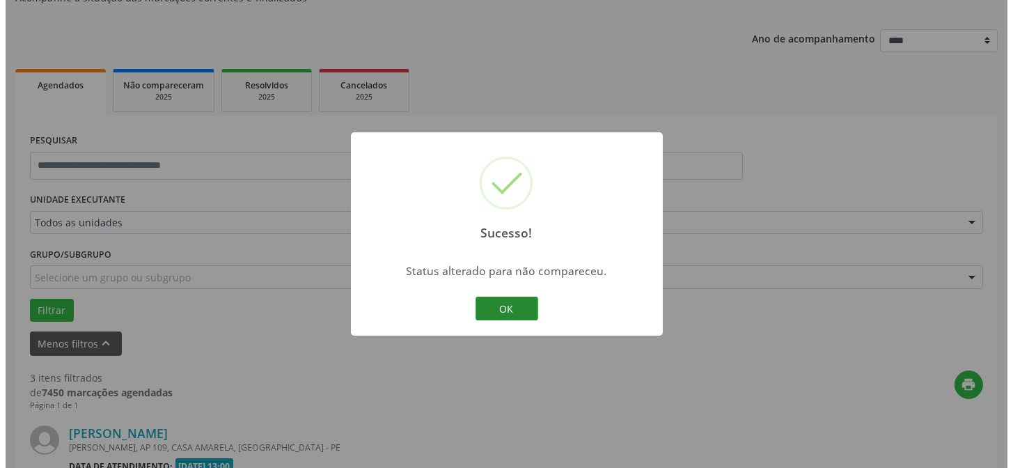
scroll to position [454, 0]
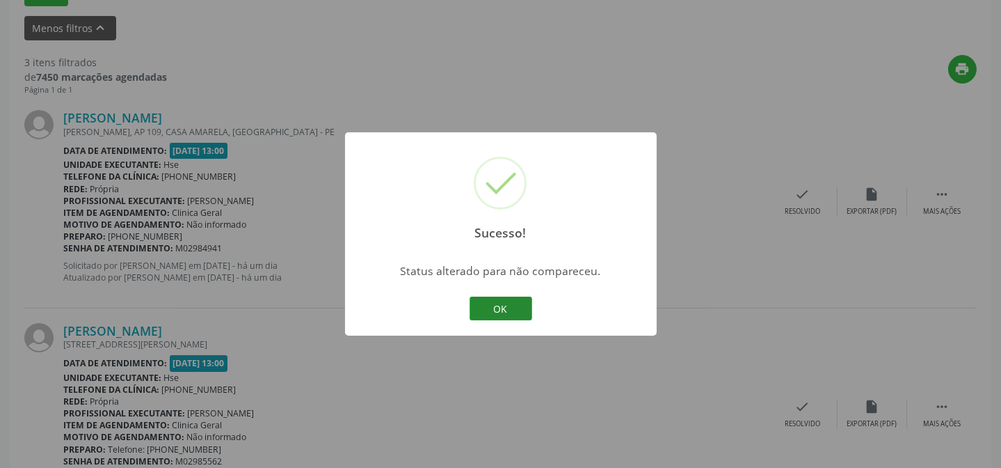
click at [486, 308] on button "OK" at bounding box center [501, 308] width 63 height 24
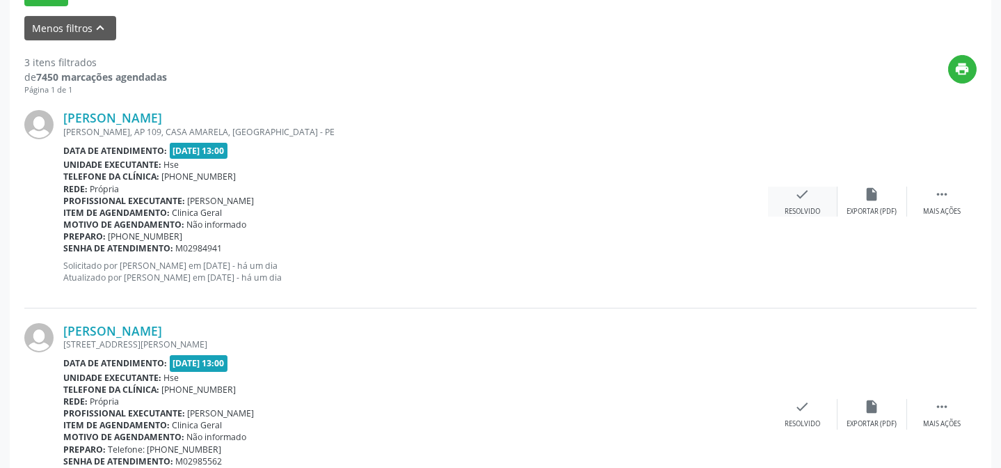
click at [807, 203] on div "check Resolvido" at bounding box center [803, 202] width 70 height 30
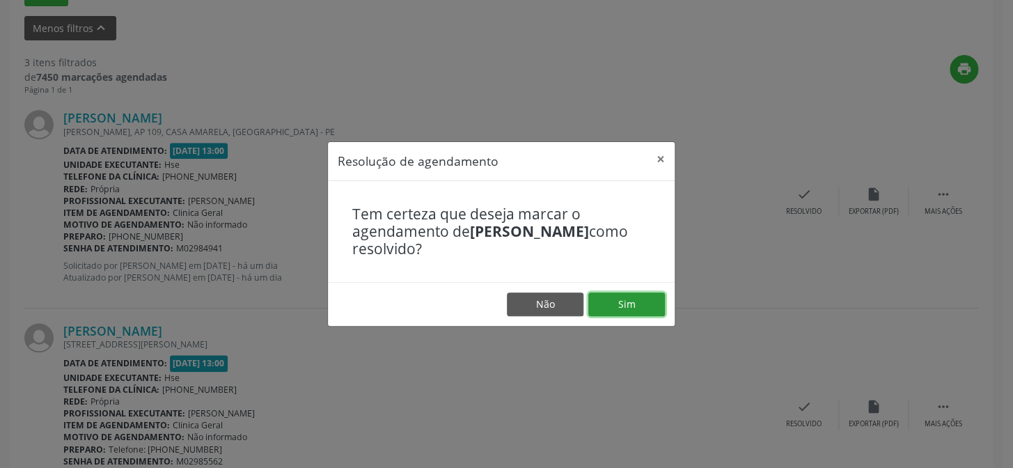
click at [649, 299] on button "Sim" at bounding box center [626, 304] width 77 height 24
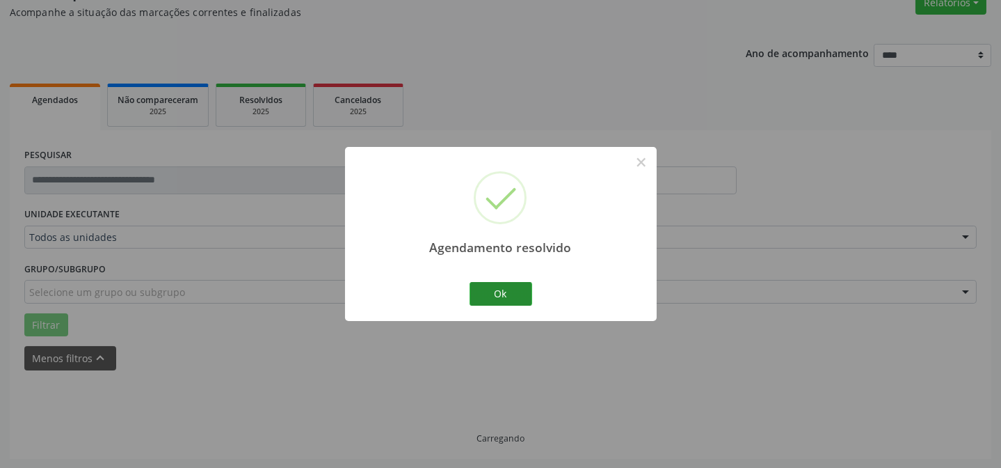
scroll to position [139, 0]
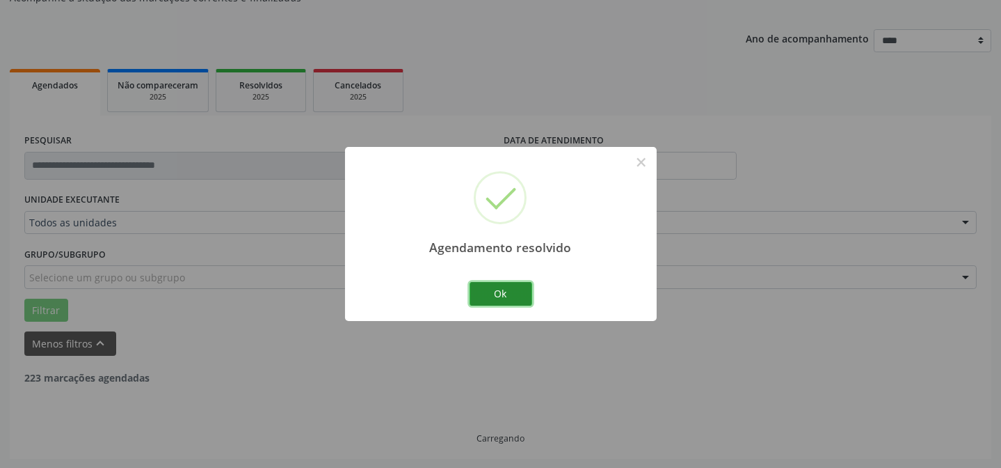
click at [509, 292] on button "Ok" at bounding box center [501, 294] width 63 height 24
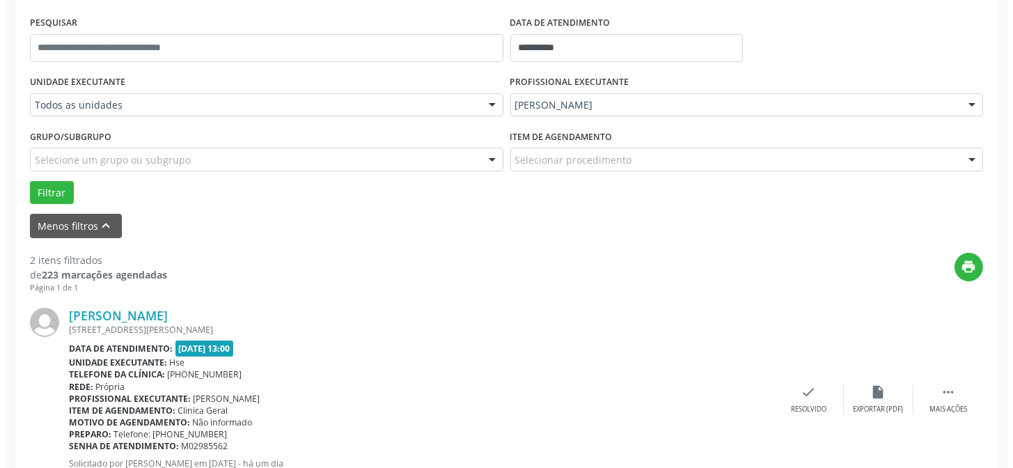
scroll to position [265, 0]
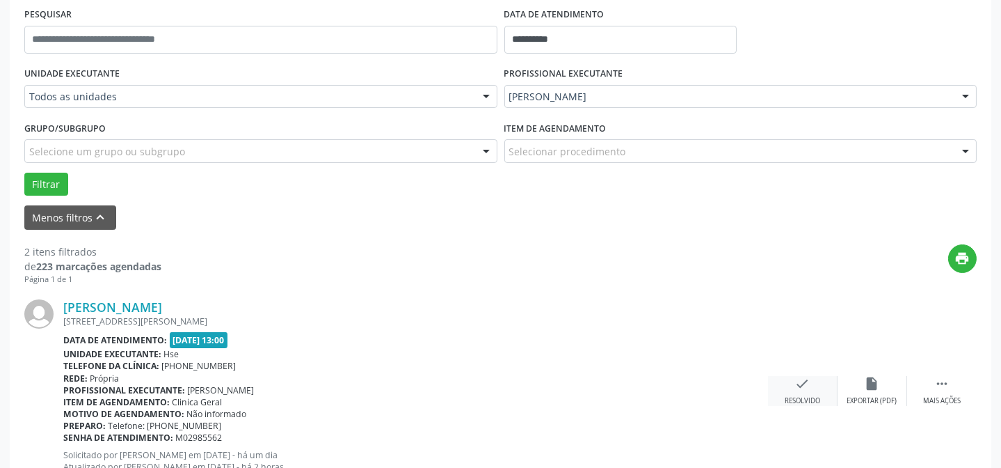
click at [802, 396] on div "Resolvido" at bounding box center [802, 401] width 35 height 10
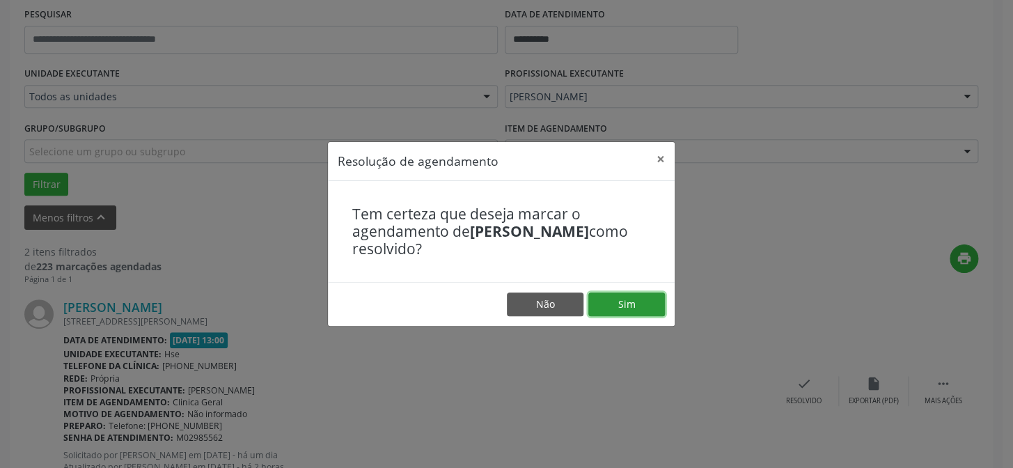
click at [619, 301] on button "Sim" at bounding box center [626, 304] width 77 height 24
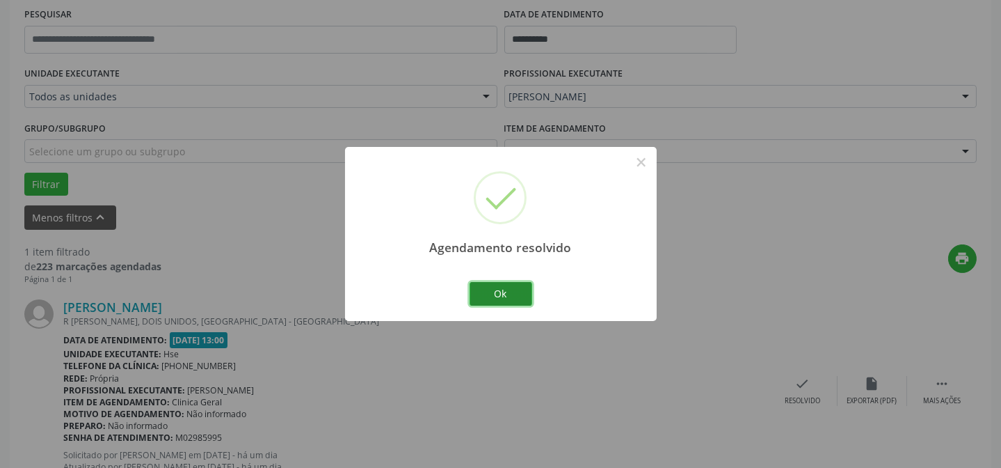
click at [471, 282] on button "Ok" at bounding box center [501, 294] width 63 height 24
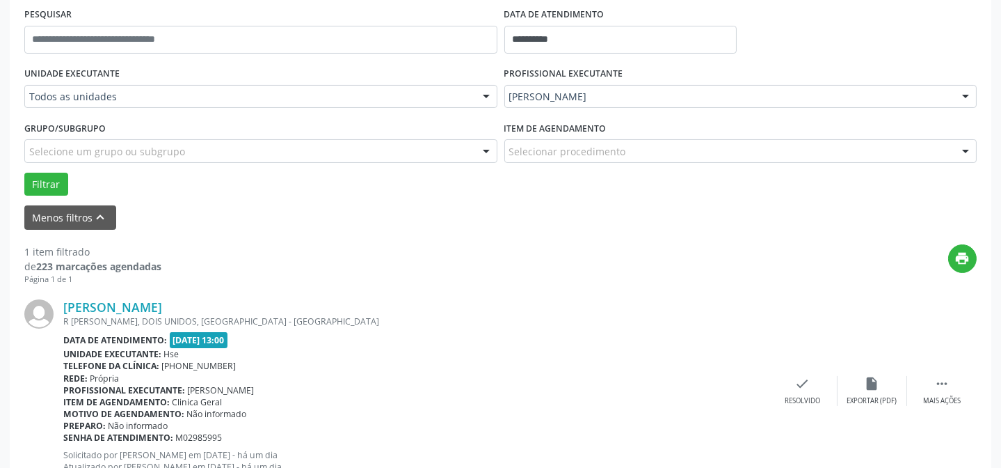
click at [498, 289] on div "[PERSON_NAME] R [PERSON_NAME], DOIS UNIDOS, RECIFE - PE Data de atendimento: [D…" at bounding box center [500, 391] width 953 height 212
click at [824, 394] on div "check Resolvido" at bounding box center [803, 391] width 70 height 30
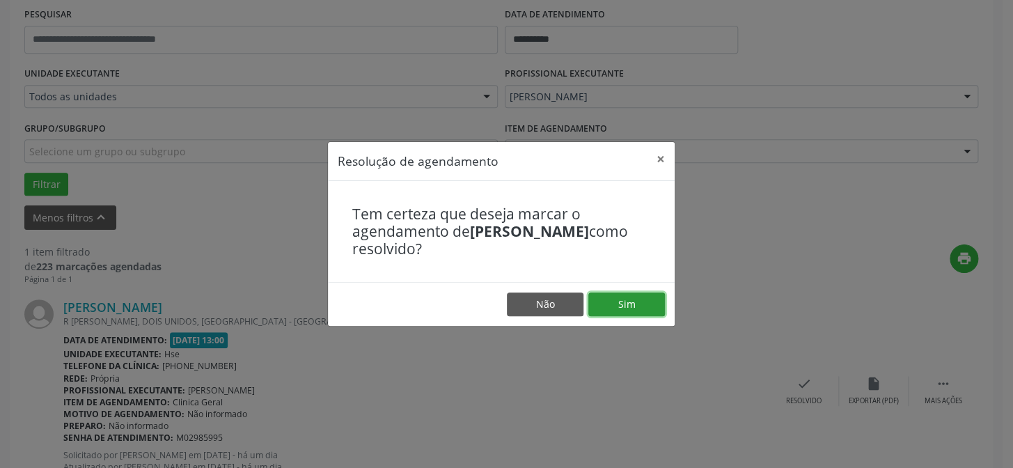
click at [611, 299] on button "Sim" at bounding box center [626, 304] width 77 height 24
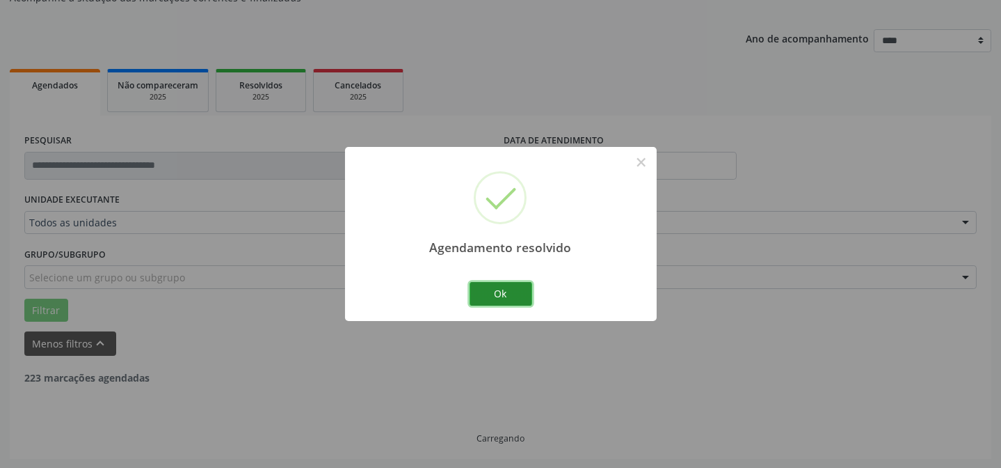
scroll to position [94, 0]
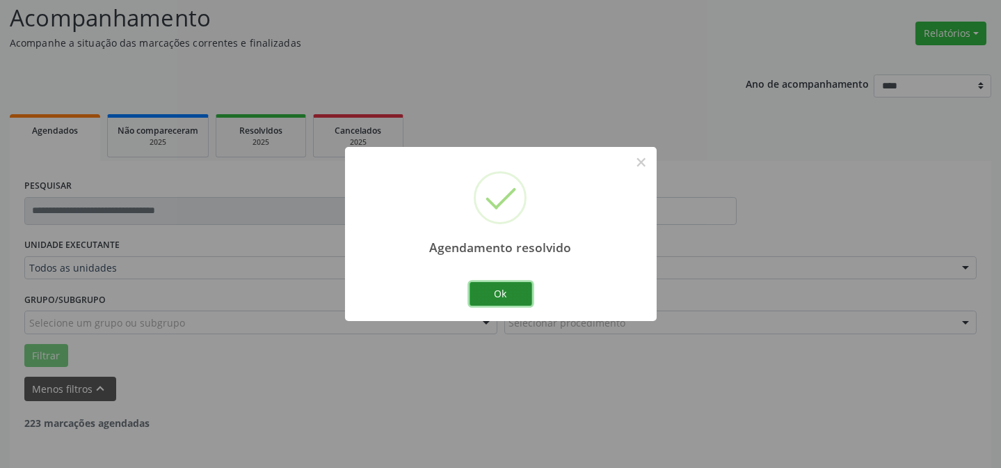
click at [501, 301] on button "Ok" at bounding box center [501, 294] width 63 height 24
